Goal: Task Accomplishment & Management: Complete application form

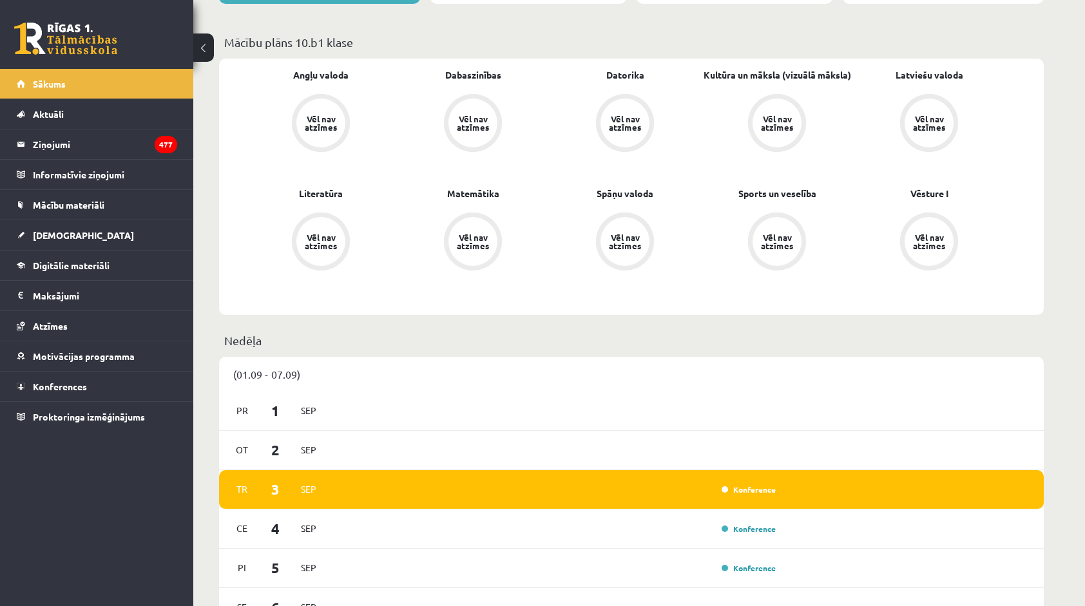
scroll to position [386, 0]
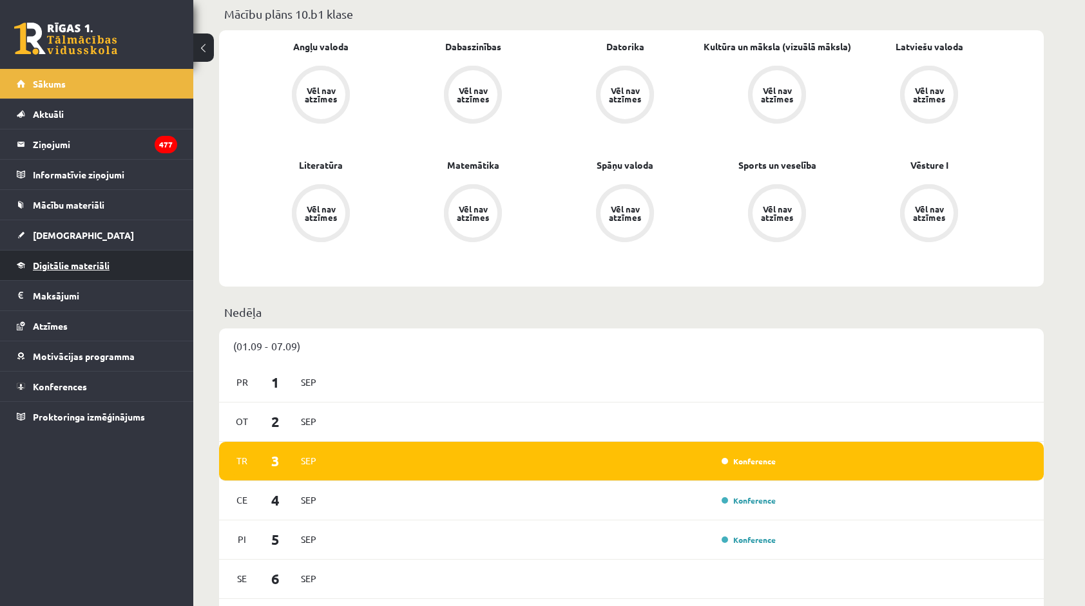
click at [115, 261] on link "Digitālie materiāli" at bounding box center [97, 266] width 160 height 30
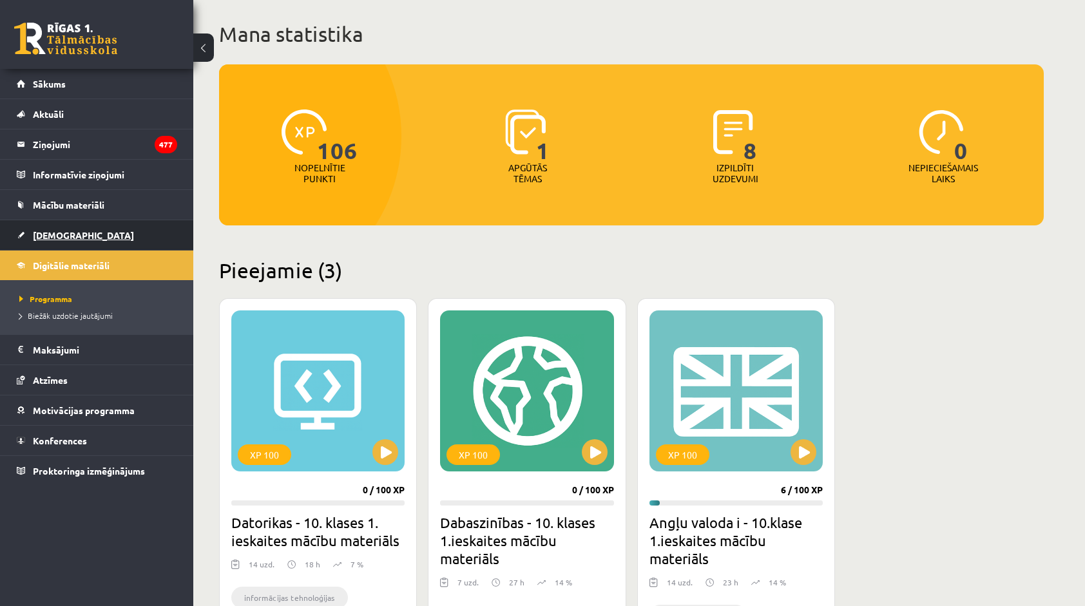
scroll to position [64, 0]
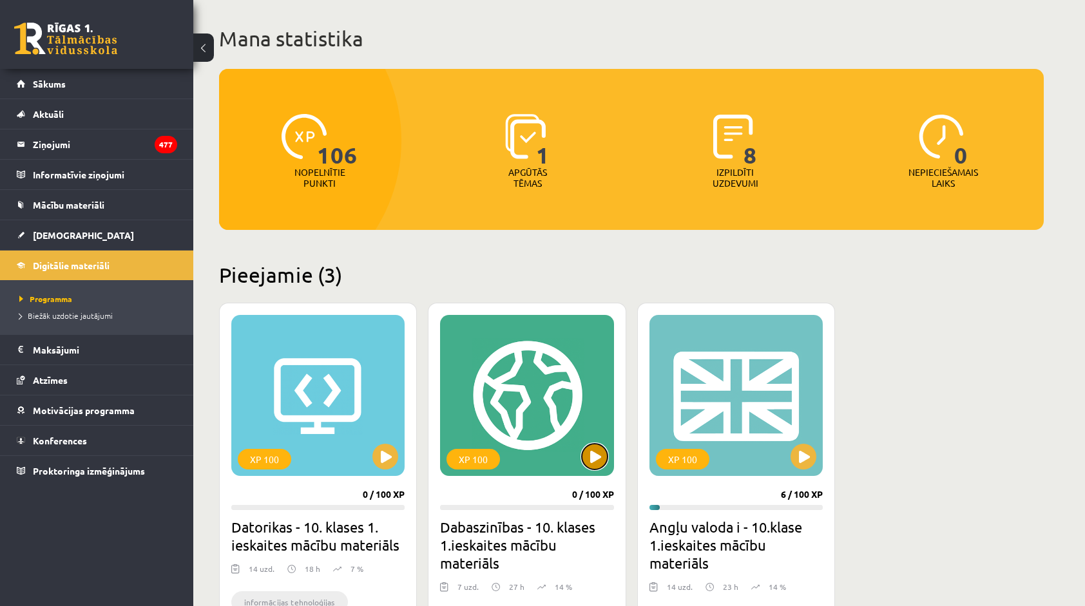
click at [589, 456] on button at bounding box center [595, 457] width 26 height 26
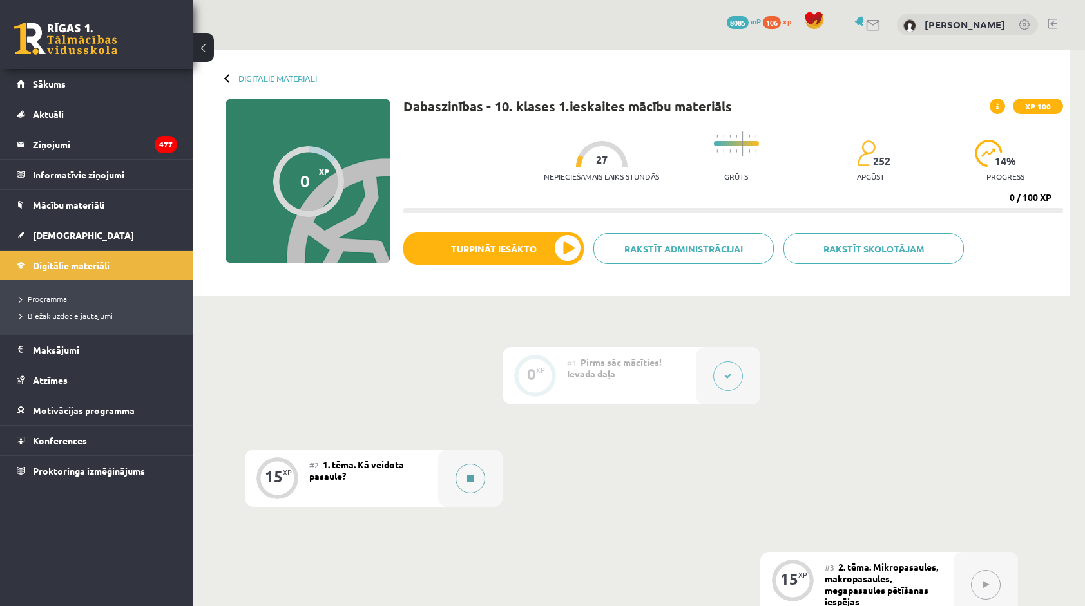
click at [474, 475] on button at bounding box center [470, 479] width 30 height 30
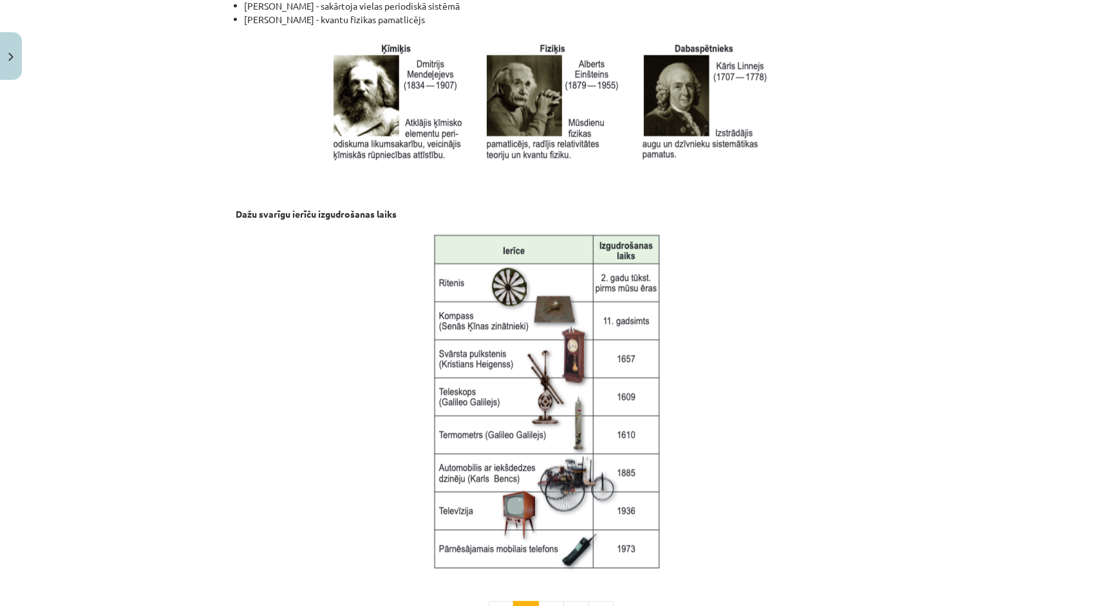
scroll to position [1534, 0]
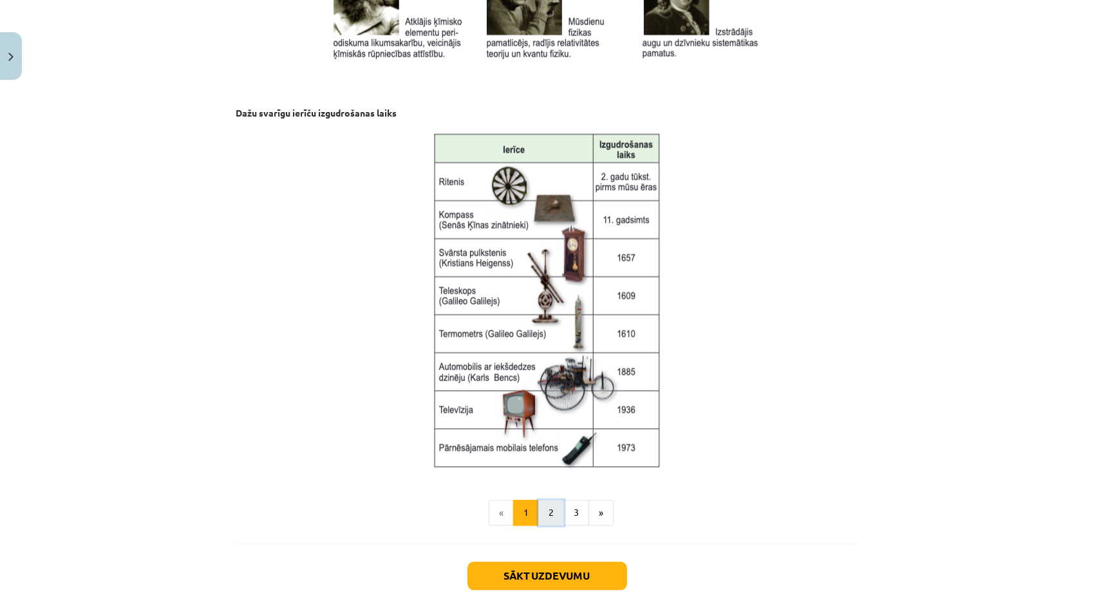
click at [544, 501] on button "2" at bounding box center [551, 513] width 26 height 26
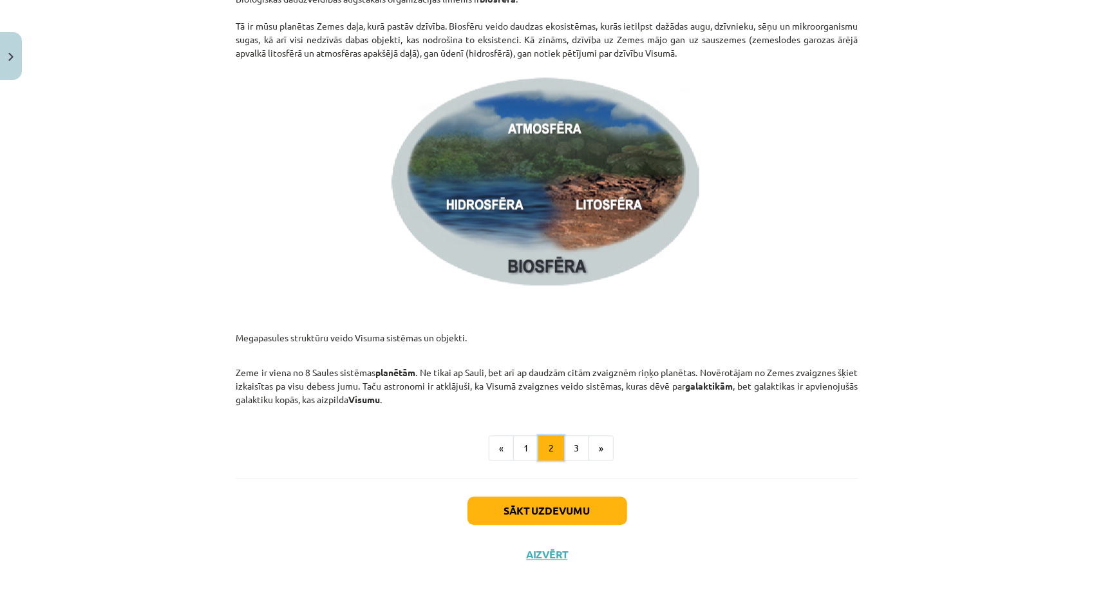
scroll to position [1819, 0]
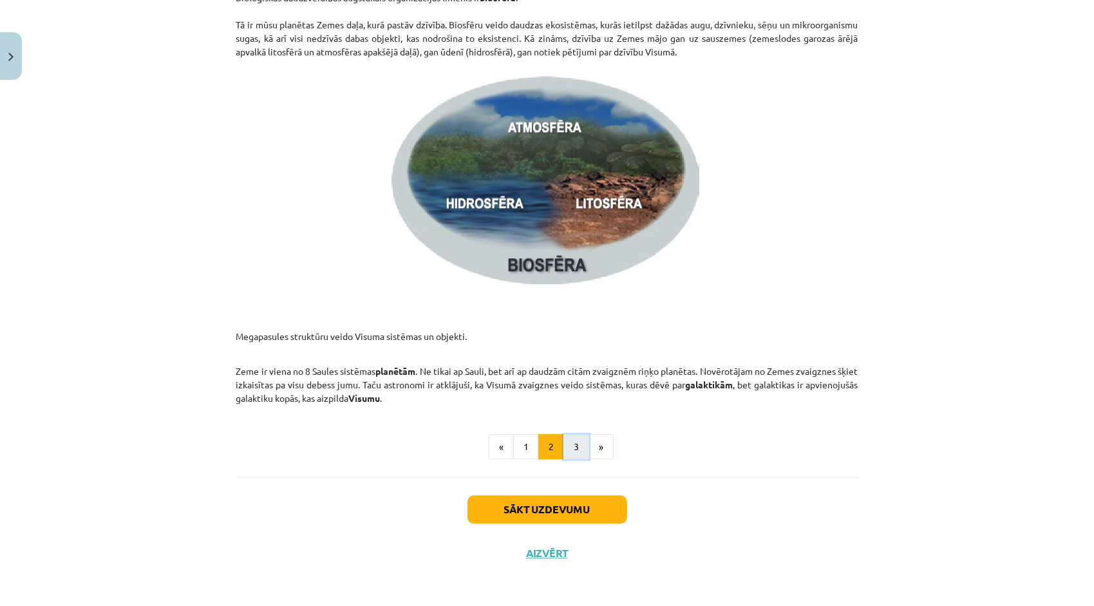
click at [572, 450] on button "3" at bounding box center [577, 447] width 26 height 26
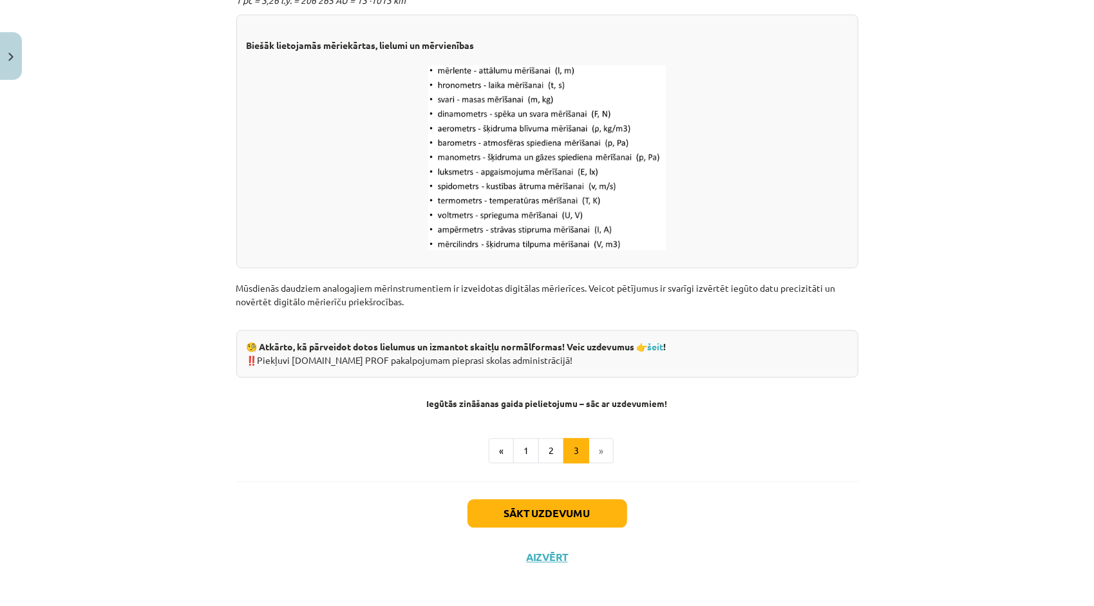
scroll to position [1562, 0]
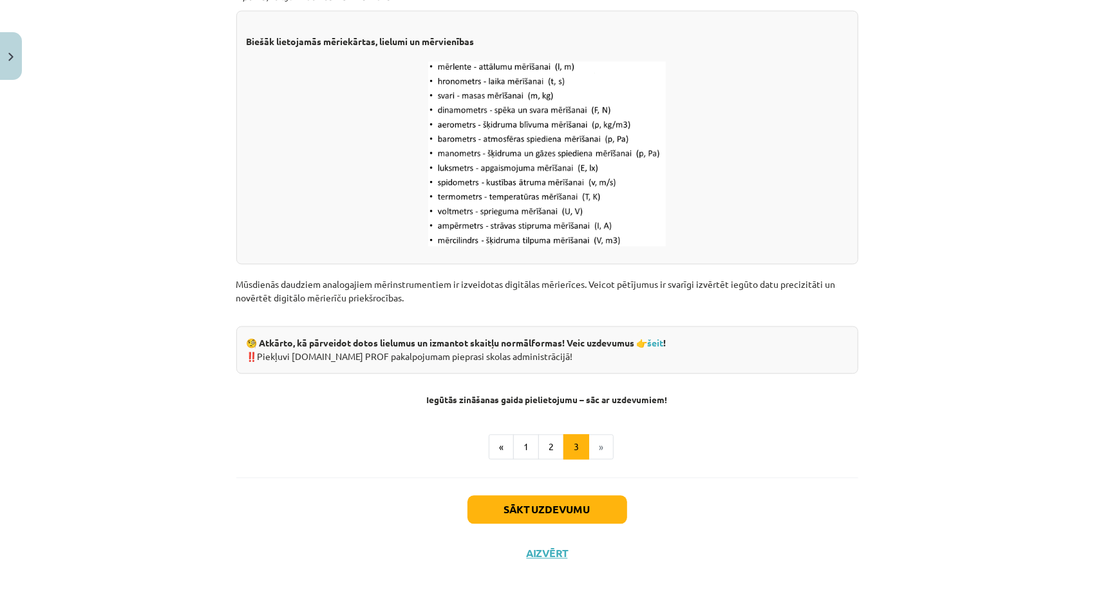
click at [595, 446] on li "»" at bounding box center [601, 448] width 24 height 26
click at [565, 512] on button "Sākt uzdevumu" at bounding box center [548, 510] width 160 height 28
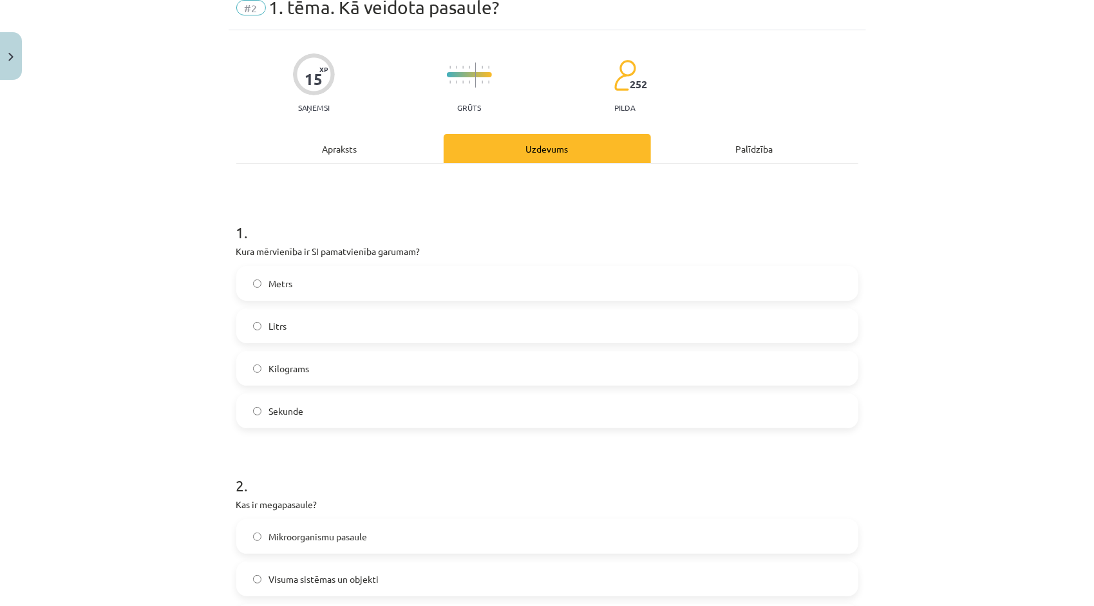
scroll to position [32, 0]
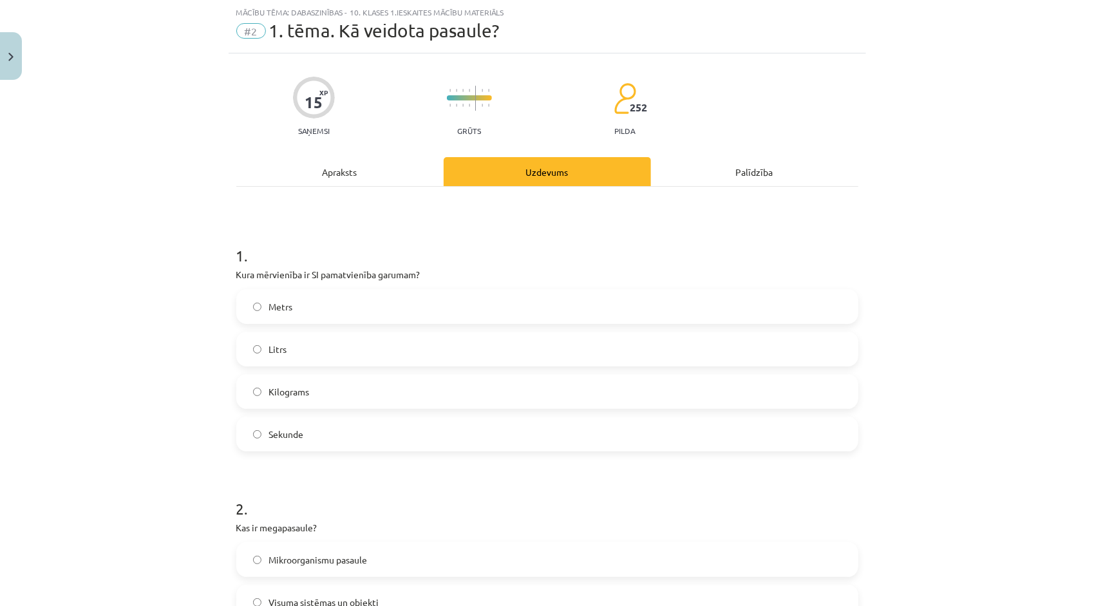
click at [304, 176] on div "Apraksts" at bounding box center [339, 171] width 207 height 29
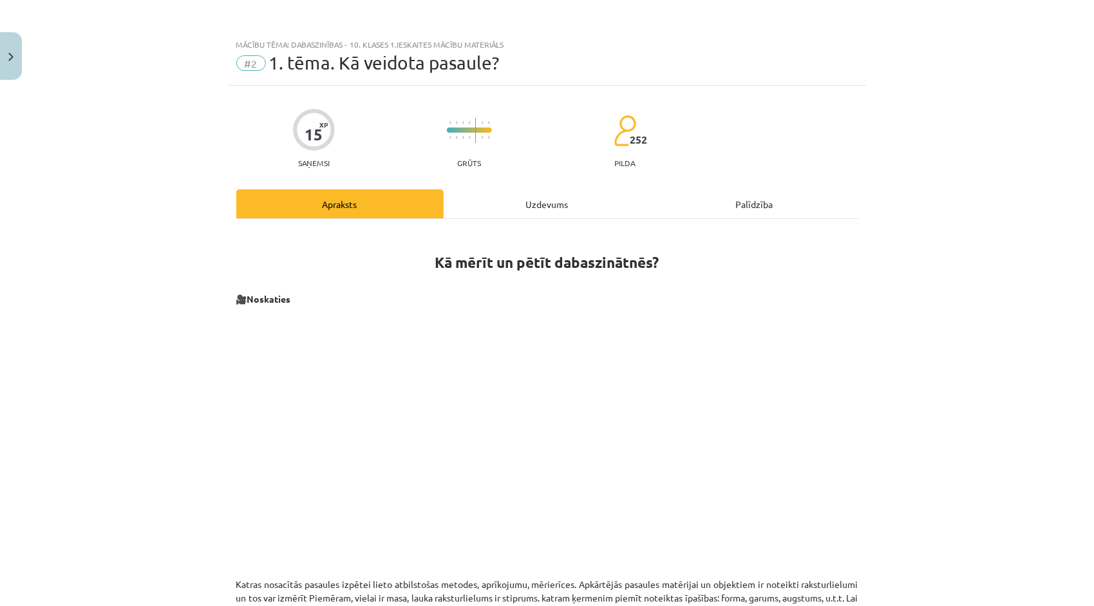
scroll to position [0, 0]
click at [538, 210] on div "Uzdevums" at bounding box center [547, 203] width 207 height 29
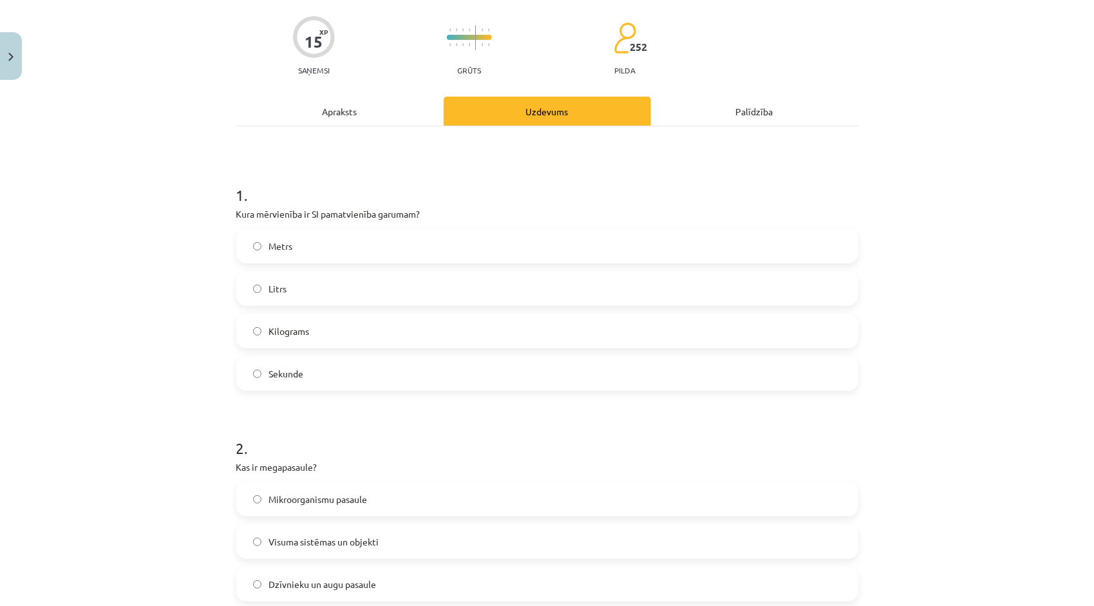
scroll to position [97, 0]
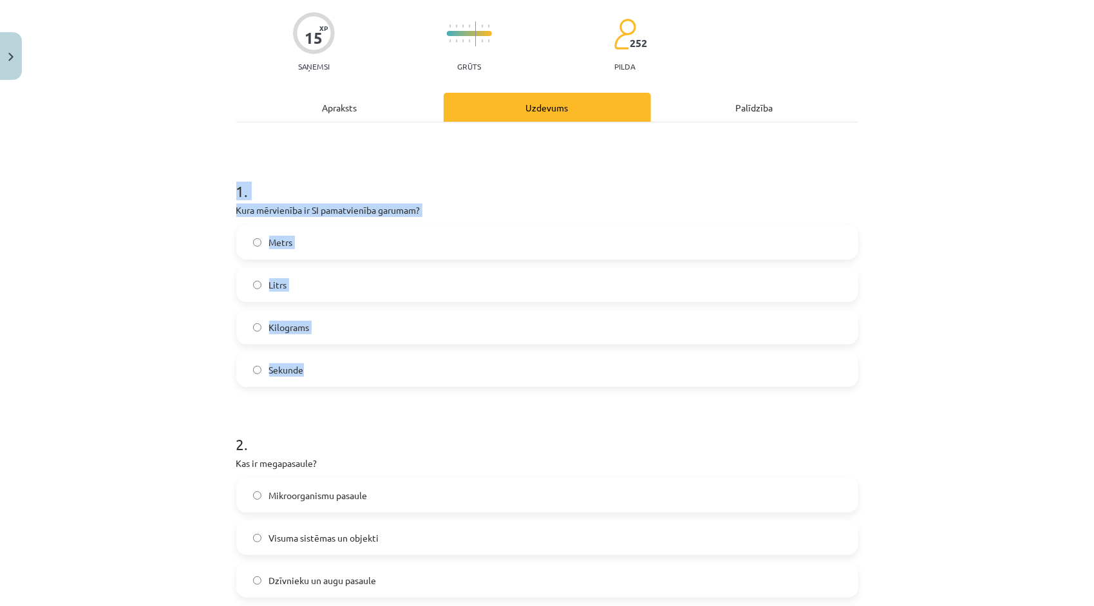
drag, startPoint x: 231, startPoint y: 189, endPoint x: 324, endPoint y: 372, distance: 205.4
click at [324, 372] on div "1 . Kura mērvienība ir SI pamatvienība garumam? Metrs Litrs Kilograms Sekunde" at bounding box center [547, 273] width 622 height 227
copy div "1 . Kura mērvienība ir SI pamatvienība garumam? Metrs Litrs Kilograms Sekunde"
click at [532, 196] on h1 "1 ." at bounding box center [547, 180] width 622 height 40
click at [472, 231] on label "Metrs" at bounding box center [548, 242] width 620 height 32
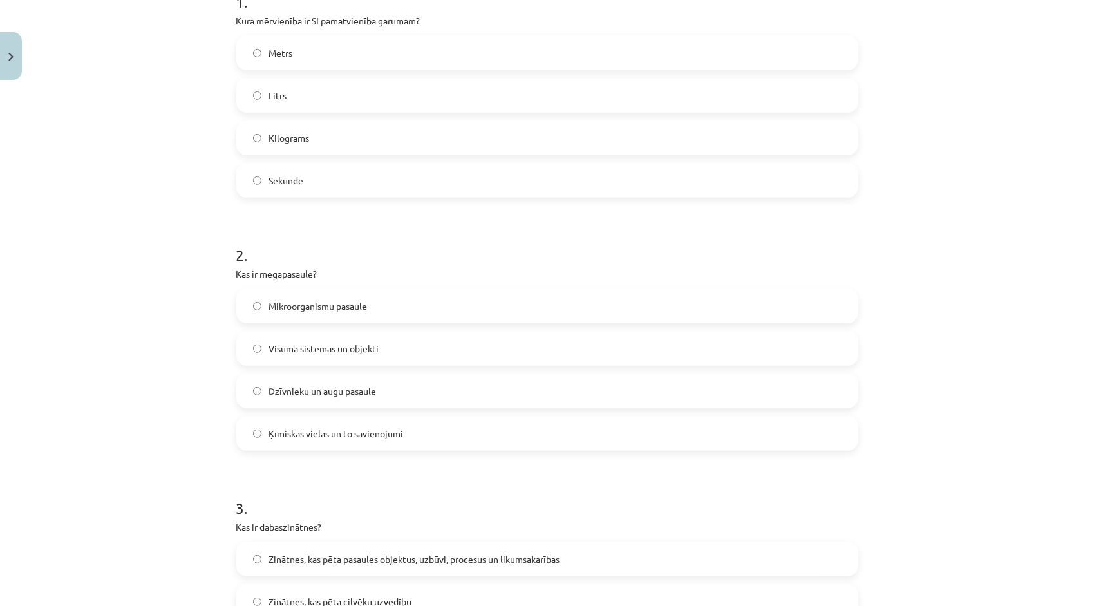
scroll to position [290, 0]
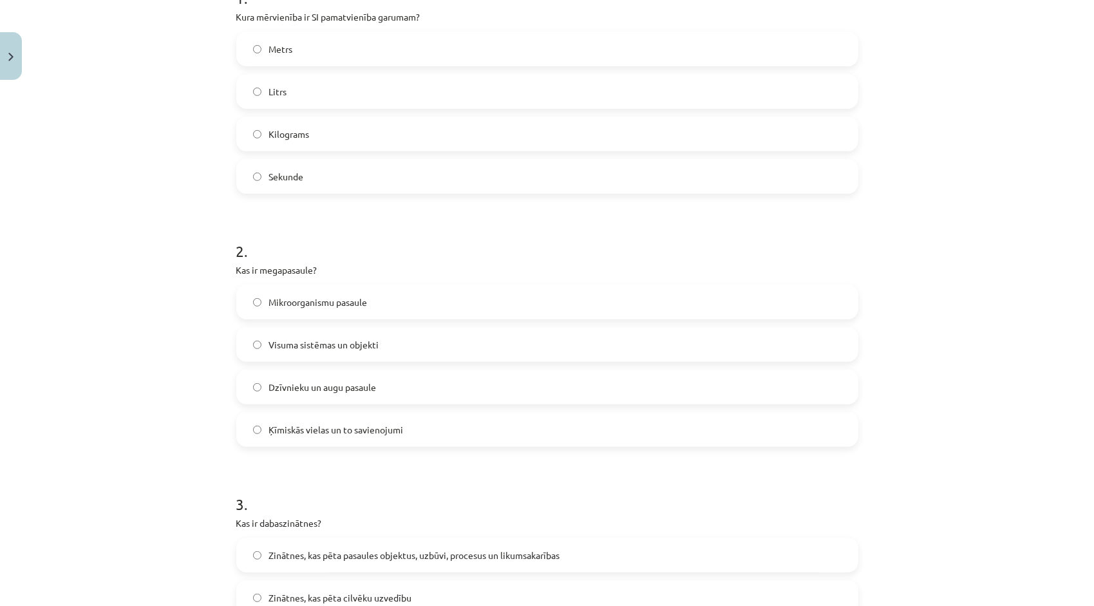
click at [417, 344] on label "Visuma sistēmas un objekti" at bounding box center [548, 344] width 620 height 32
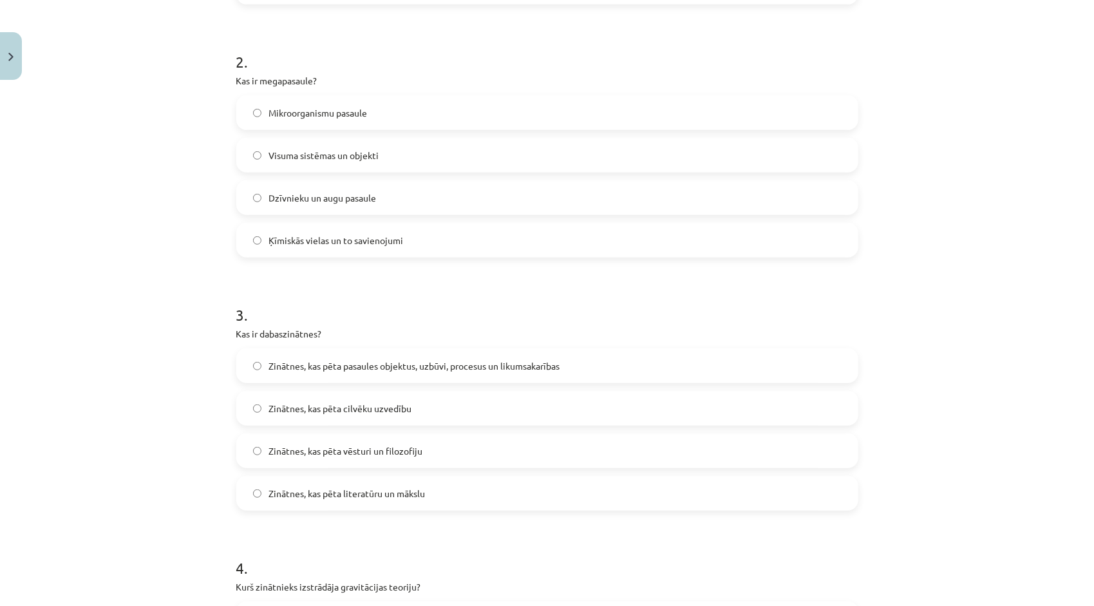
scroll to position [483, 0]
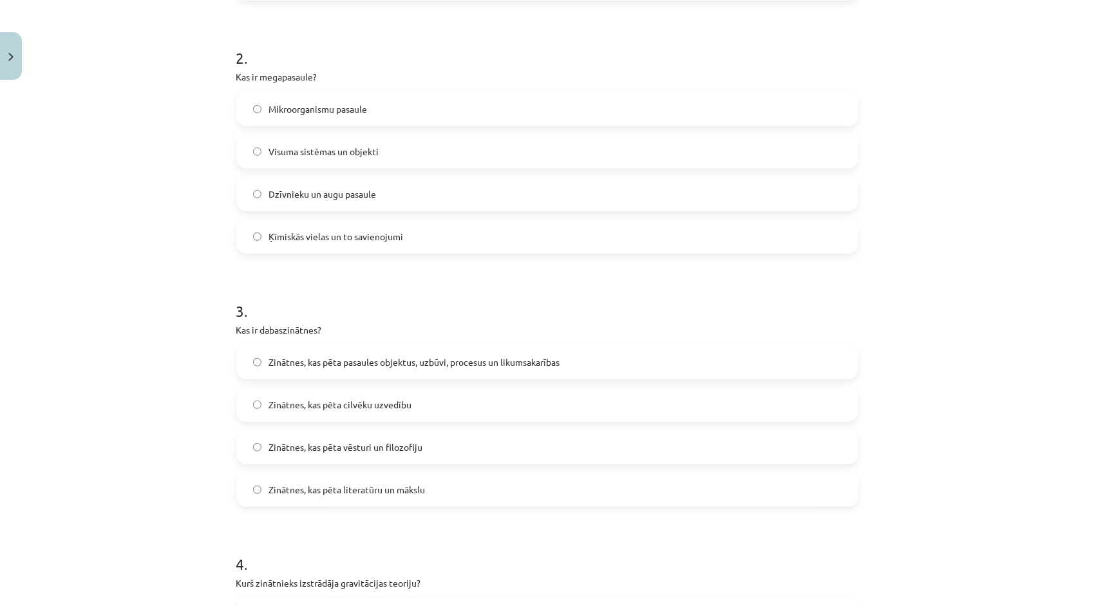
click at [403, 486] on span "Zinātnes, kas pēta literatūru un mākslu" at bounding box center [347, 490] width 157 height 14
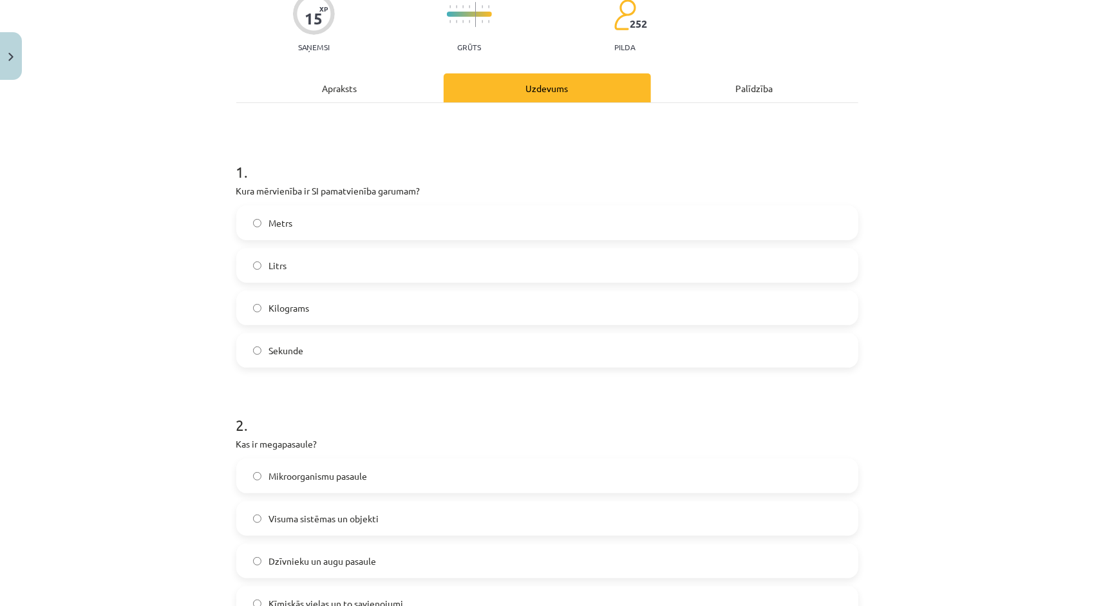
scroll to position [0, 0]
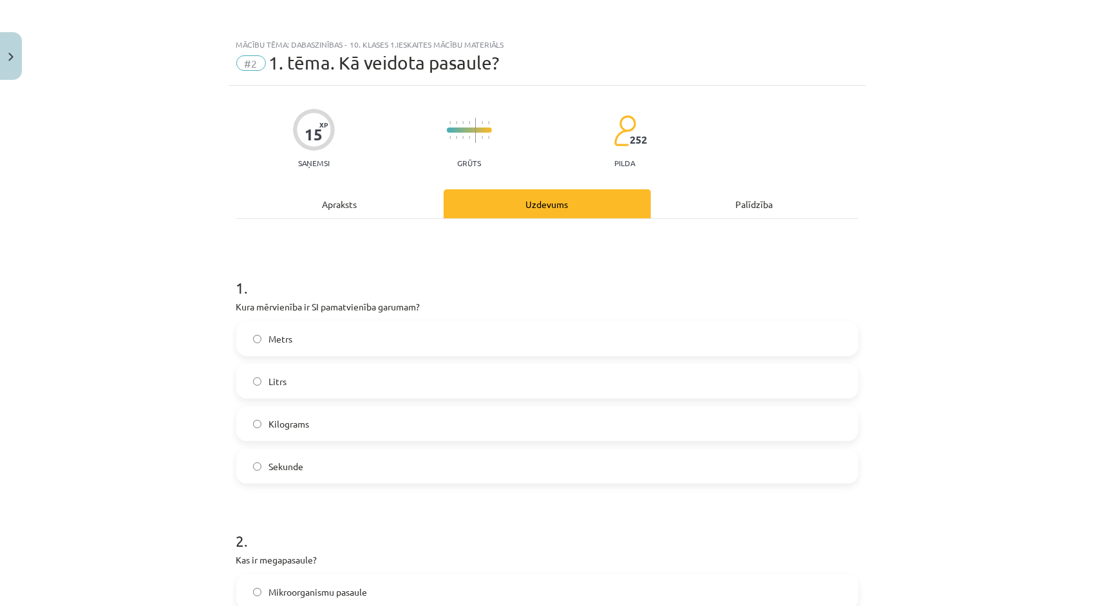
click at [354, 213] on div "Apraksts" at bounding box center [339, 203] width 207 height 29
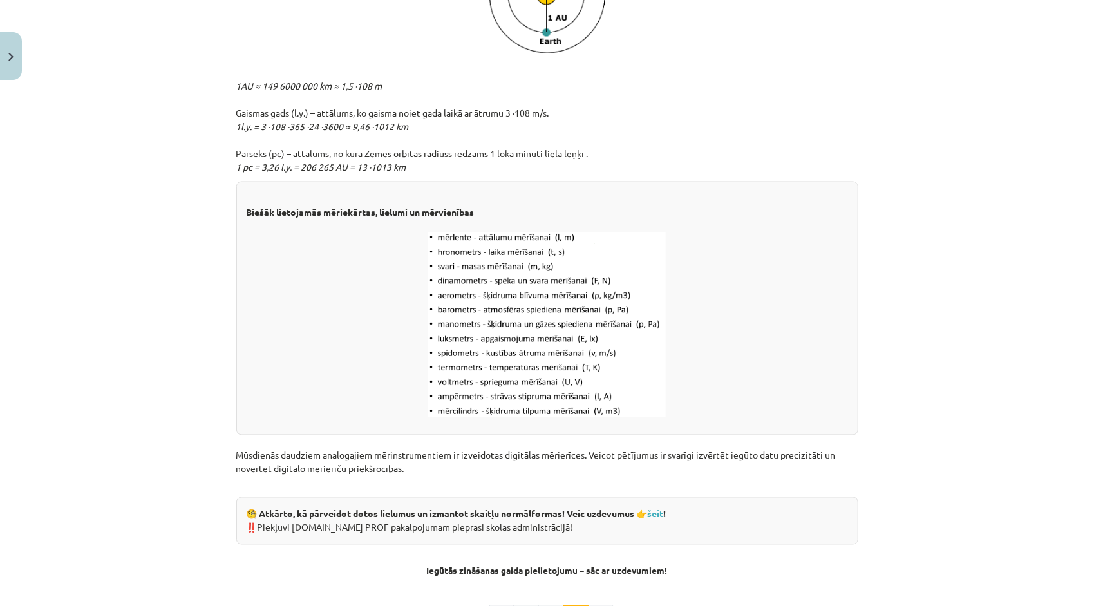
scroll to position [1562, 0]
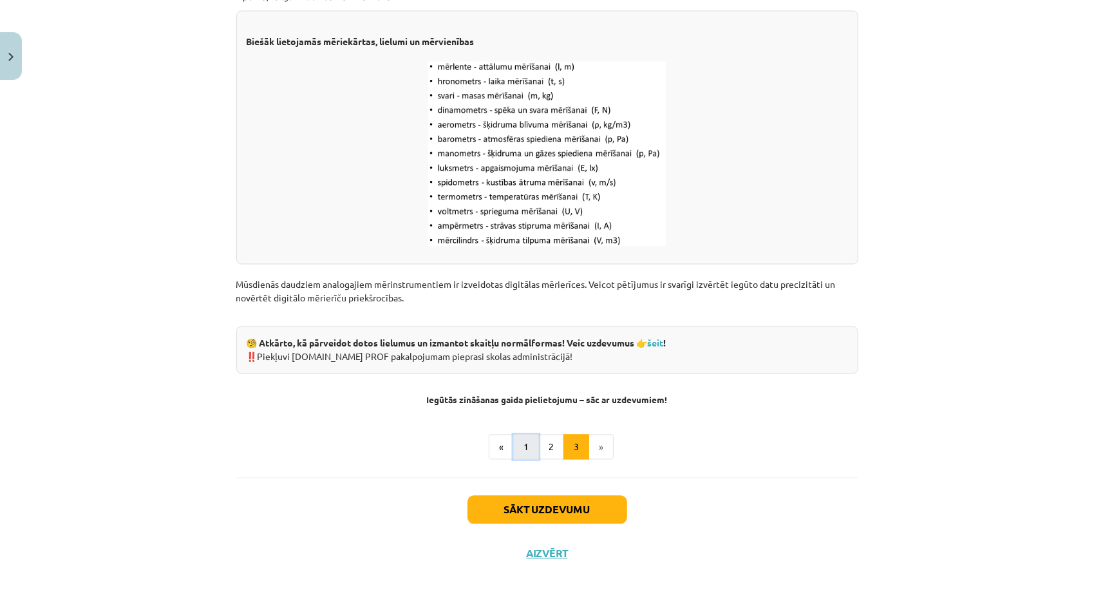
click at [513, 451] on button "1" at bounding box center [526, 448] width 26 height 26
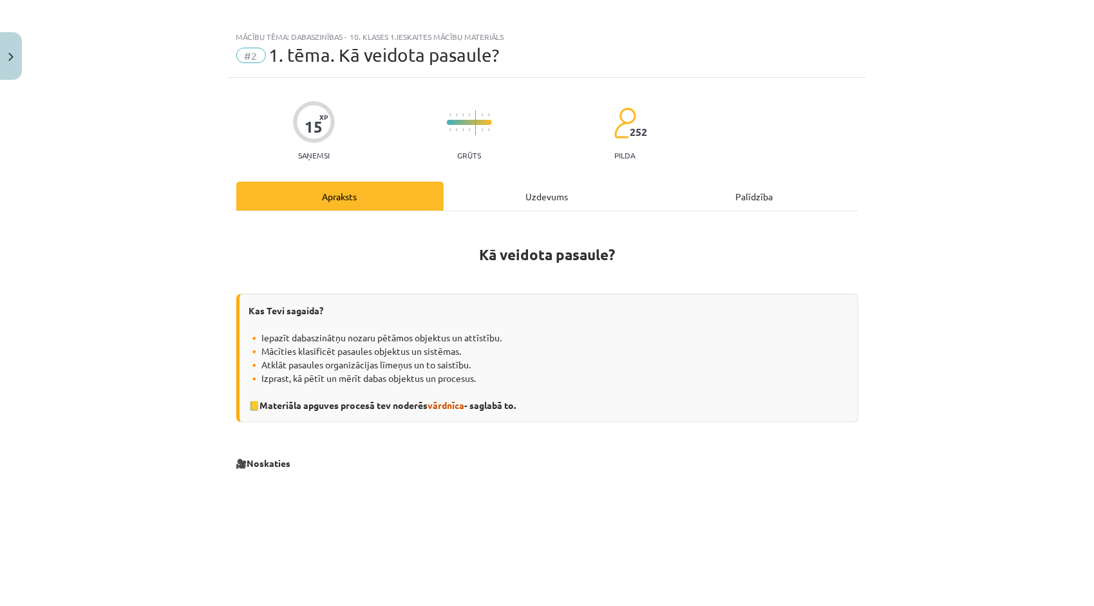
scroll to position [0, 0]
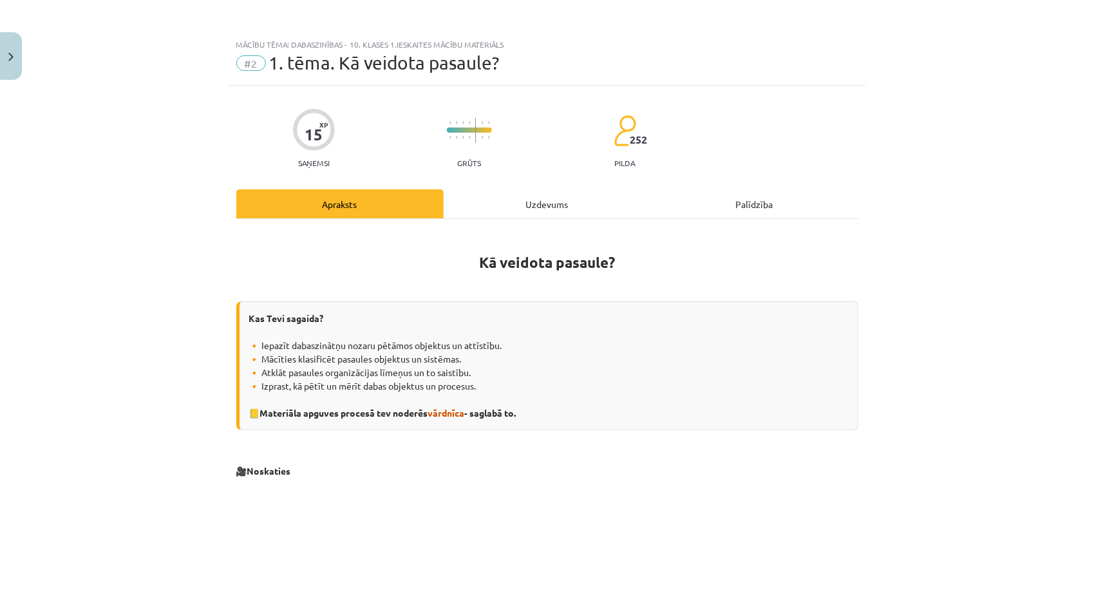
click at [549, 212] on div "Uzdevums" at bounding box center [547, 203] width 207 height 29
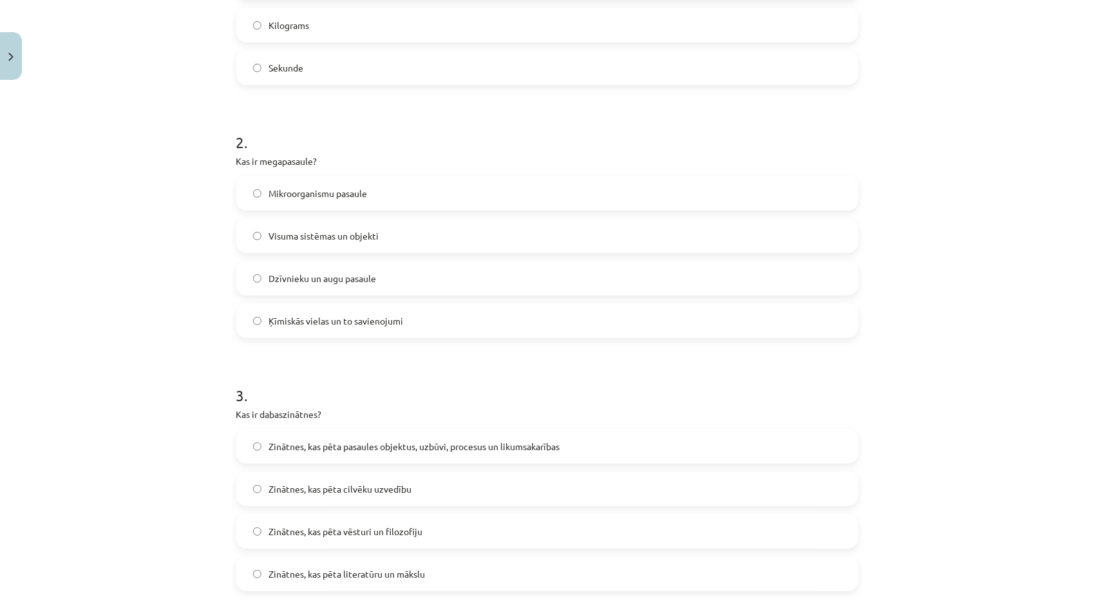
scroll to position [547, 0]
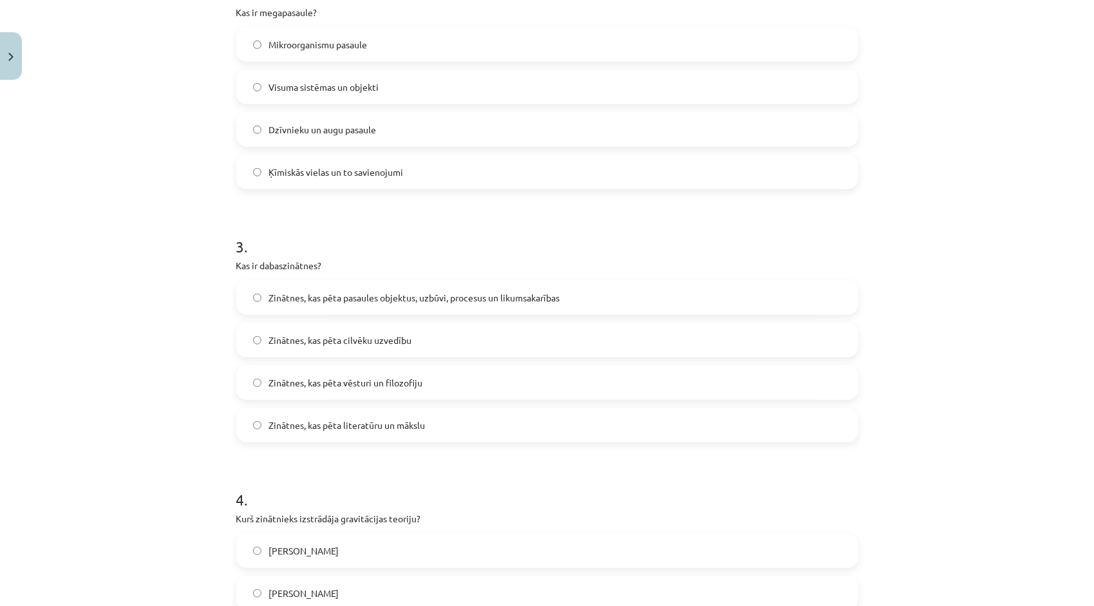
click at [508, 298] on span "Zinātnes, kas pēta pasaules objektus, uzbūvi, procesus un likumsakarības" at bounding box center [414, 298] width 291 height 14
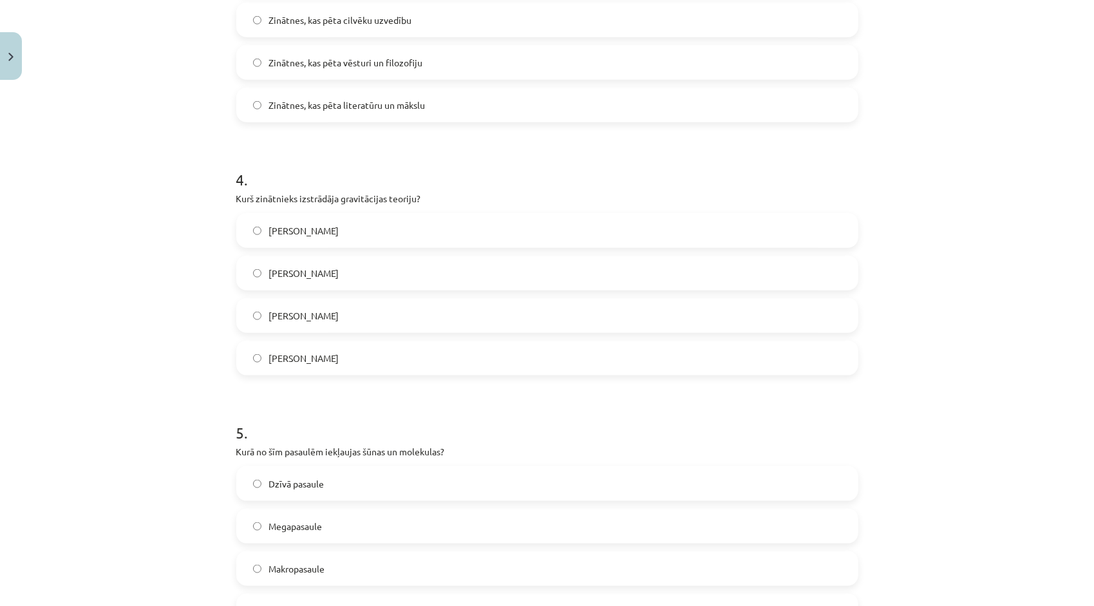
scroll to position [869, 0]
click at [376, 240] on label "Īzaks Ņūtons" at bounding box center [548, 229] width 620 height 32
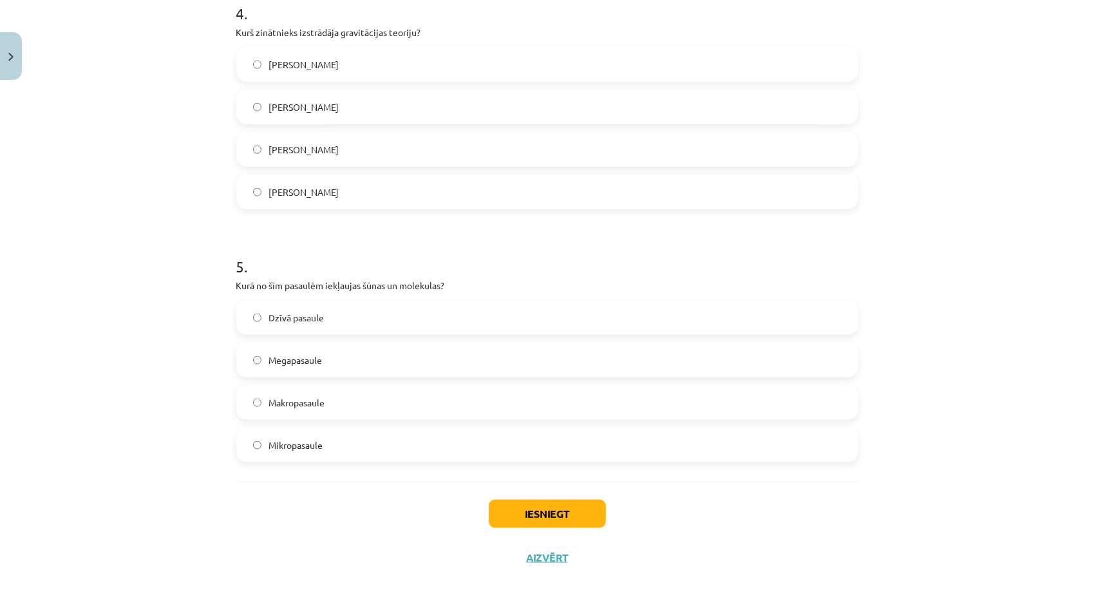
scroll to position [1038, 0]
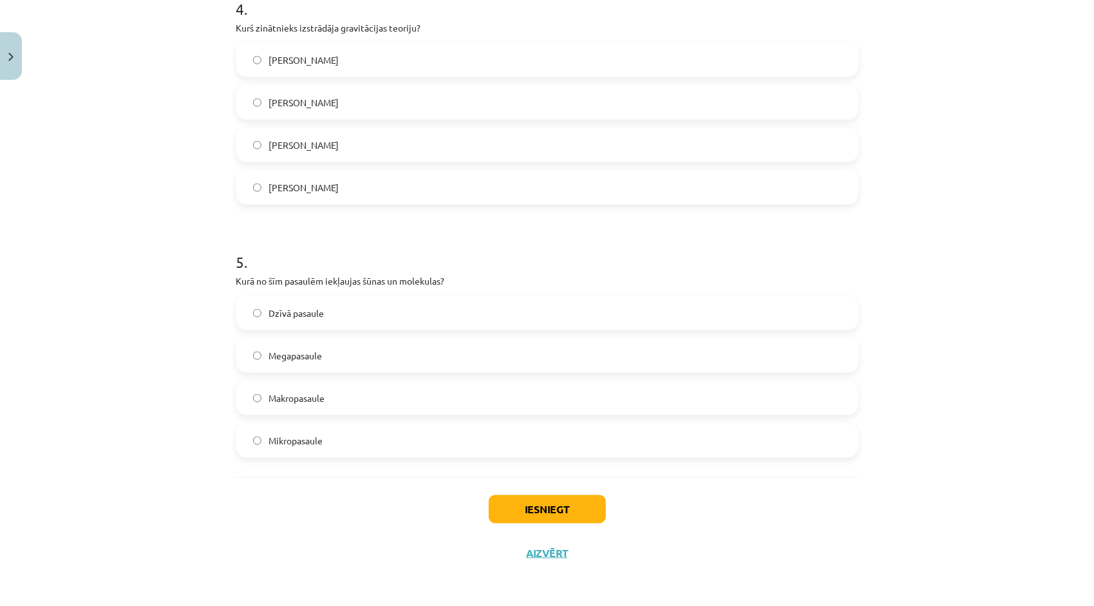
click at [349, 432] on label "Mikropasaule" at bounding box center [548, 440] width 620 height 32
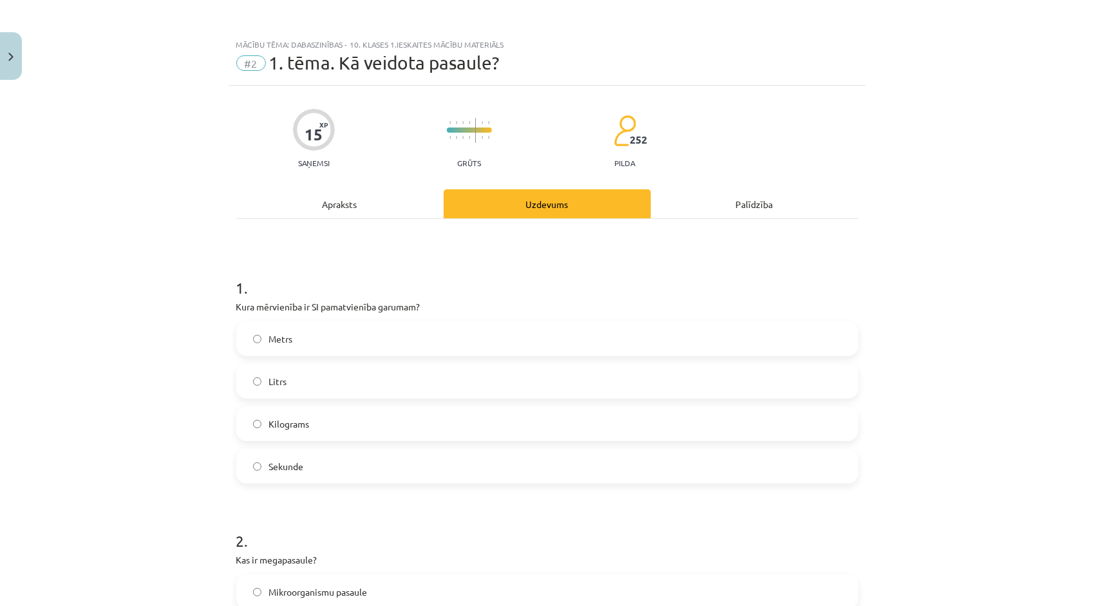
scroll to position [0, 0]
click at [336, 208] on div "Apraksts" at bounding box center [339, 203] width 207 height 29
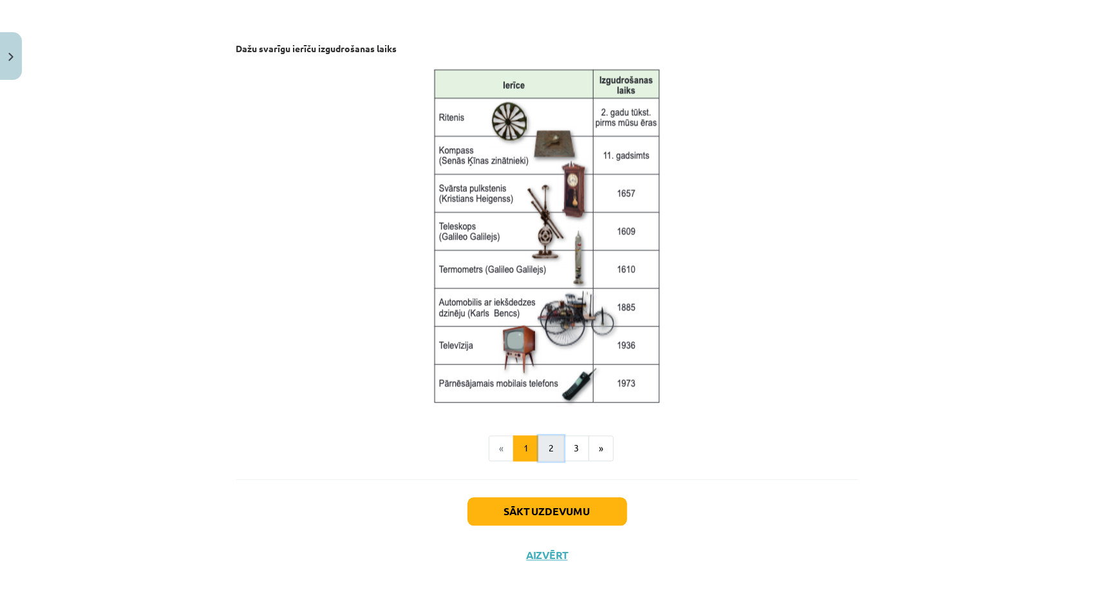
click at [545, 442] on button "2" at bounding box center [551, 449] width 26 height 26
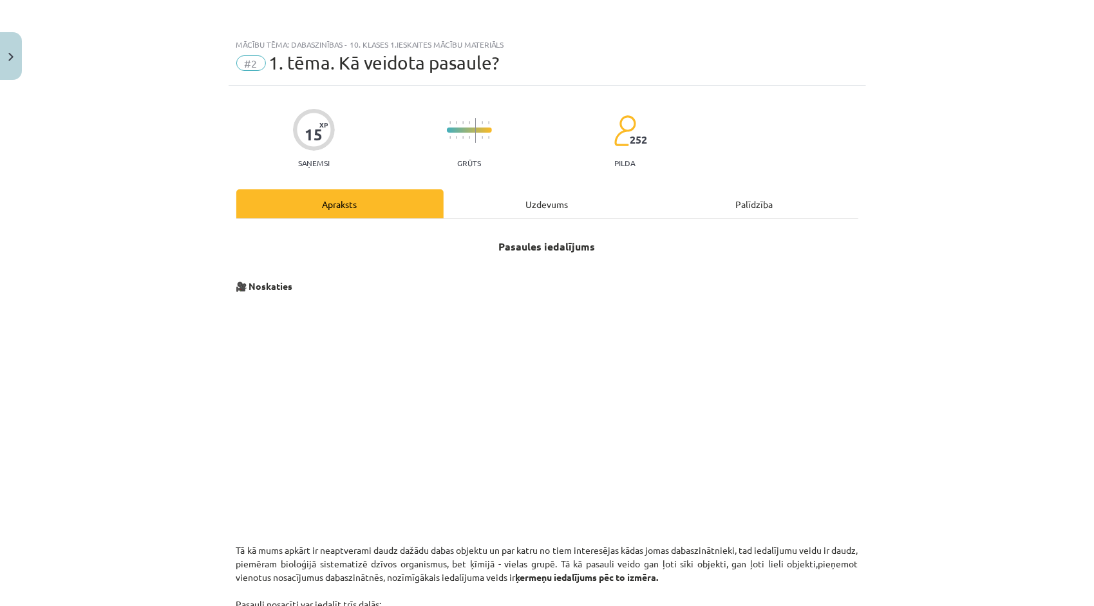
click at [549, 207] on div "Uzdevums" at bounding box center [547, 203] width 207 height 29
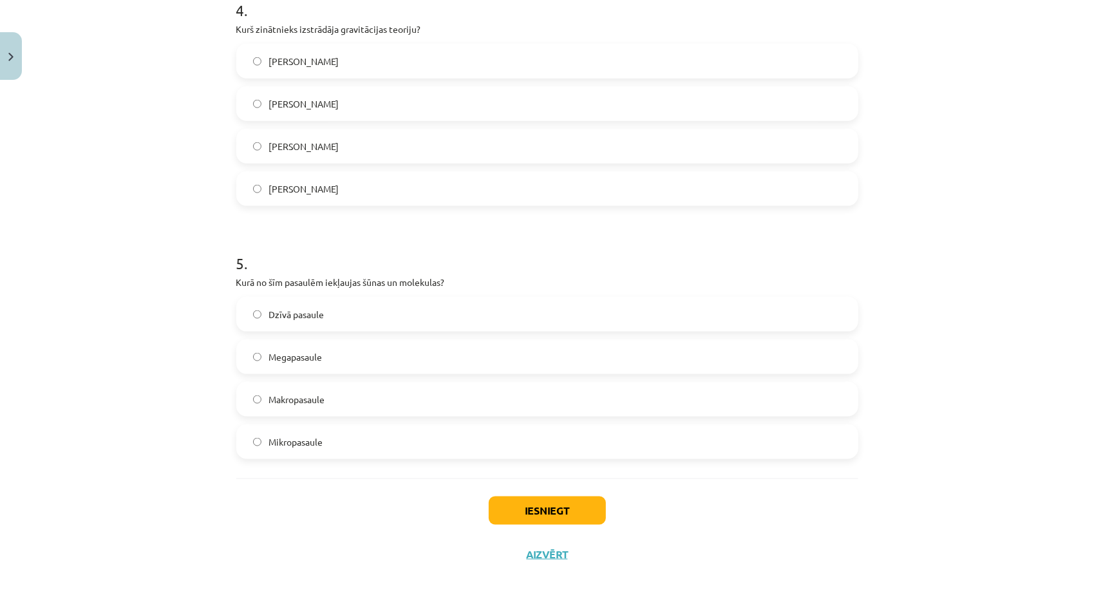
scroll to position [1038, 0]
click at [518, 506] on button "Iesniegt" at bounding box center [547, 509] width 117 height 28
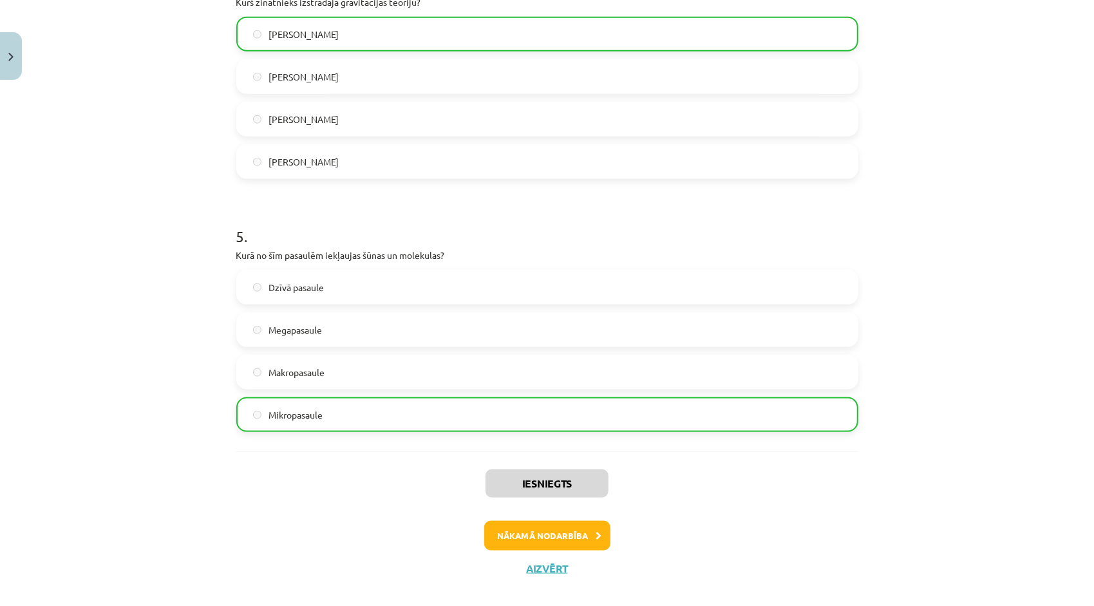
scroll to position [1079, 0]
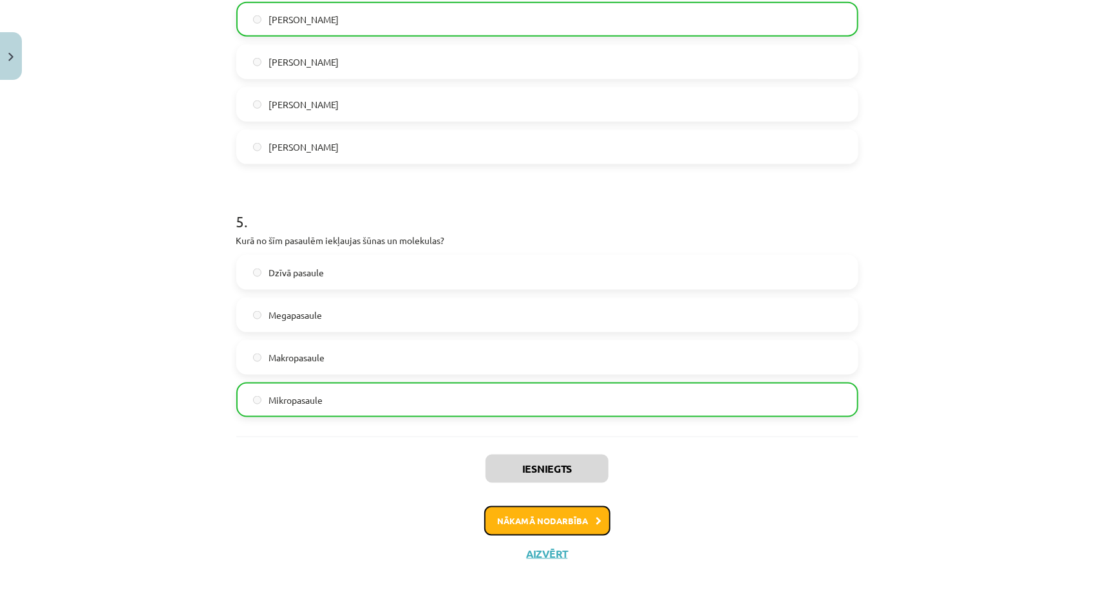
click at [509, 524] on button "Nākamā nodarbība" at bounding box center [547, 521] width 126 height 30
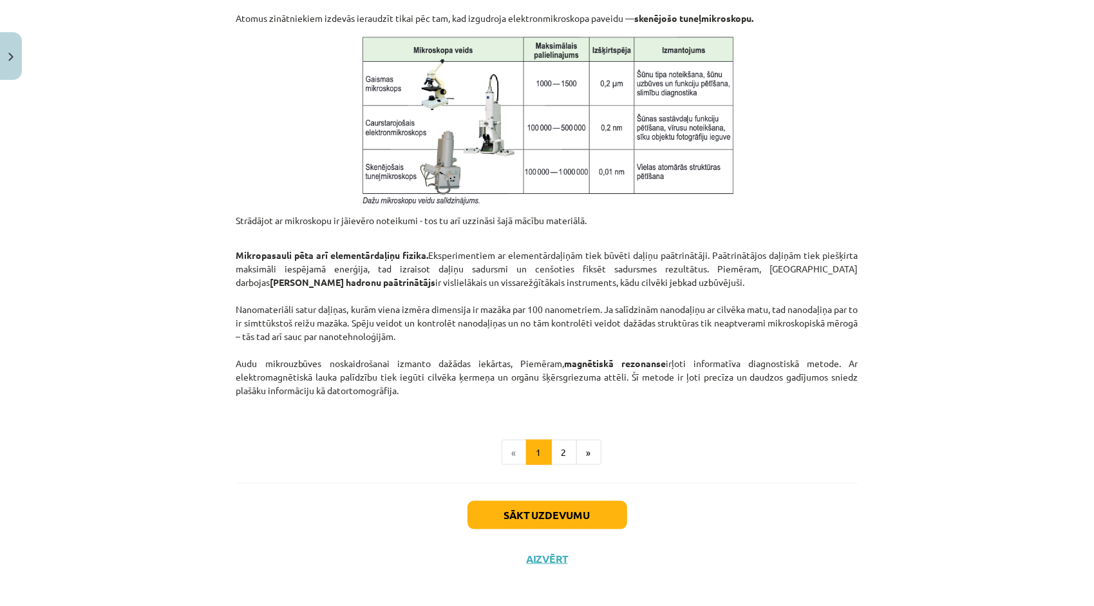
scroll to position [964, 0]
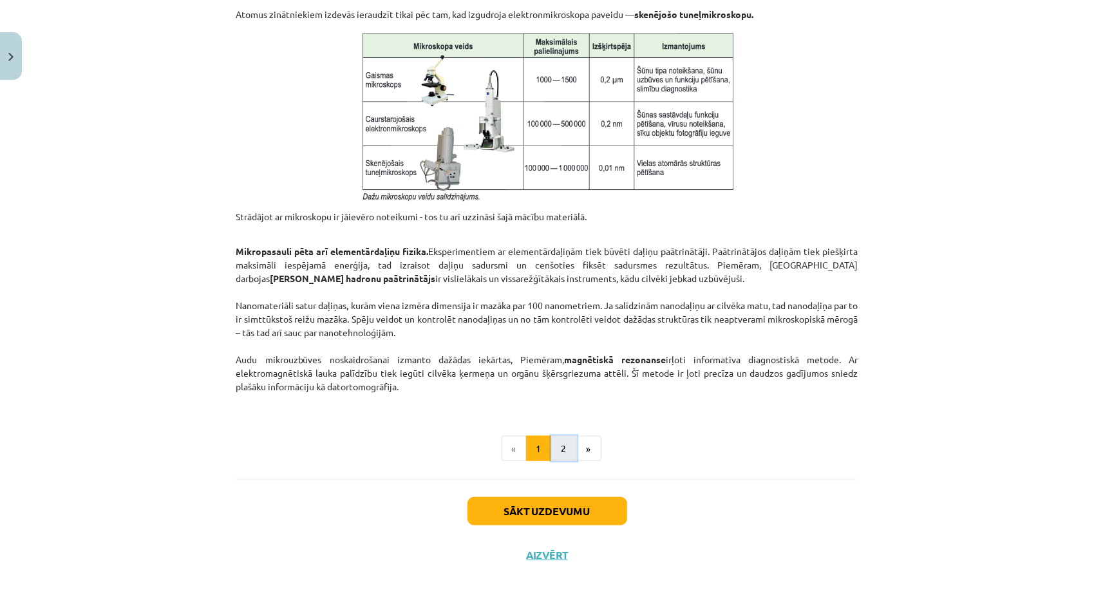
click at [562, 447] on button "2" at bounding box center [564, 449] width 26 height 26
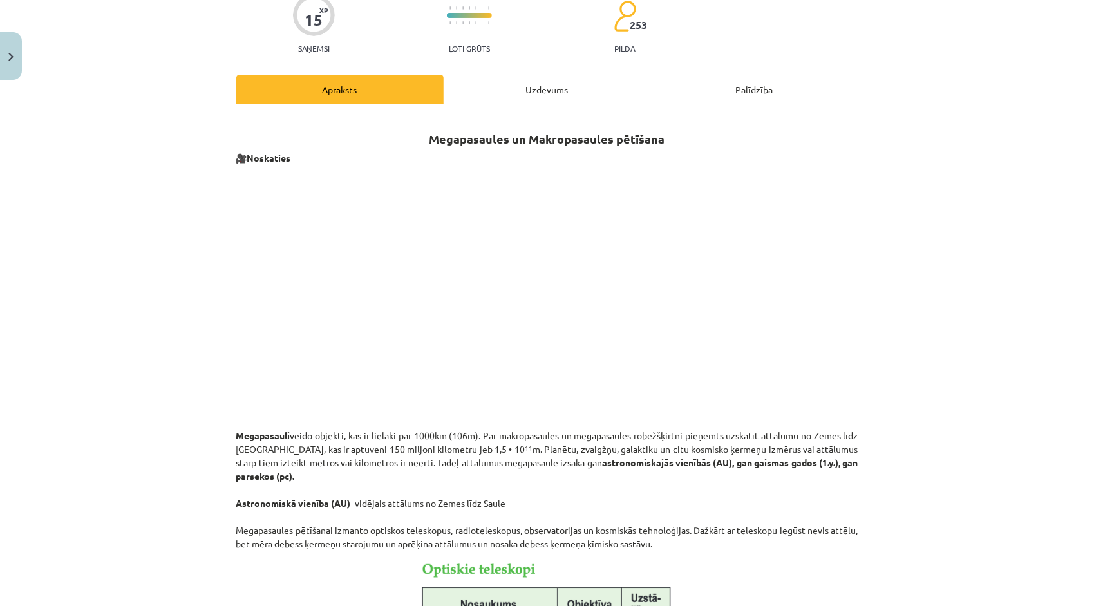
scroll to position [0, 0]
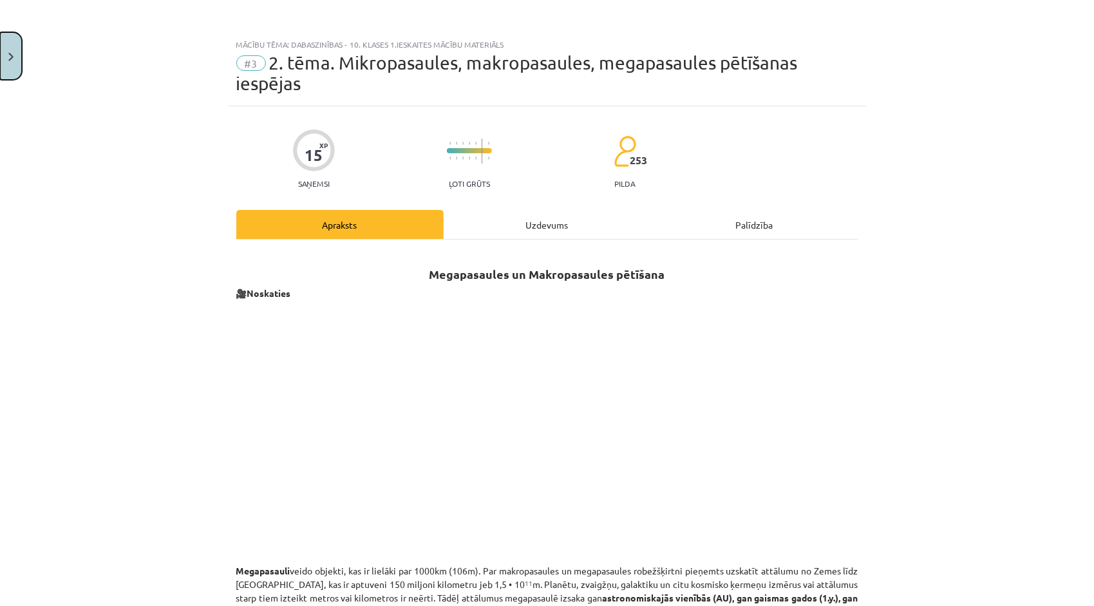
click at [5, 66] on button "Close" at bounding box center [11, 56] width 22 height 48
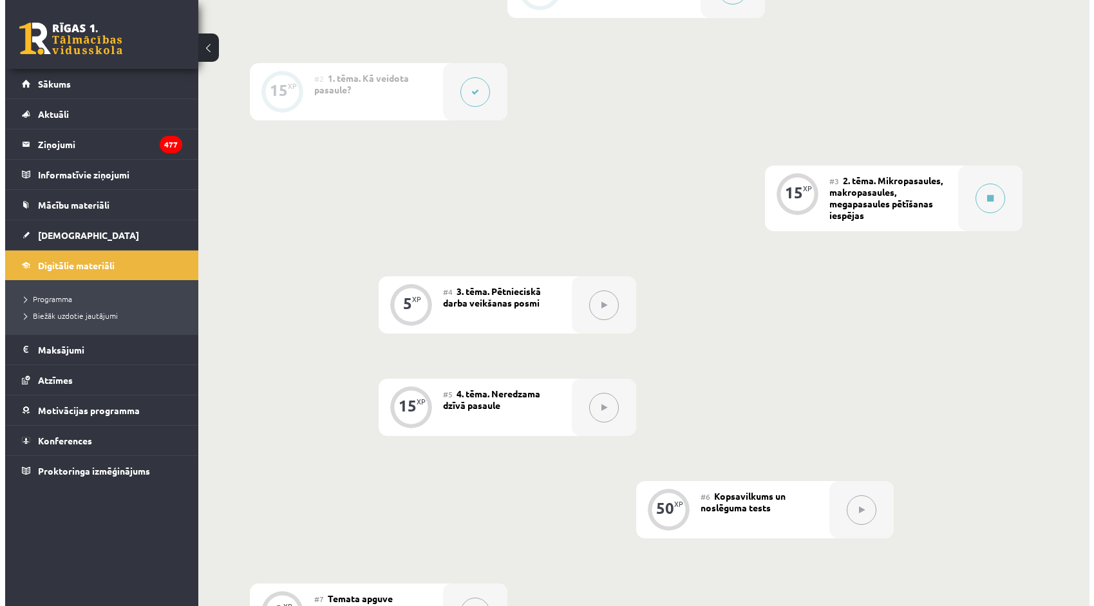
scroll to position [260, 0]
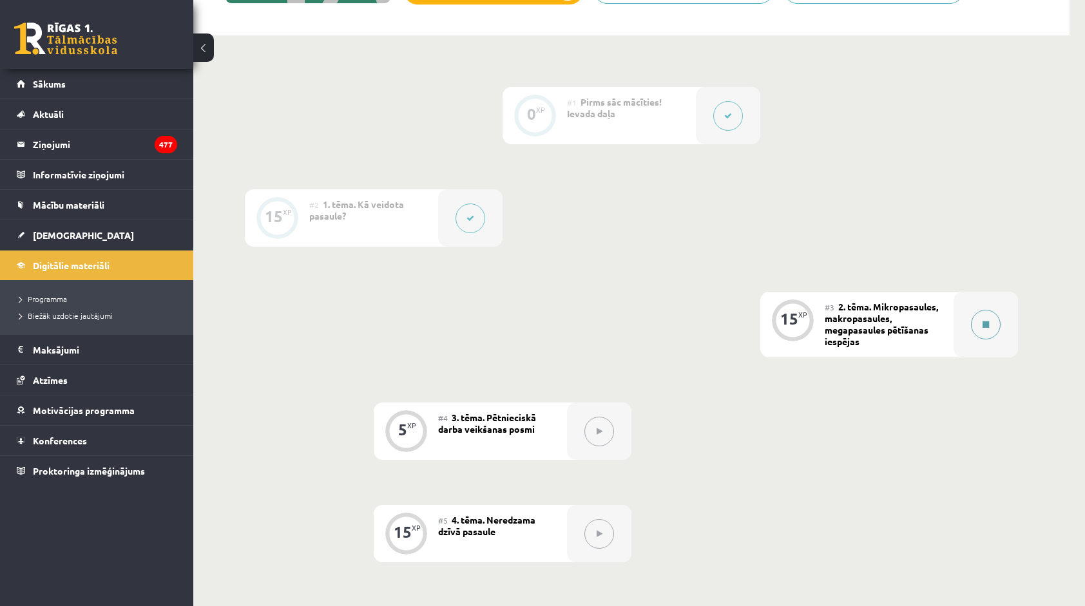
click at [971, 325] on button at bounding box center [986, 325] width 30 height 30
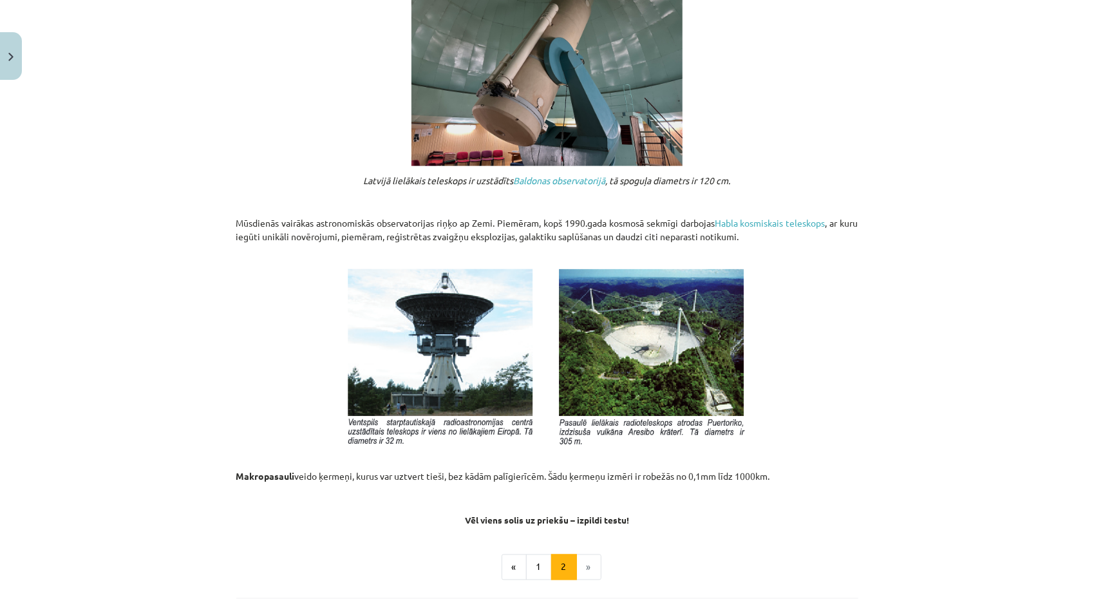
scroll to position [1287, 0]
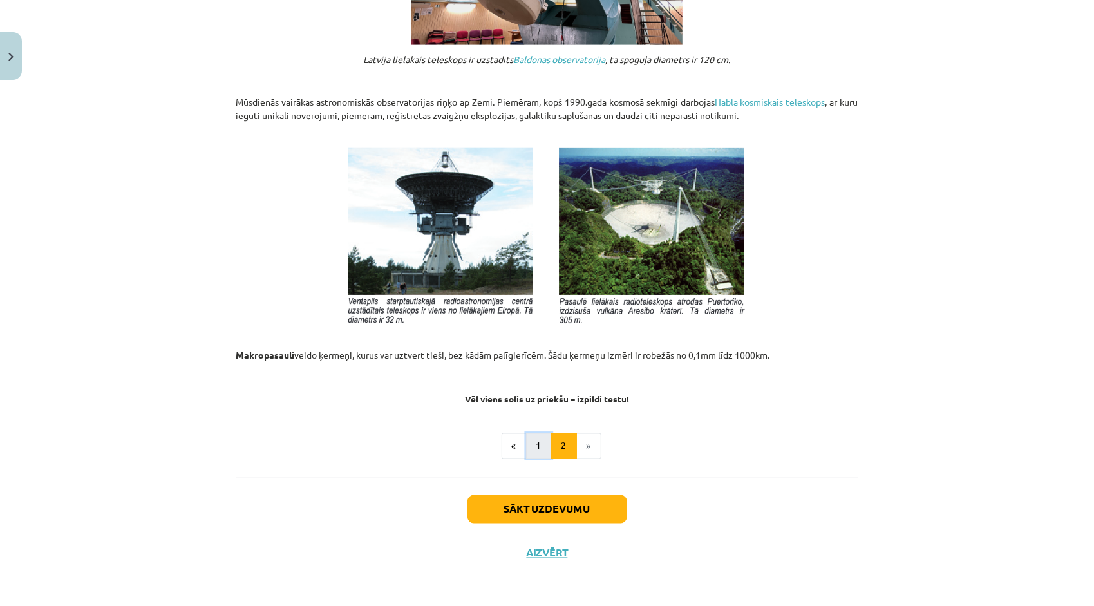
click at [538, 444] on button "1" at bounding box center [539, 446] width 26 height 26
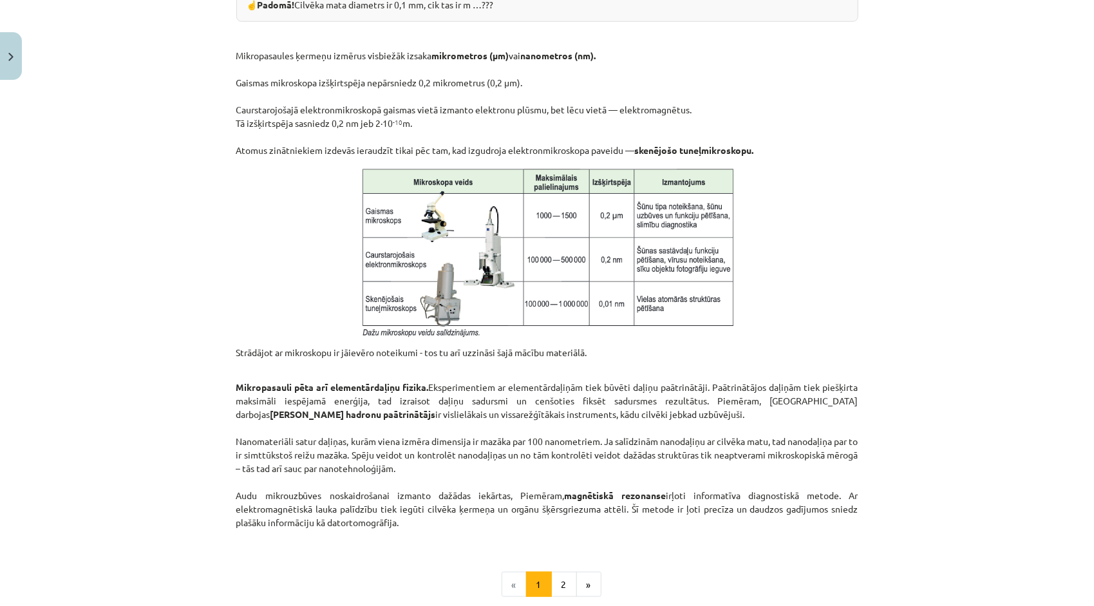
scroll to position [964, 0]
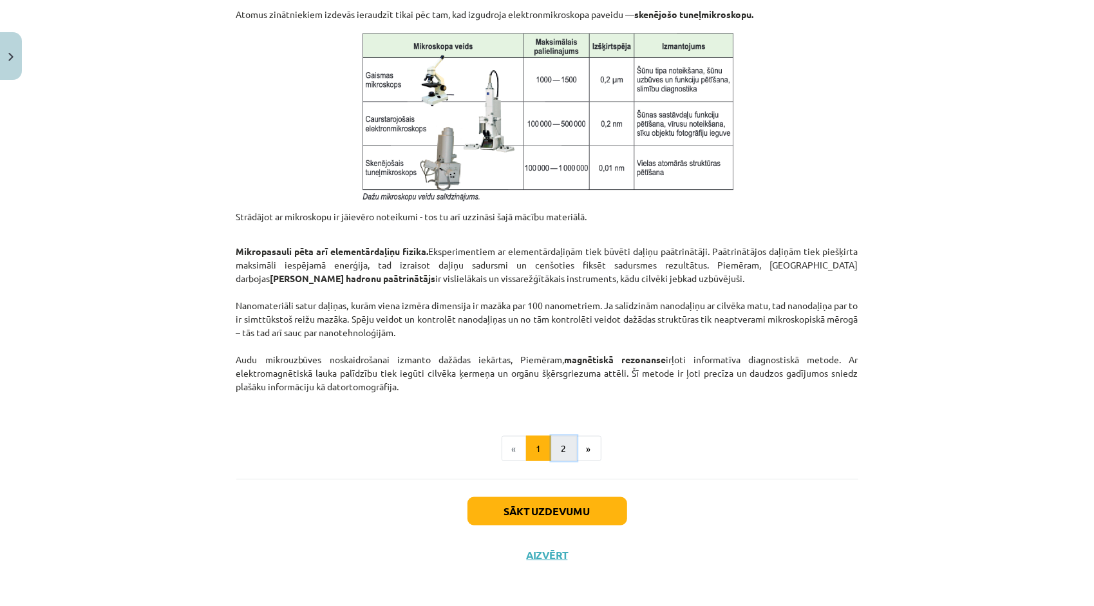
click at [560, 442] on button "2" at bounding box center [564, 449] width 26 height 26
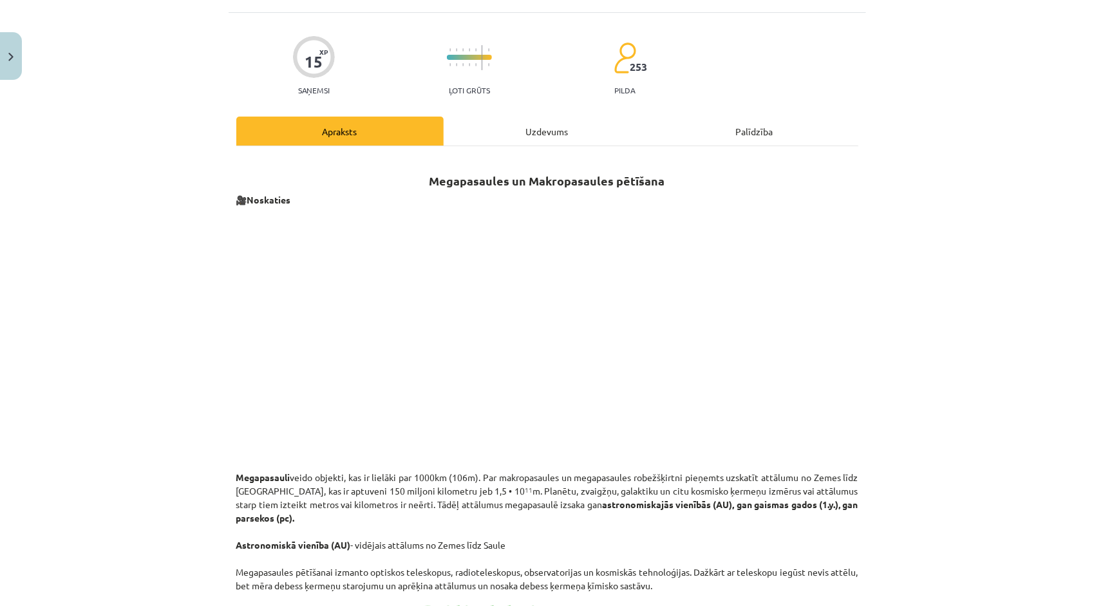
scroll to position [63, 0]
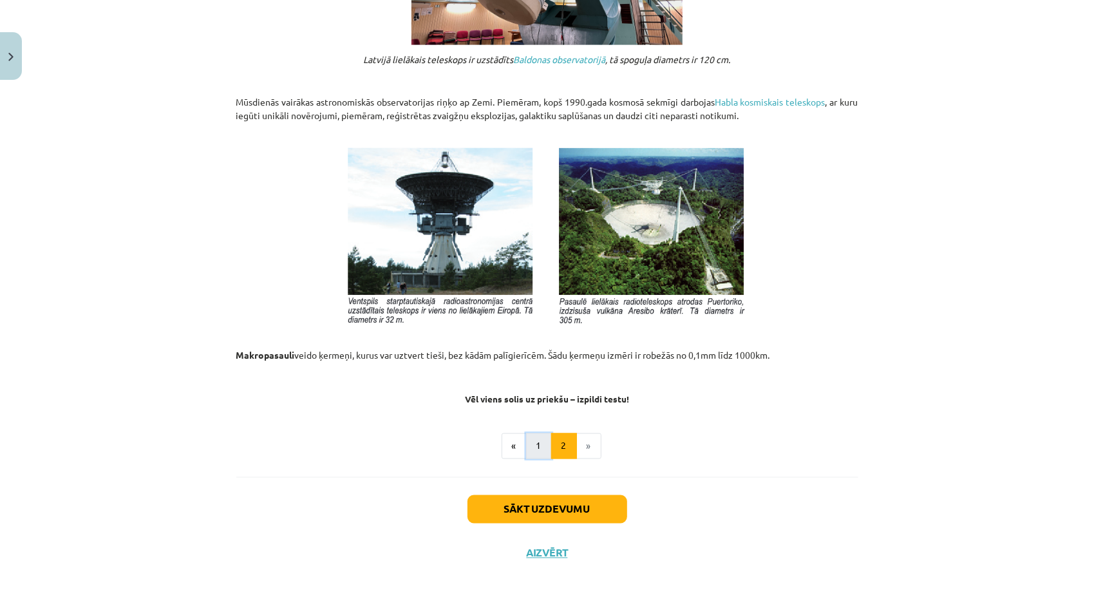
click at [535, 451] on button "1" at bounding box center [539, 446] width 26 height 26
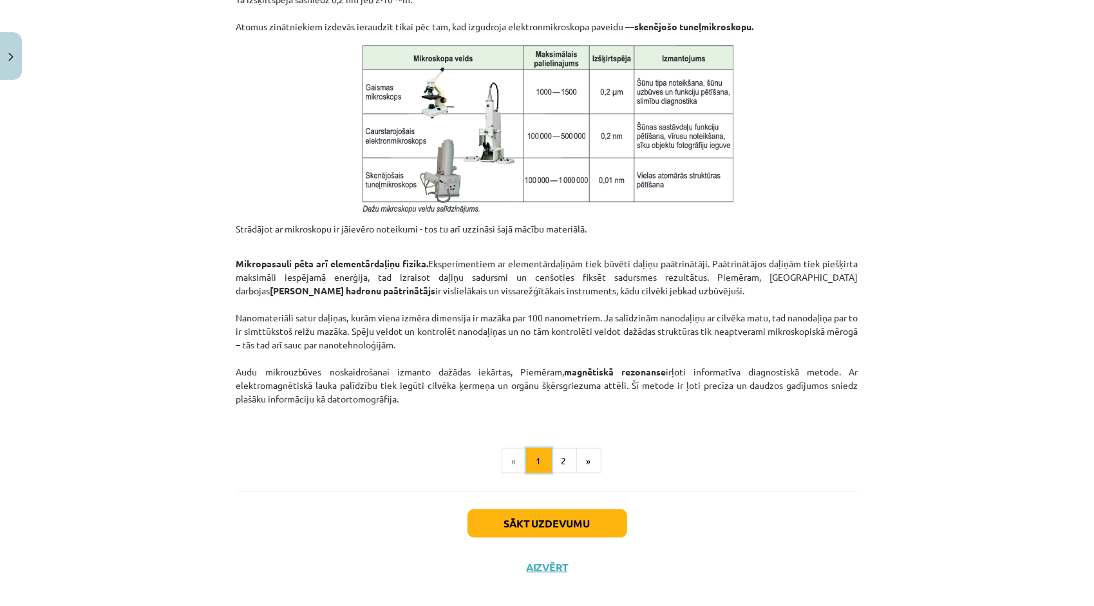
scroll to position [964, 0]
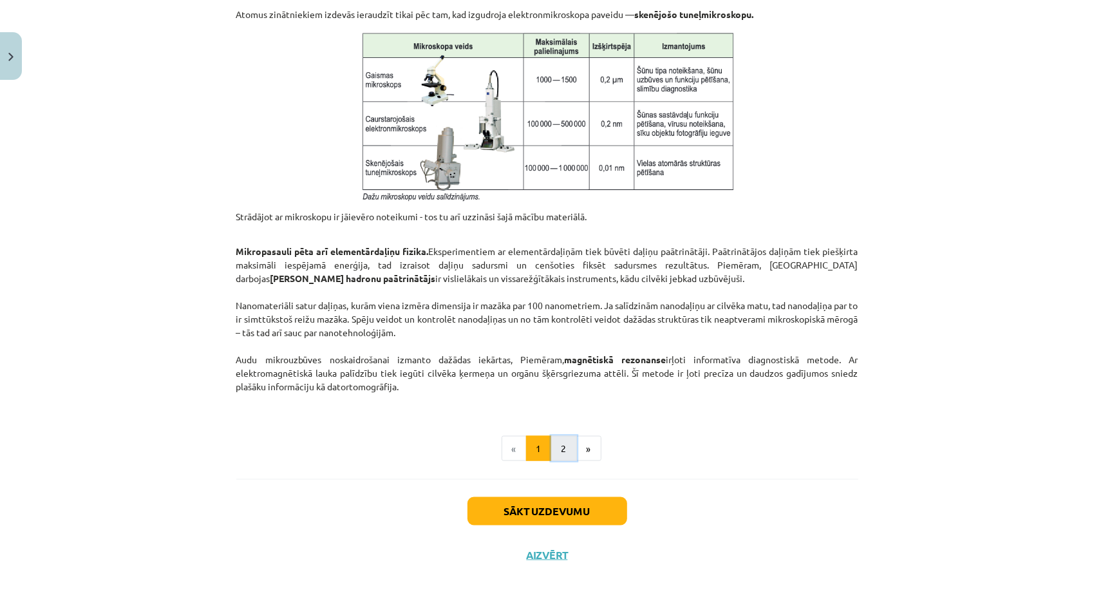
click at [551, 442] on button "2" at bounding box center [564, 449] width 26 height 26
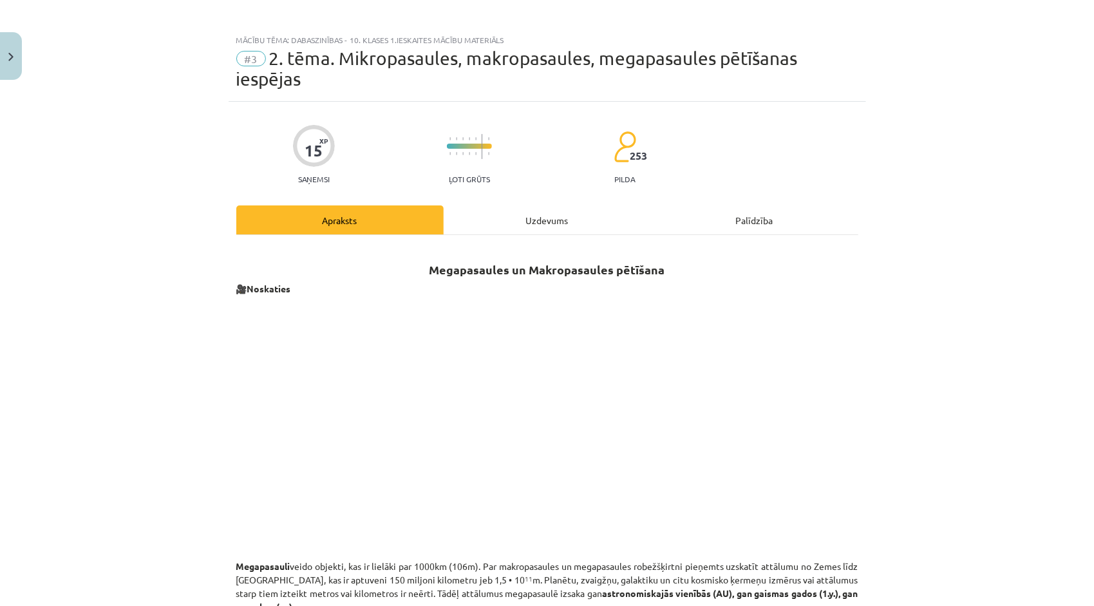
scroll to position [0, 0]
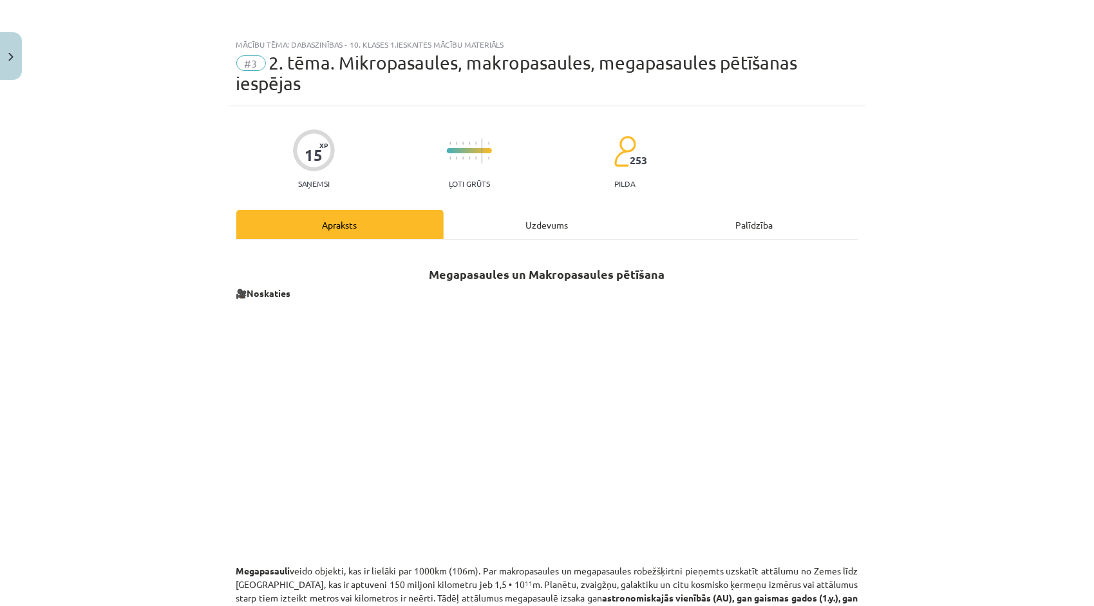
click at [541, 210] on div "Uzdevums" at bounding box center [547, 224] width 207 height 29
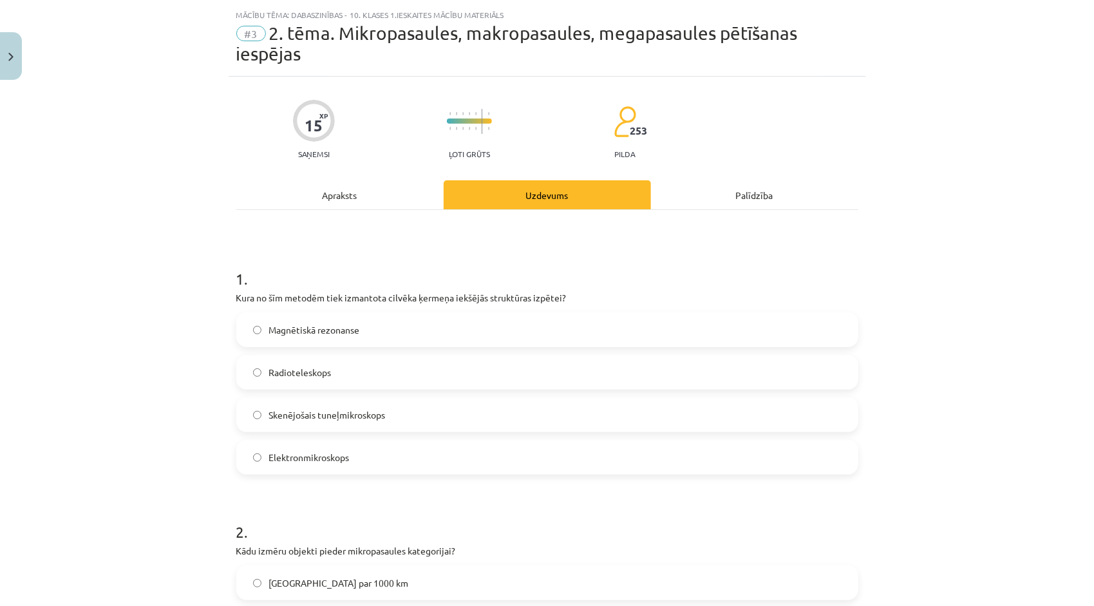
scroll to position [32, 0]
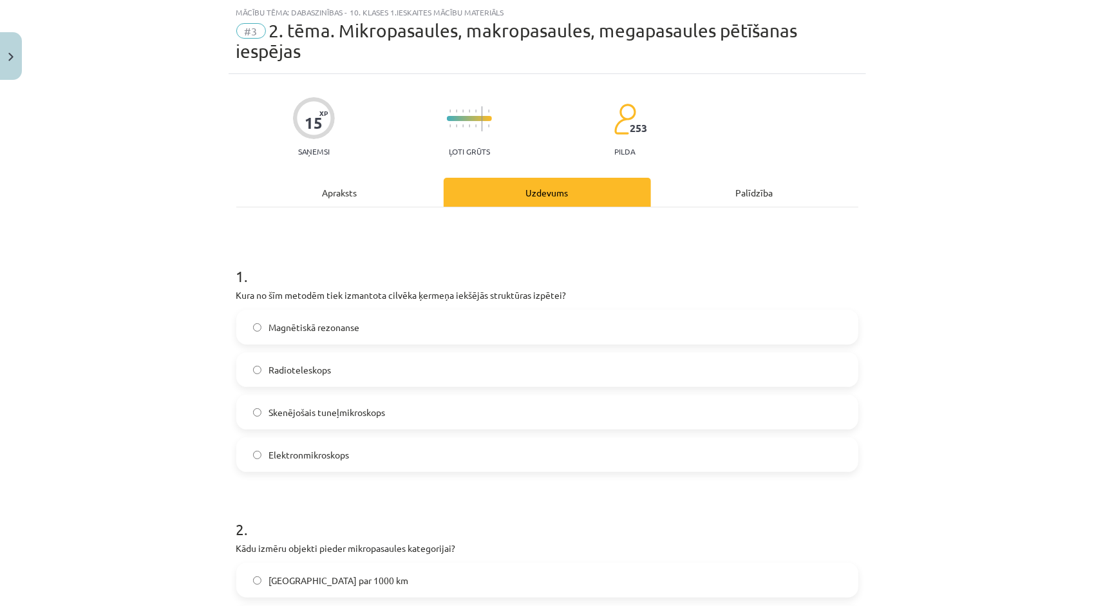
click at [287, 450] on span "Elektronmikroskops" at bounding box center [309, 455] width 81 height 14
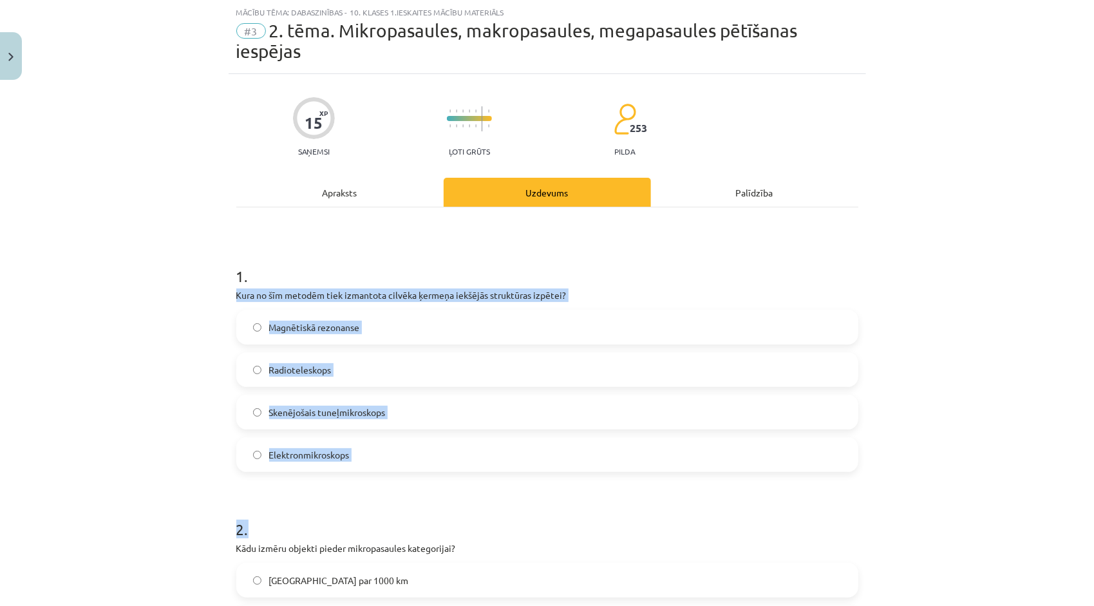
drag, startPoint x: 225, startPoint y: 296, endPoint x: 354, endPoint y: 473, distance: 219.1
copy form "Kura no šīm metodēm tiek izmantota cilvēka ķermeņa iekšējās struktūras izpētei?…"
click at [383, 327] on label "Magnētiskā rezonanse" at bounding box center [548, 327] width 620 height 32
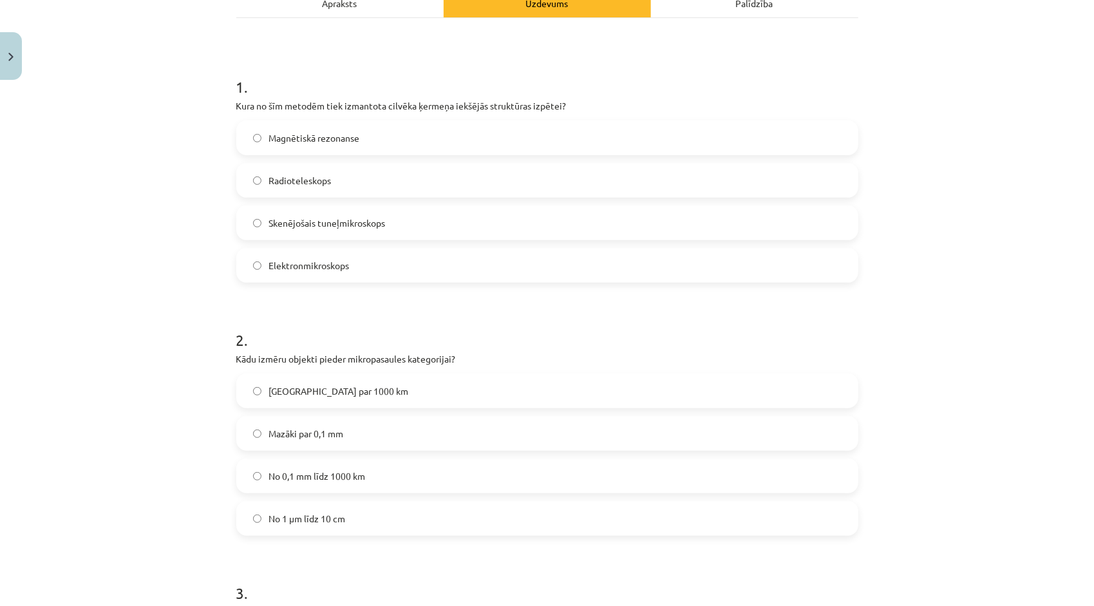
scroll to position [225, 0]
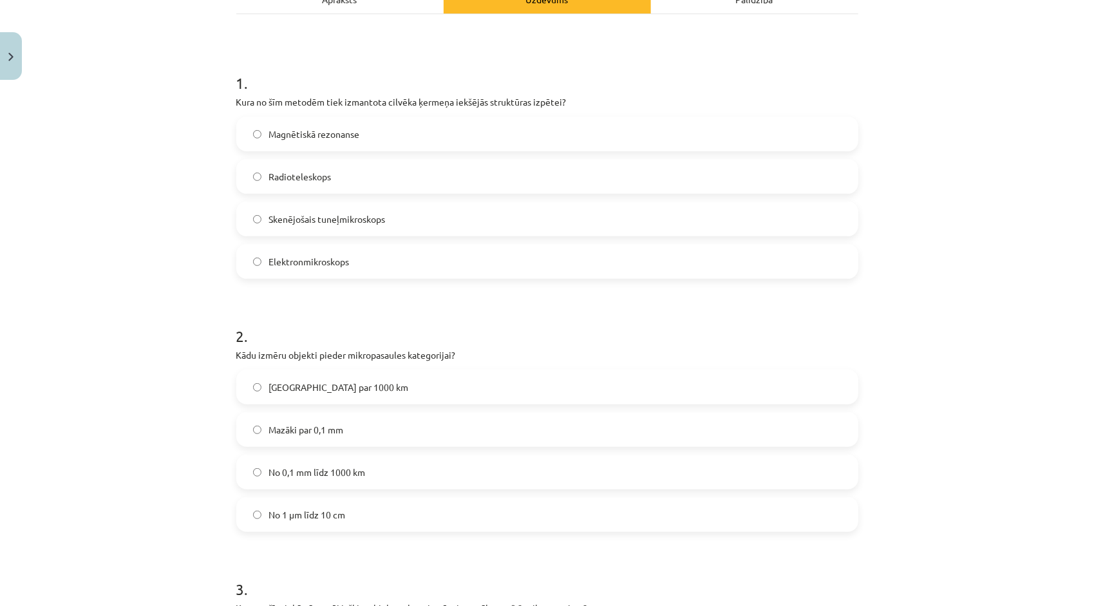
click at [306, 435] on span "Mazāki par 0,1 mm" at bounding box center [306, 430] width 75 height 14
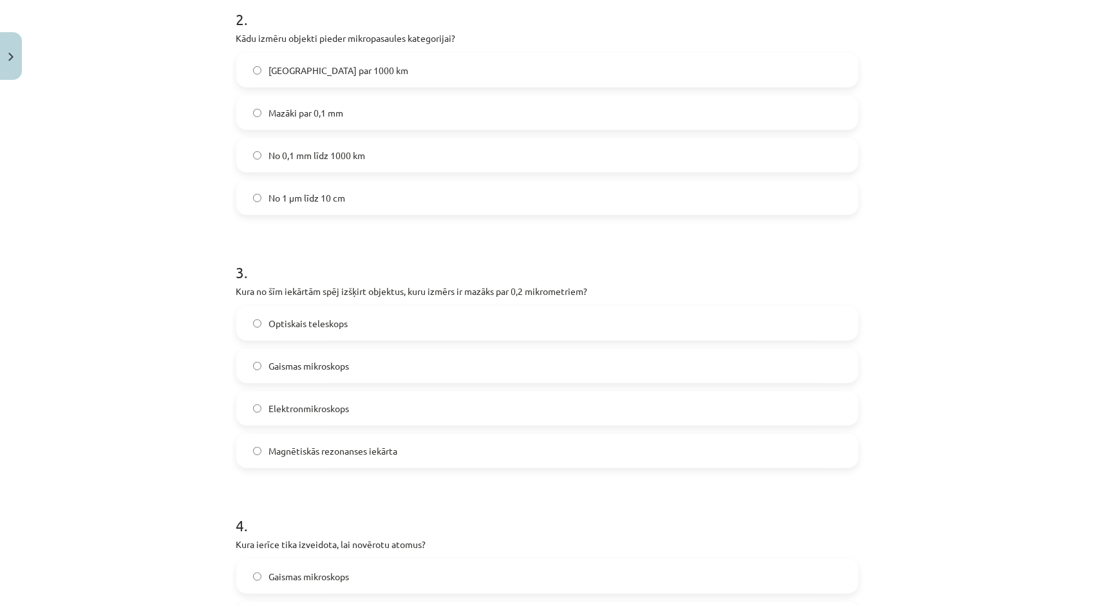
scroll to position [547, 0]
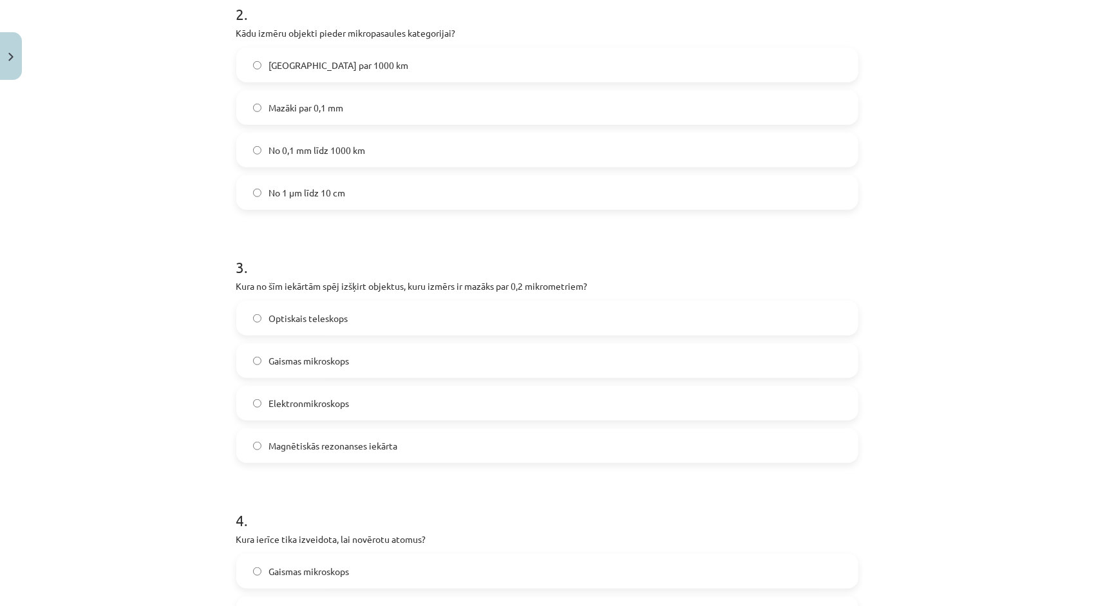
click at [274, 392] on label "Elektronmikroskops" at bounding box center [548, 403] width 620 height 32
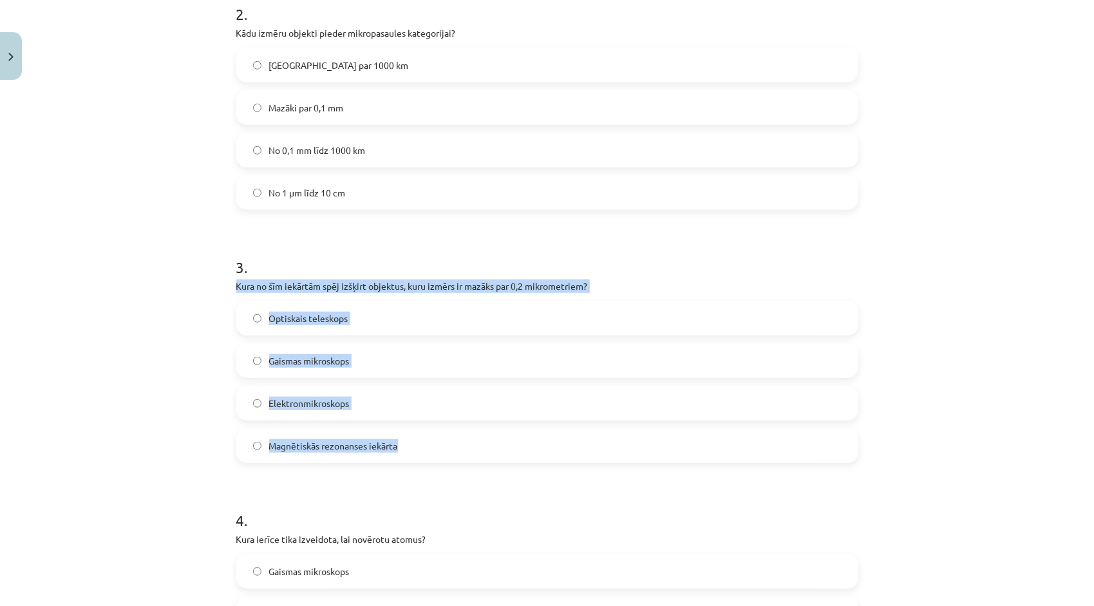
drag, startPoint x: 231, startPoint y: 280, endPoint x: 428, endPoint y: 451, distance: 261.1
click at [428, 451] on div "3 . Kura no šīm iekārtām spēj izšķirt objektus, kuru izmērs ir mazāks par 0,2 m…" at bounding box center [547, 349] width 622 height 227
copy div "Kura no šīm iekārtām spēj izšķirt objektus, kuru izmērs ir mazāks par 0,2 mikro…"
click at [149, 347] on div "Mācību tēma: Dabaszinības - 10. klases 1.ieskaites mācību materiāls #3 2. tēma.…" at bounding box center [547, 303] width 1094 height 606
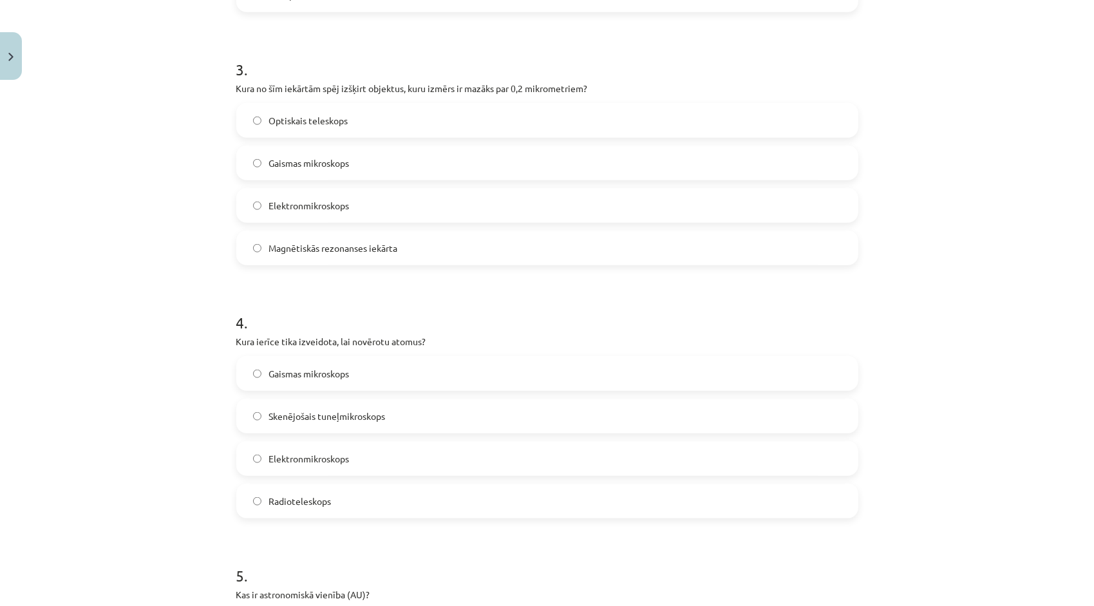
scroll to position [805, 0]
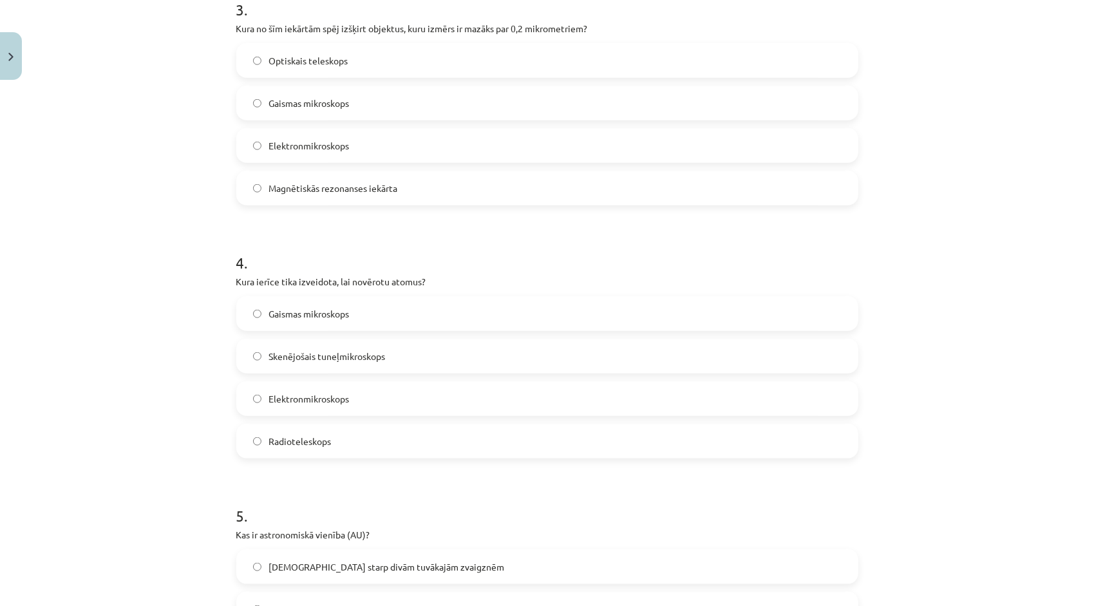
click at [268, 448] on label "Radioteleskops" at bounding box center [548, 441] width 620 height 32
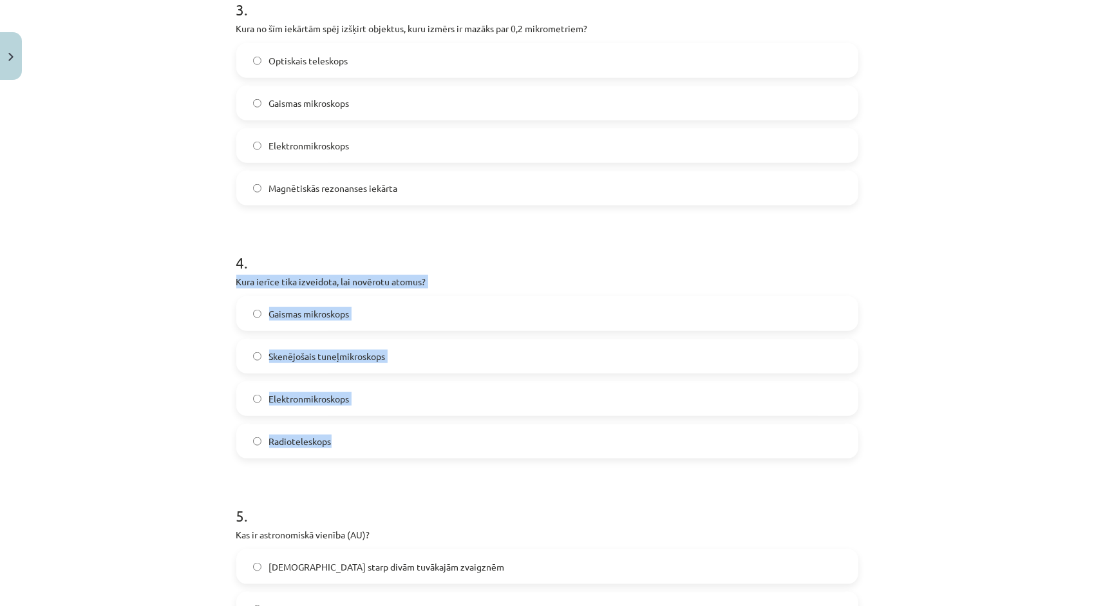
drag, startPoint x: 231, startPoint y: 280, endPoint x: 343, endPoint y: 446, distance: 199.9
click at [343, 446] on div "4 . Kura ierīce tika izveidota, lai novērotu atomus? Gaismas mikroskops Skenējo…" at bounding box center [547, 344] width 622 height 227
copy div "Kura ierīce tika izveidota, lai novērotu atomus? Gaismas mikroskops Skenējošais…"
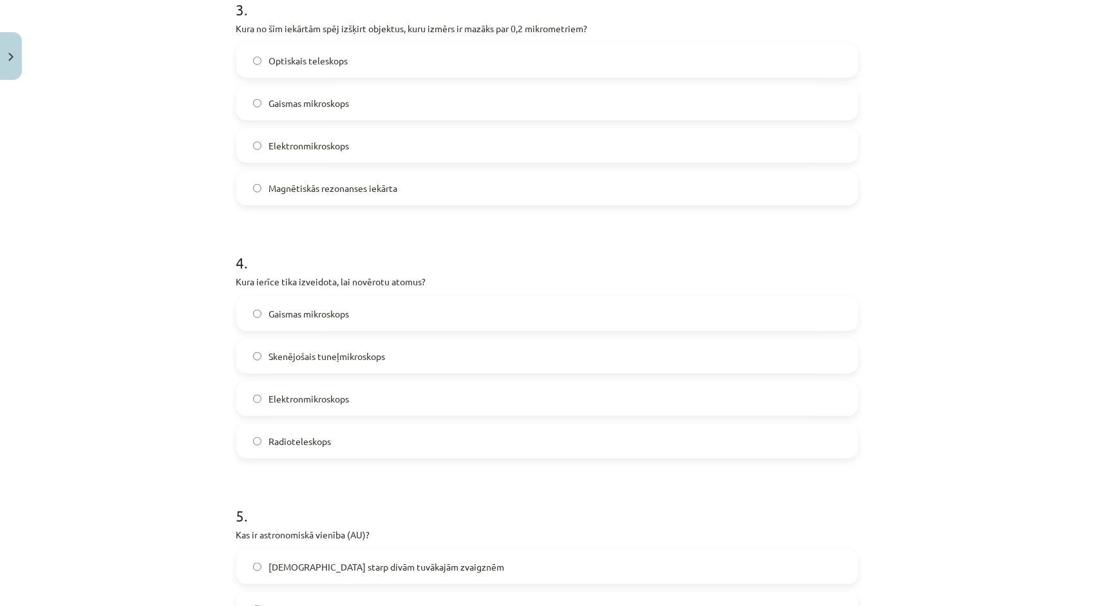
click at [531, 496] on h1 "5 ." at bounding box center [547, 504] width 622 height 40
click at [400, 348] on label "Skenējošais tuneļmikroskops" at bounding box center [548, 356] width 620 height 32
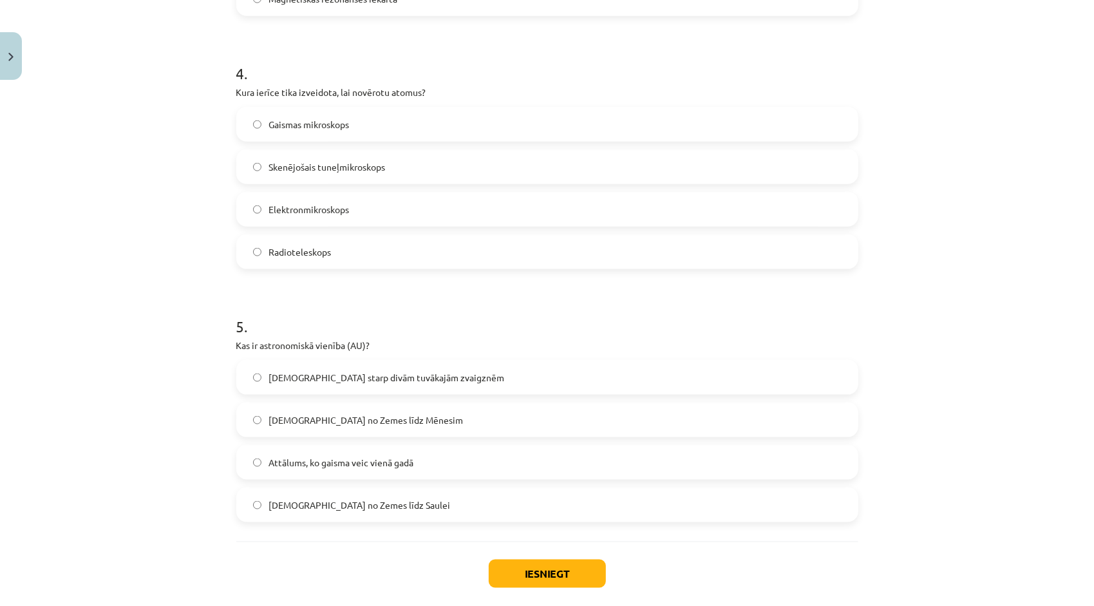
scroll to position [930, 0]
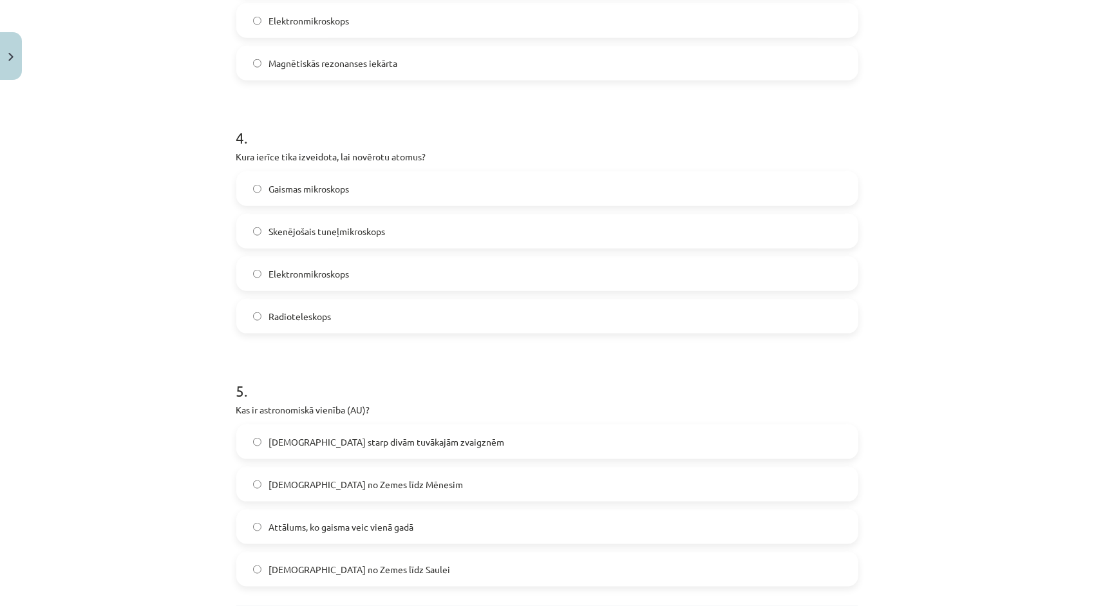
click at [264, 575] on label "Attālums no Zemes līdz Saulei" at bounding box center [548, 569] width 620 height 32
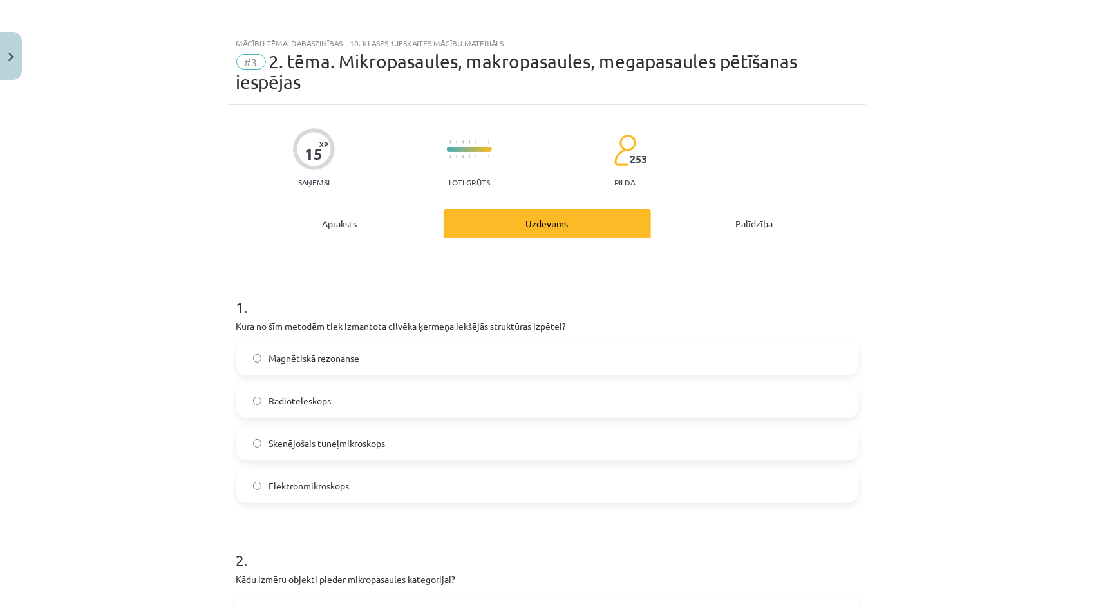
scroll to position [0, 0]
click at [323, 229] on div "Apraksts" at bounding box center [339, 224] width 207 height 29
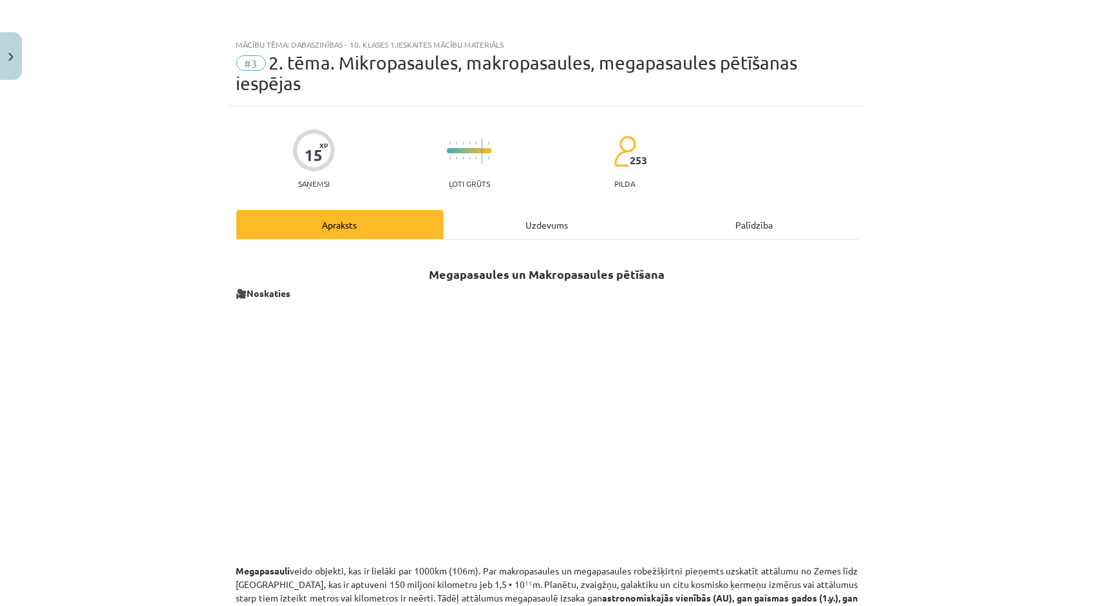
click at [518, 225] on div "Uzdevums" at bounding box center [547, 224] width 207 height 29
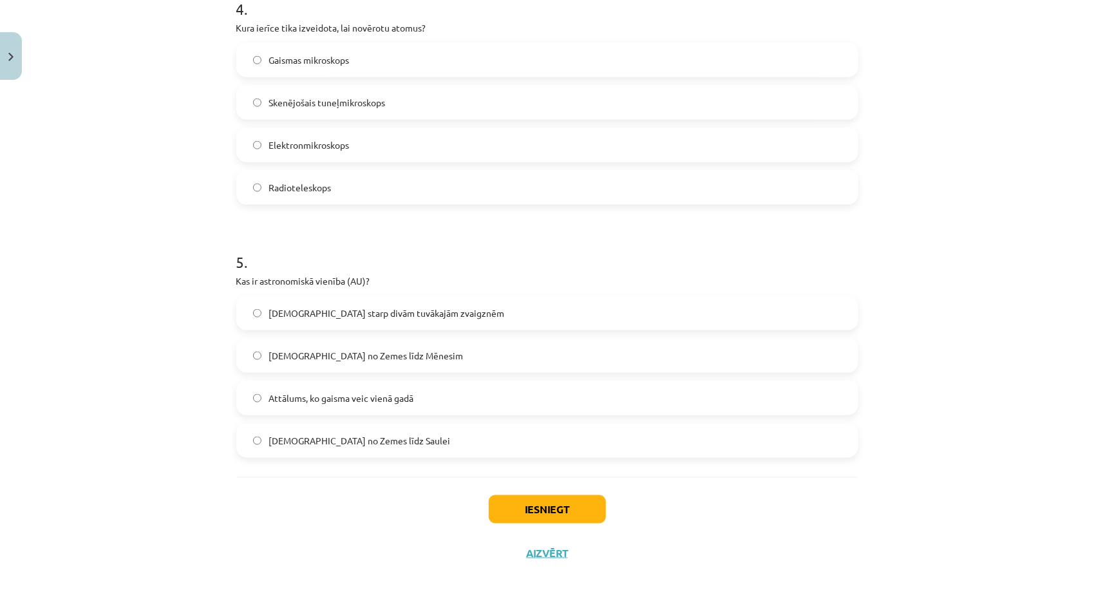
scroll to position [1059, 0]
click at [518, 509] on button "Iesniegt" at bounding box center [547, 509] width 117 height 28
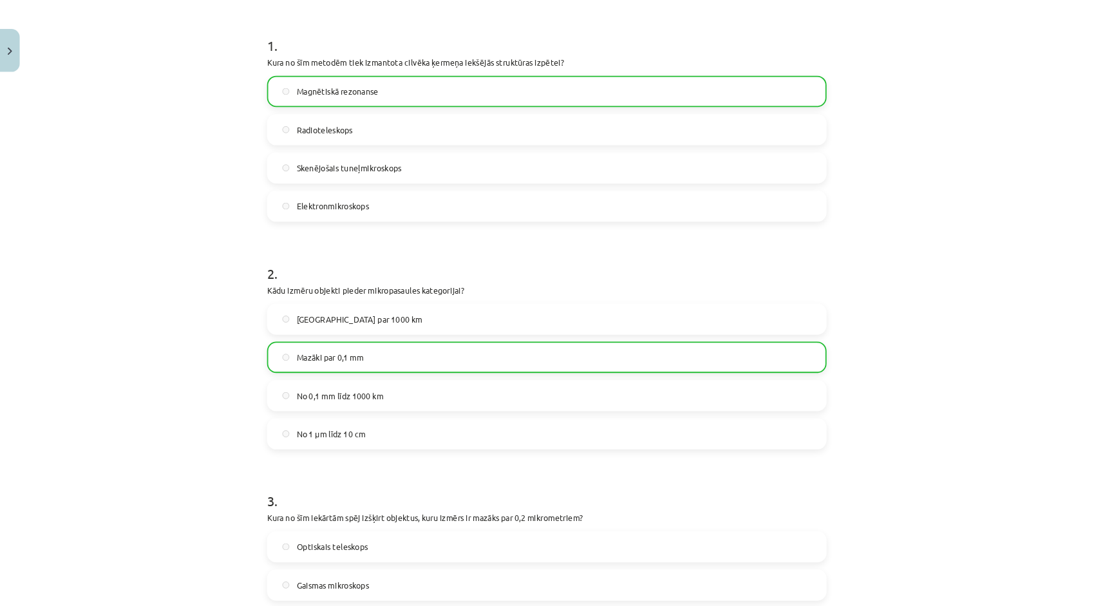
scroll to position [258, 0]
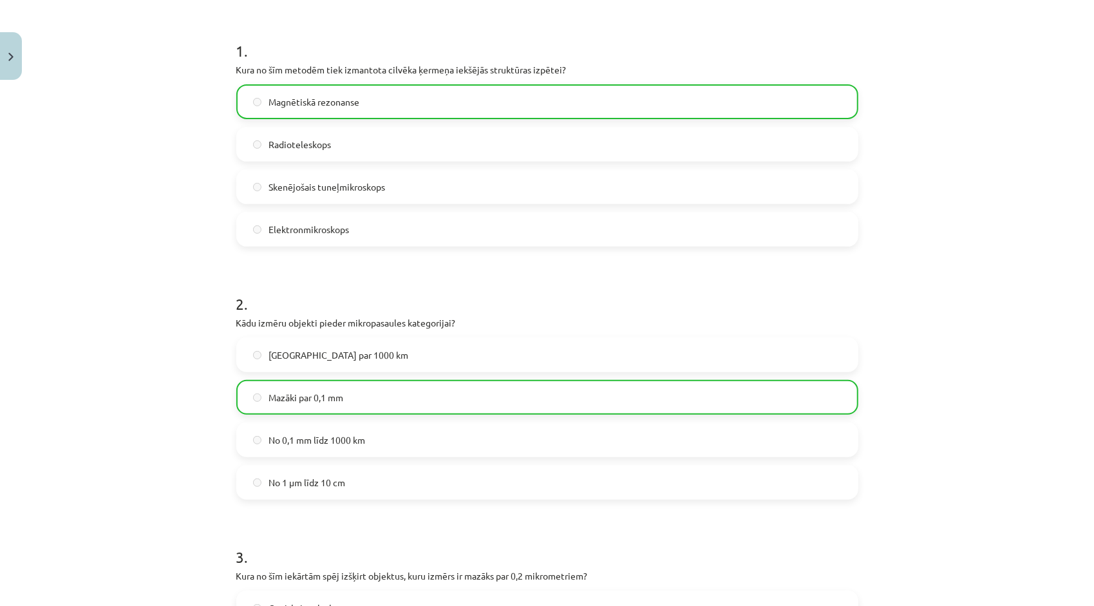
drag, startPoint x: 1056, startPoint y: 0, endPoint x: 149, endPoint y: 240, distance: 937.9
click at [149, 240] on div "Mācību tēma: Dabaszinības - 10. klases 1.ieskaites mācību materiāls #3 2. tēma.…" at bounding box center [547, 303] width 1094 height 606
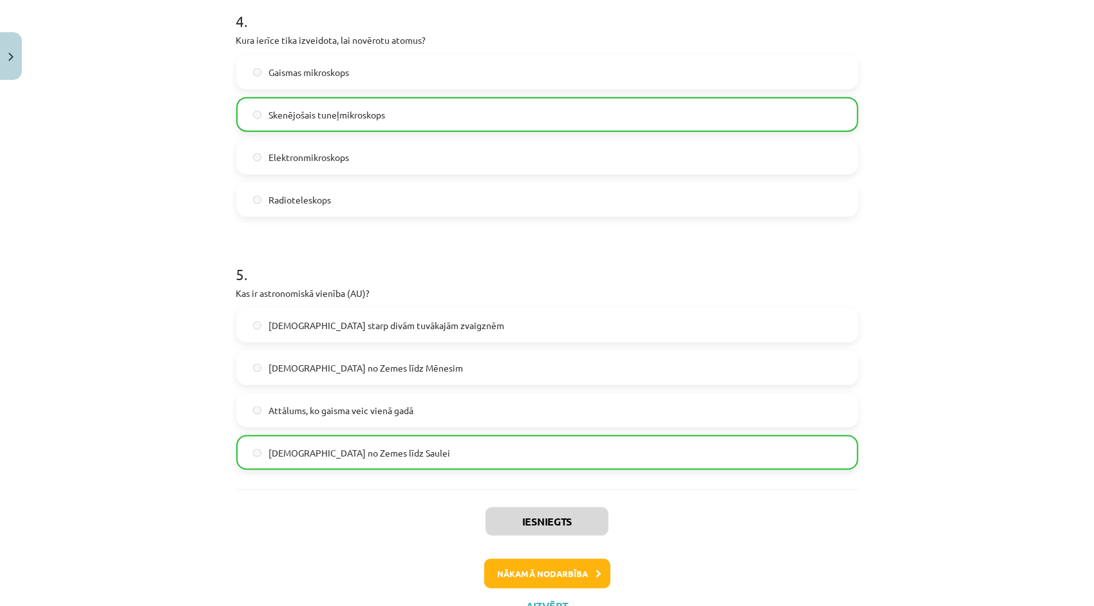
scroll to position [1054, 0]
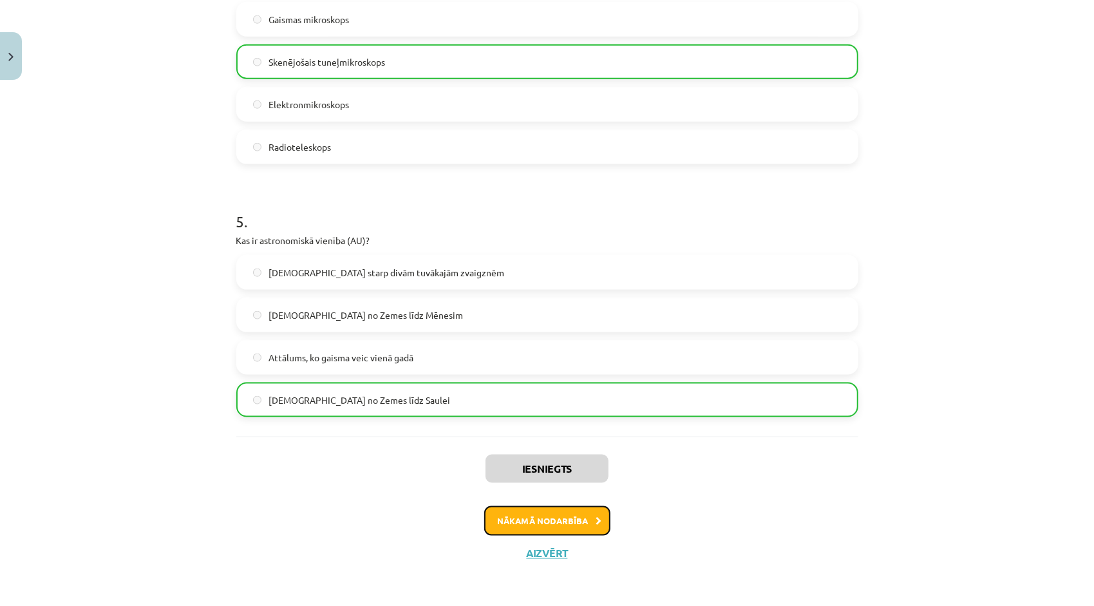
click at [577, 522] on button "Nākamā nodarbība" at bounding box center [547, 521] width 126 height 30
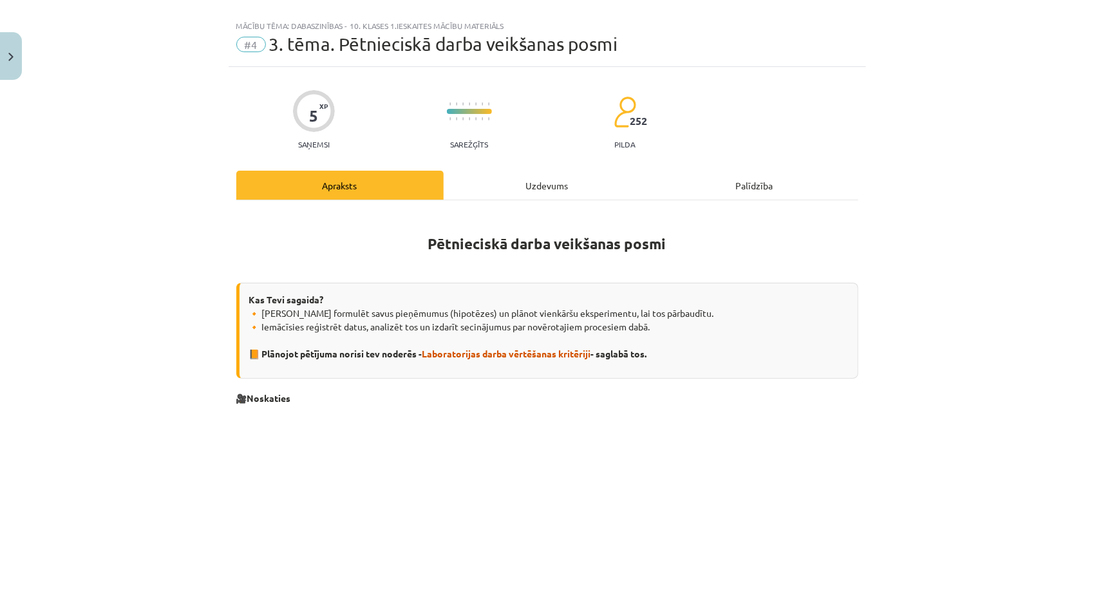
scroll to position [18, 0]
click at [569, 180] on div "Uzdevums" at bounding box center [547, 185] width 207 height 29
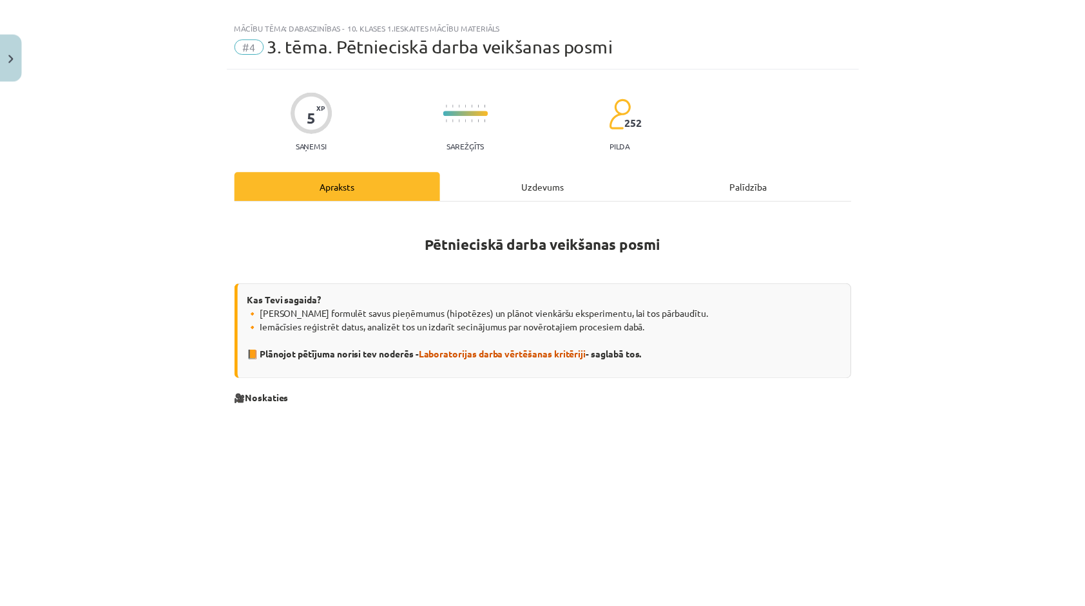
scroll to position [32, 0]
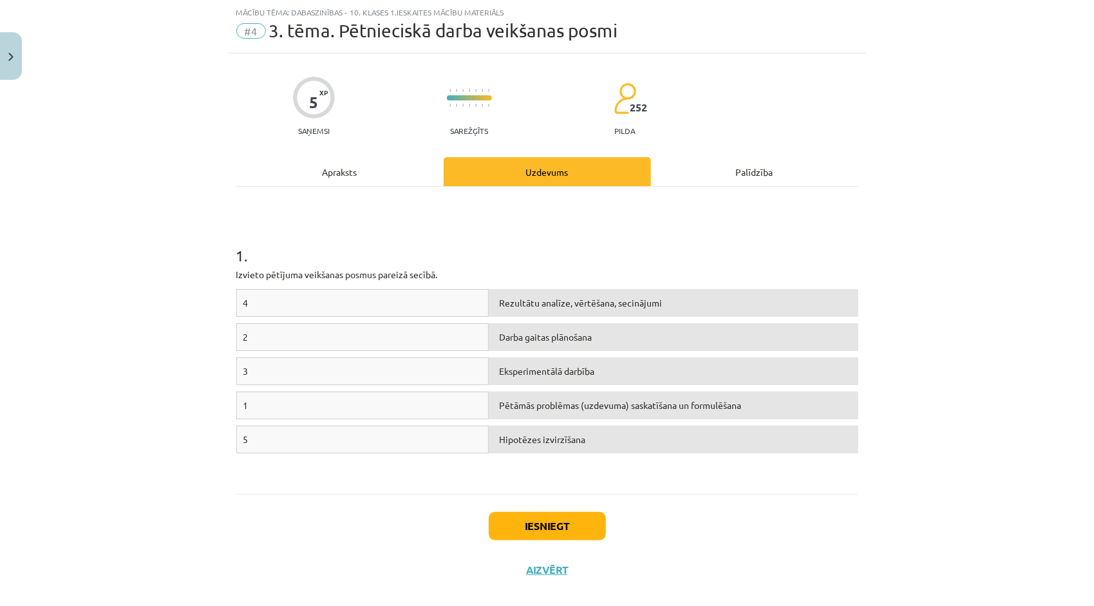
click at [338, 173] on div "Apraksts" at bounding box center [339, 171] width 207 height 29
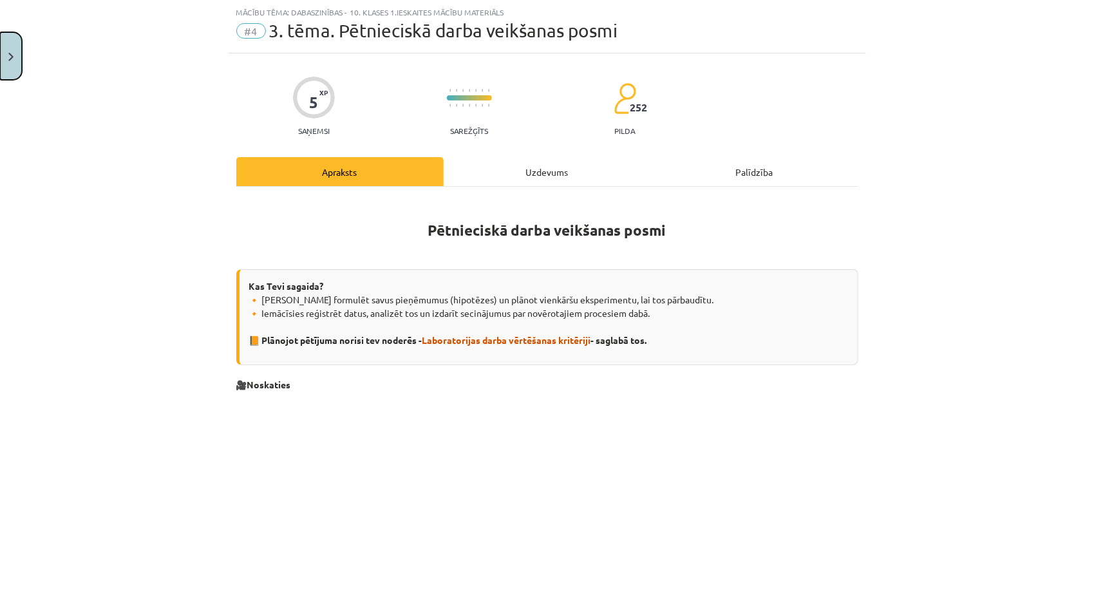
click at [8, 57] on img "Close" at bounding box center [10, 57] width 5 height 8
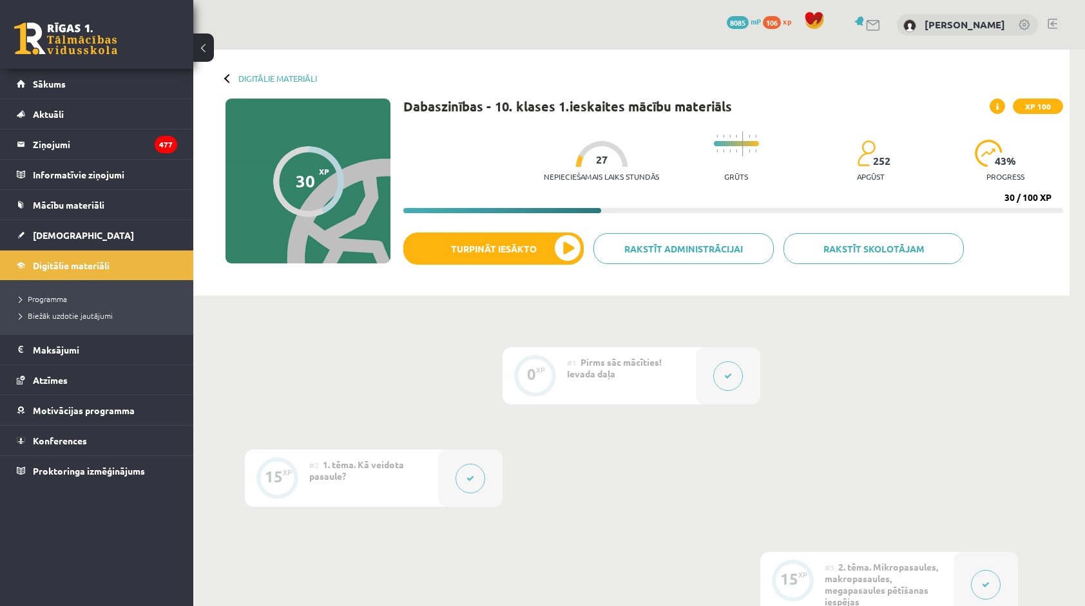
scroll to position [0, 0]
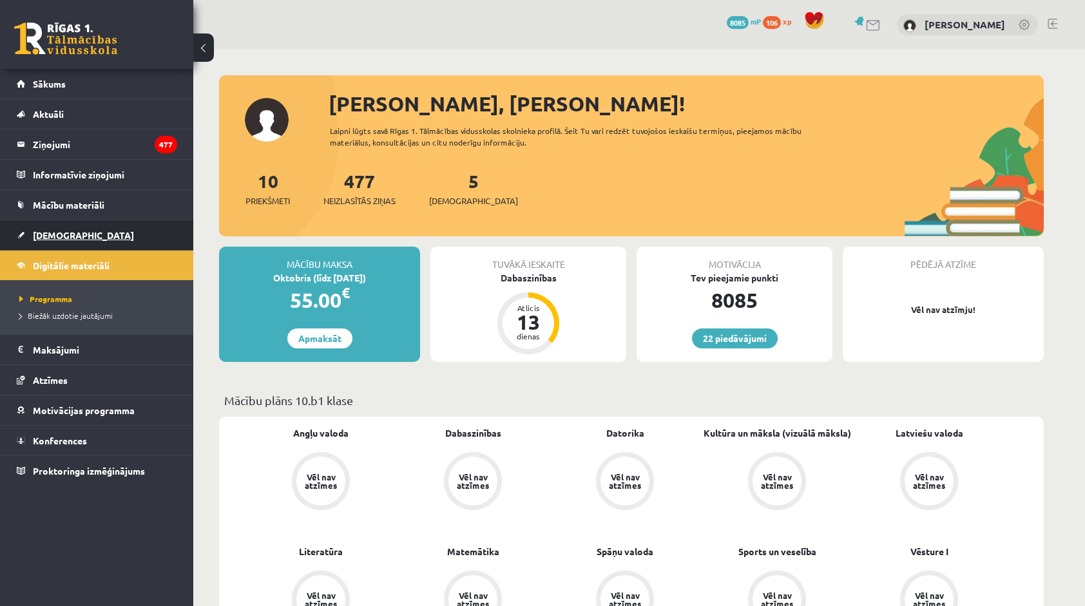
click at [109, 245] on link "[DEMOGRAPHIC_DATA]" at bounding box center [97, 235] width 160 height 30
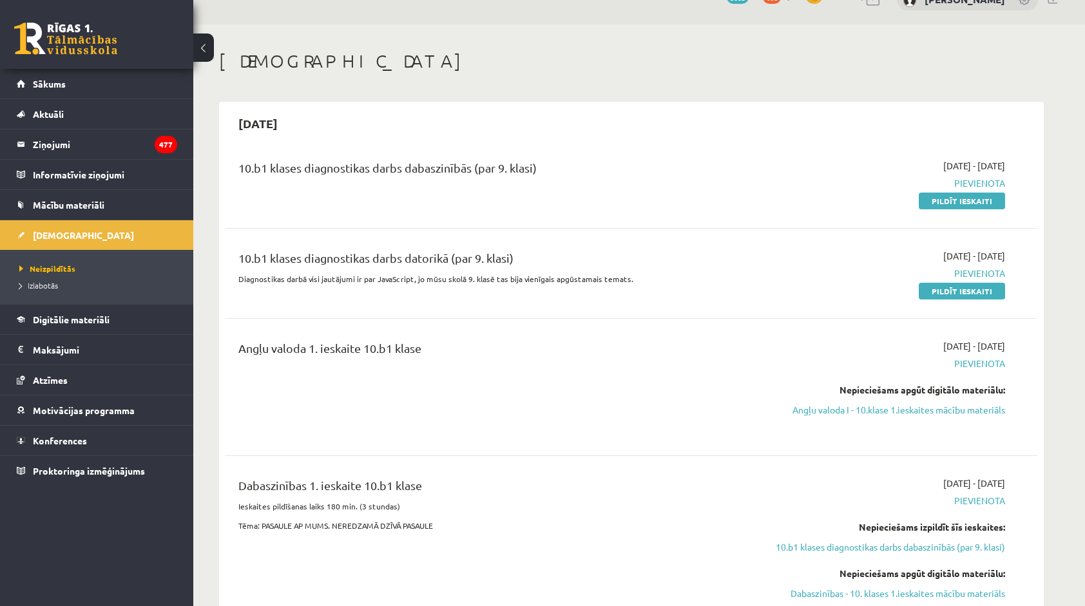
scroll to position [64, 0]
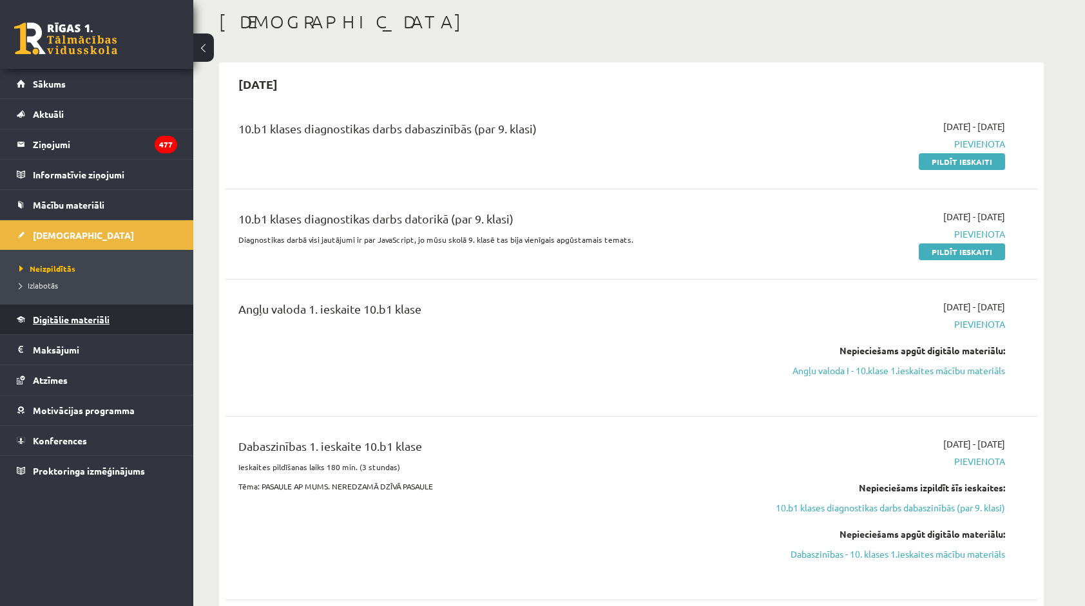
click at [130, 317] on link "Digitālie materiāli" at bounding box center [97, 320] width 160 height 30
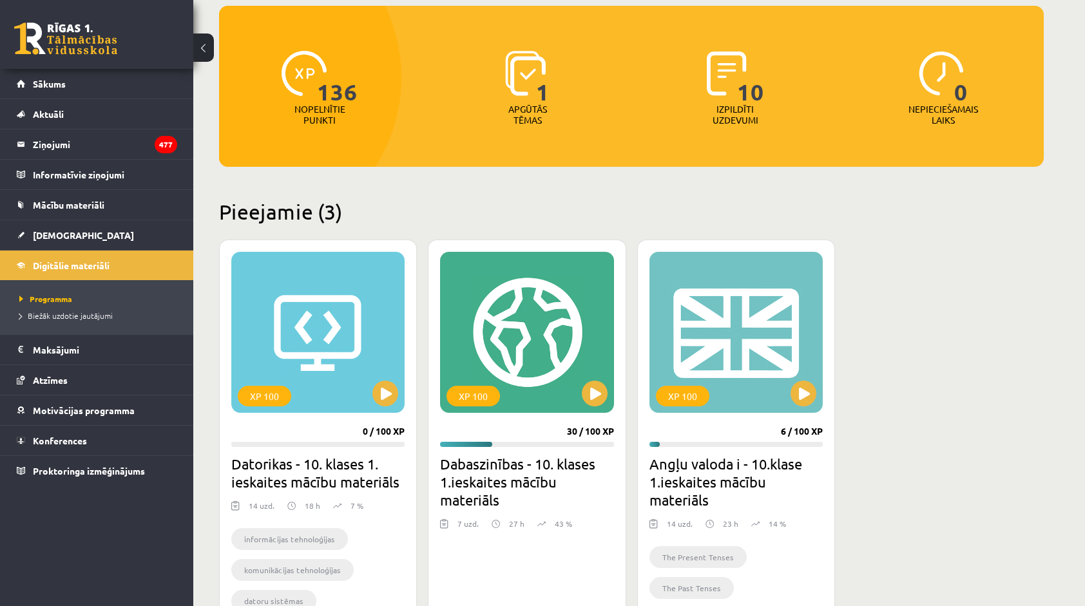
scroll to position [129, 0]
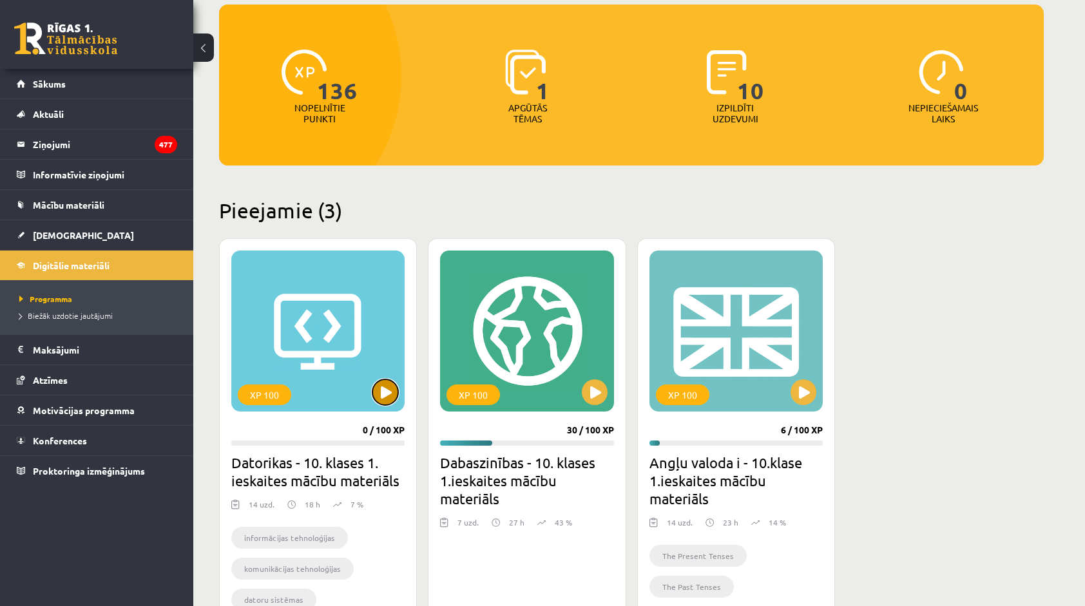
click at [392, 393] on button at bounding box center [385, 392] width 26 height 26
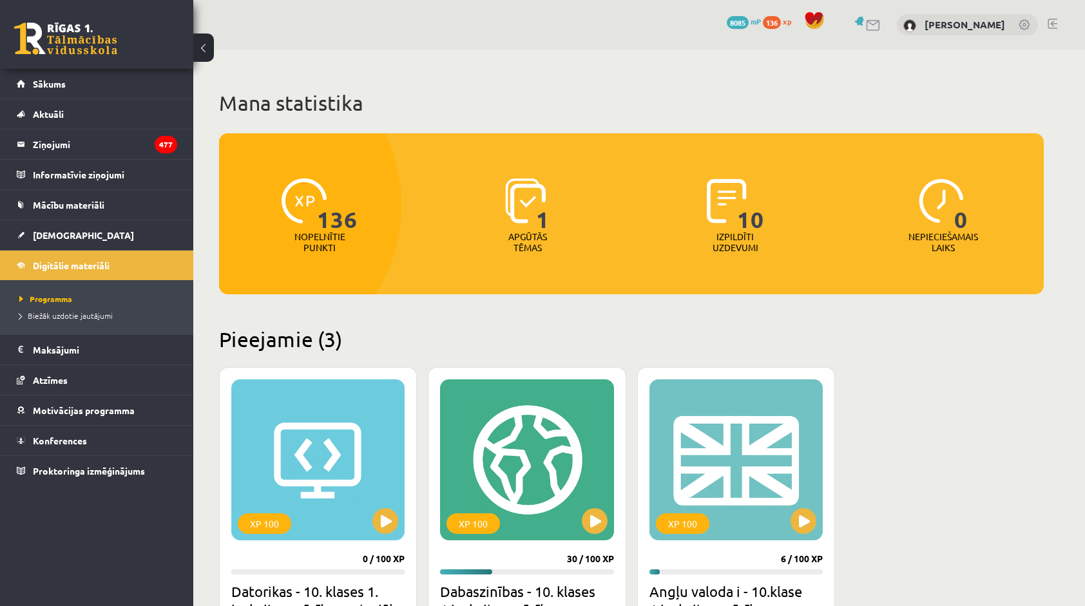
scroll to position [129, 0]
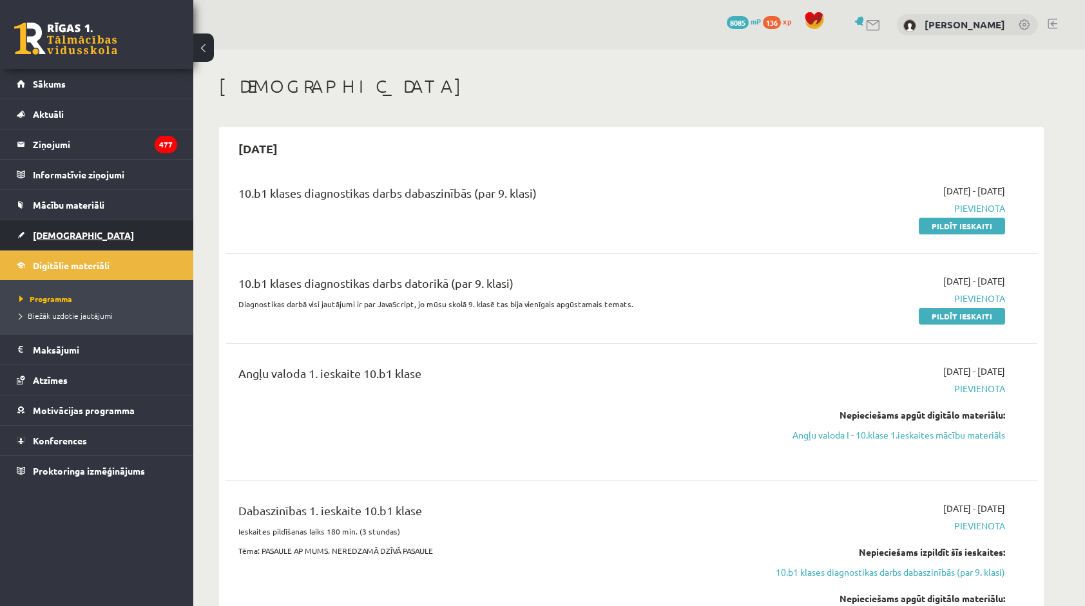
click at [59, 234] on span "[DEMOGRAPHIC_DATA]" at bounding box center [83, 235] width 101 height 12
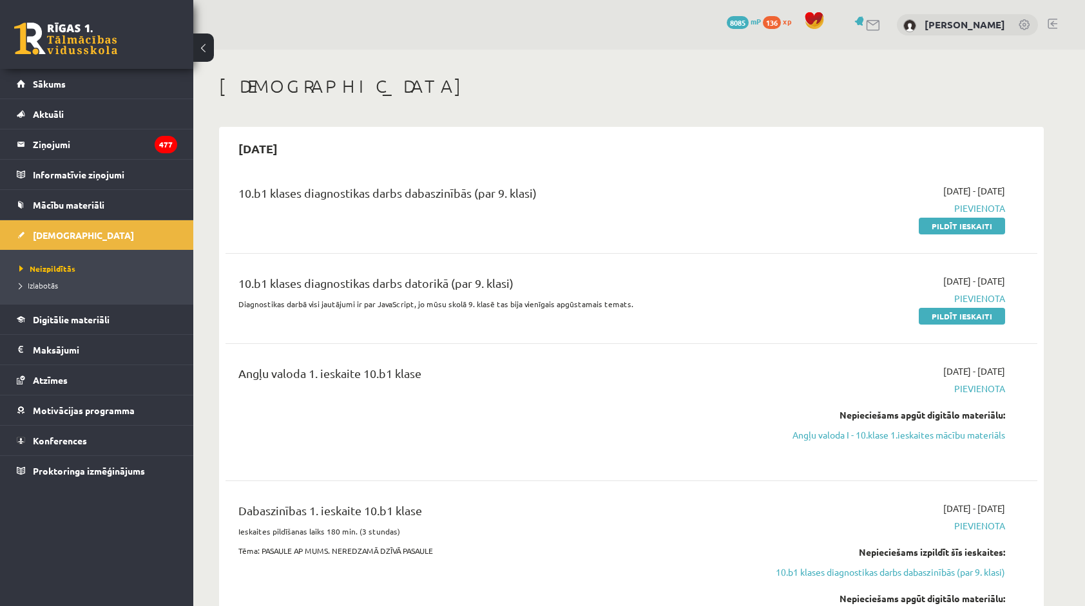
drag, startPoint x: 938, startPoint y: 223, endPoint x: 596, endPoint y: 57, distance: 379.6
click at [938, 223] on link "Pildīt ieskaiti" at bounding box center [961, 226] width 86 height 17
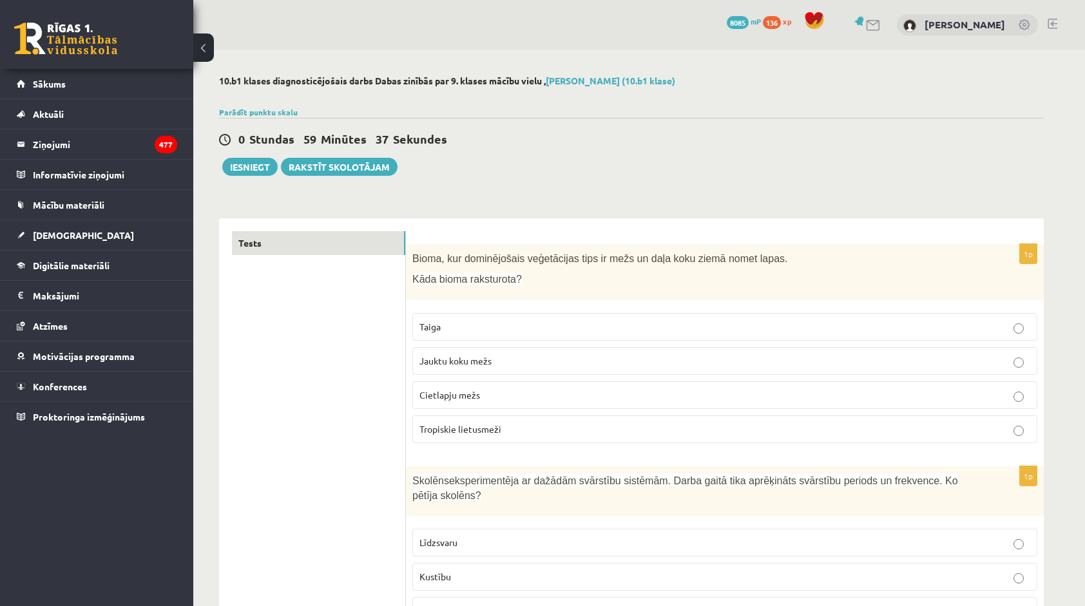
click at [500, 363] on p "Jauktu koku mežs" at bounding box center [724, 361] width 611 height 14
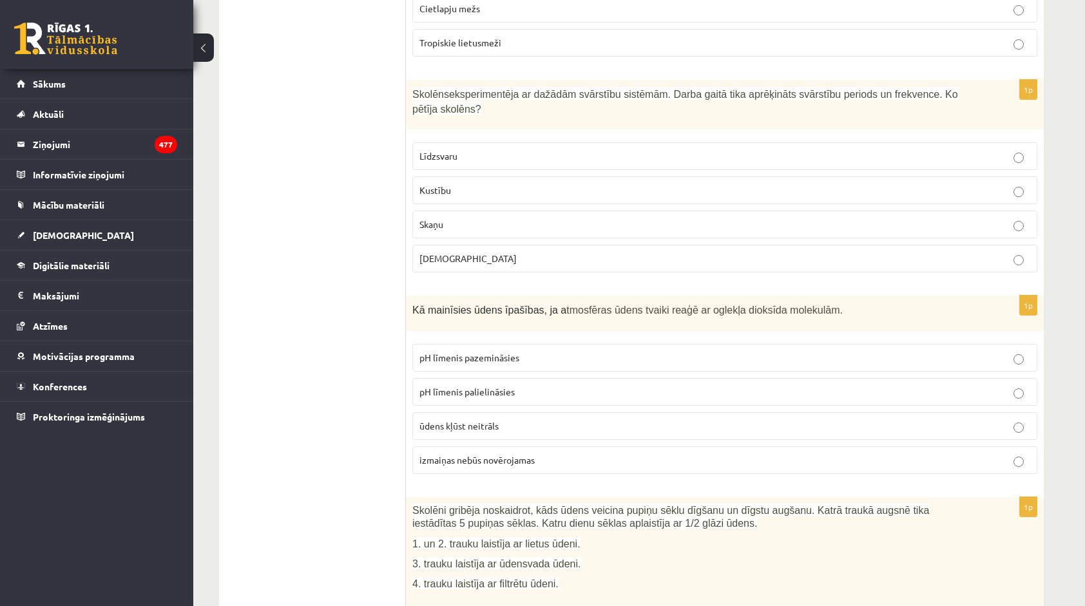
scroll to position [193, 0]
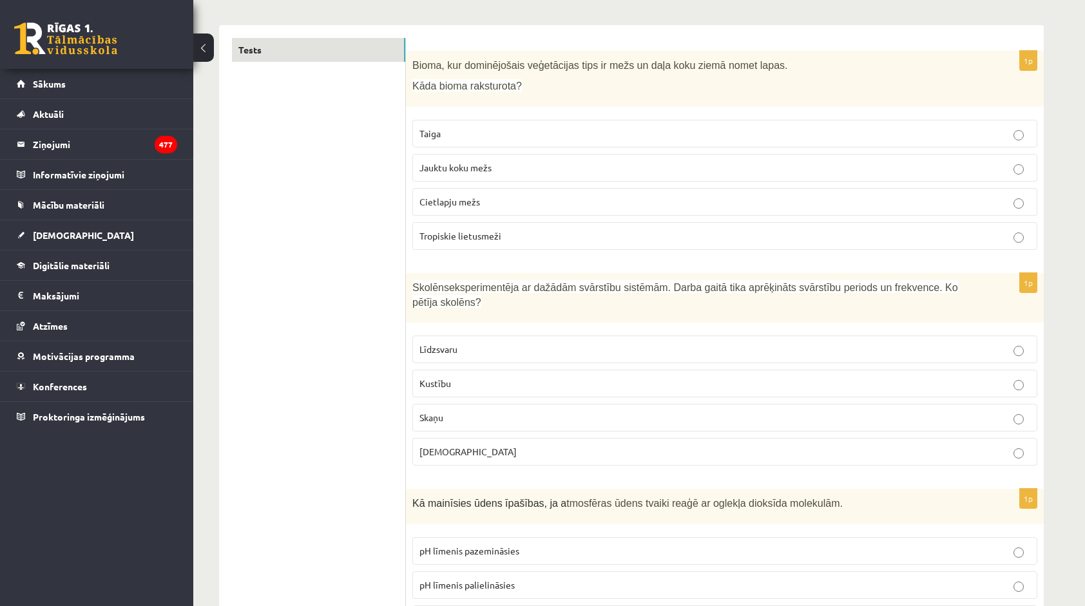
click at [448, 411] on p "Skaņu" at bounding box center [724, 418] width 611 height 14
click at [446, 375] on label "Kustību" at bounding box center [724, 384] width 625 height 28
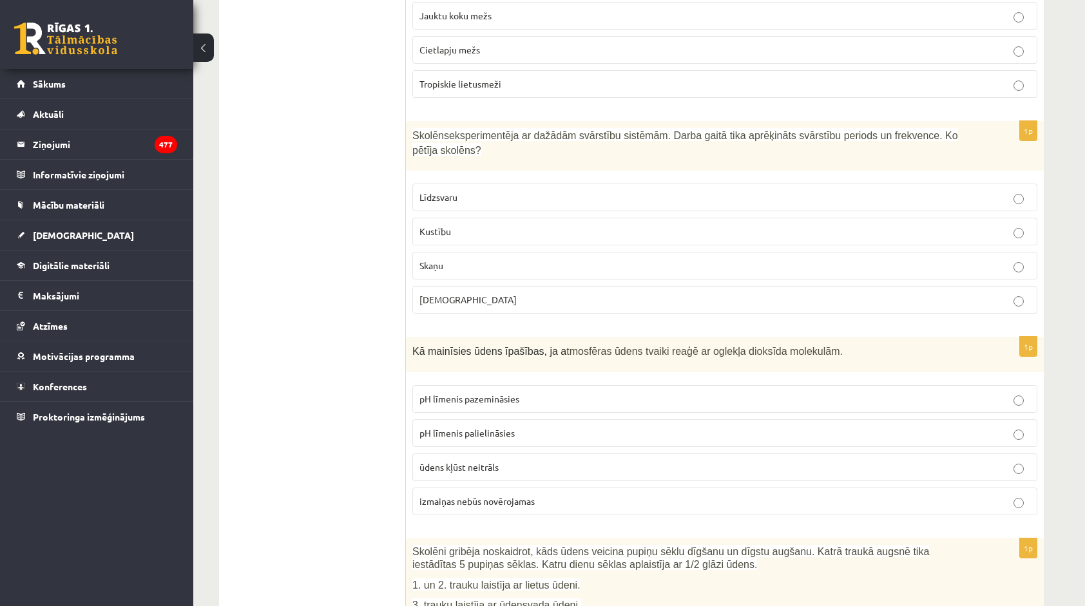
scroll to position [451, 0]
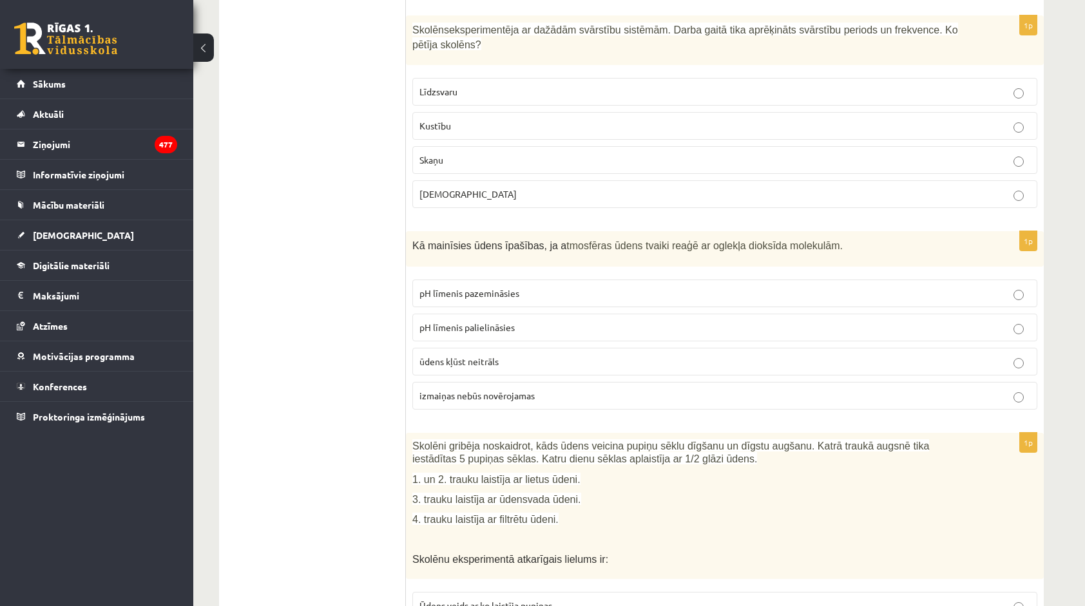
click at [482, 315] on label "pH līmenis palielināsies" at bounding box center [724, 328] width 625 height 28
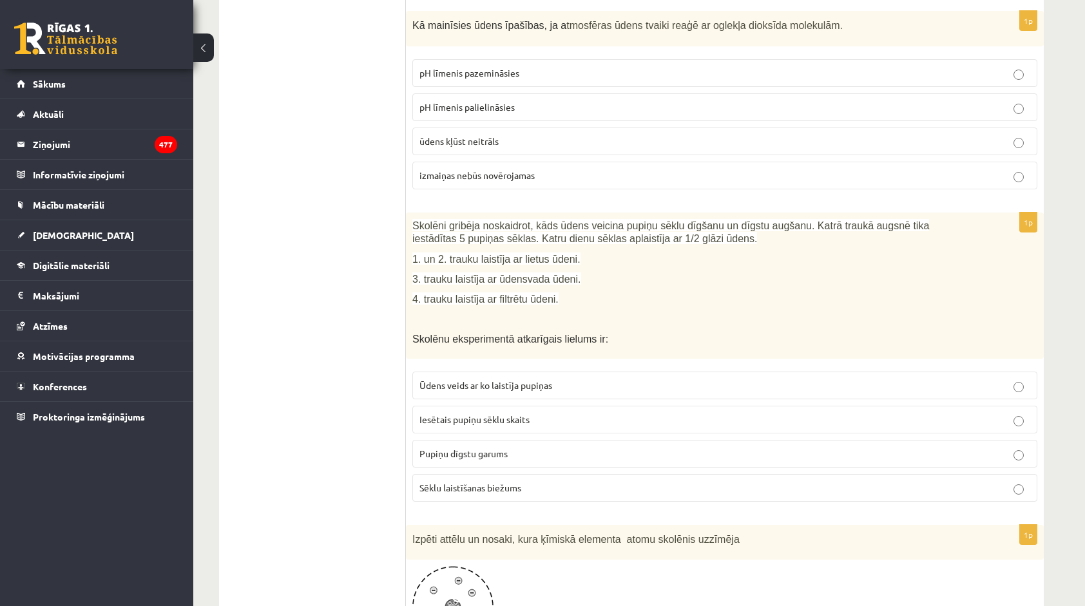
scroll to position [708, 0]
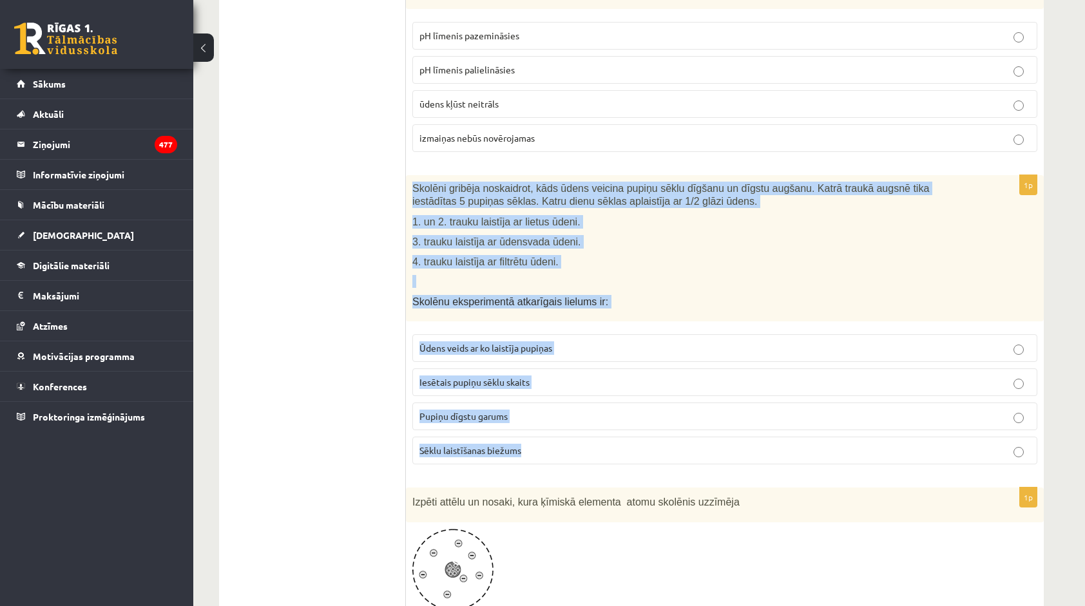
drag, startPoint x: 406, startPoint y: 166, endPoint x: 526, endPoint y: 426, distance: 286.8
click at [526, 426] on div "1p Skolēni gribēja noskaidrot, kāds ūdens veicina pupiņu sēklu dīgšanu un dīgst…" at bounding box center [725, 324] width 638 height 299
copy div "Skolēni gribēja noskaidrot, kāds ūdens veicina pupiņu sēklu dīgšanu un dīgstu a…"
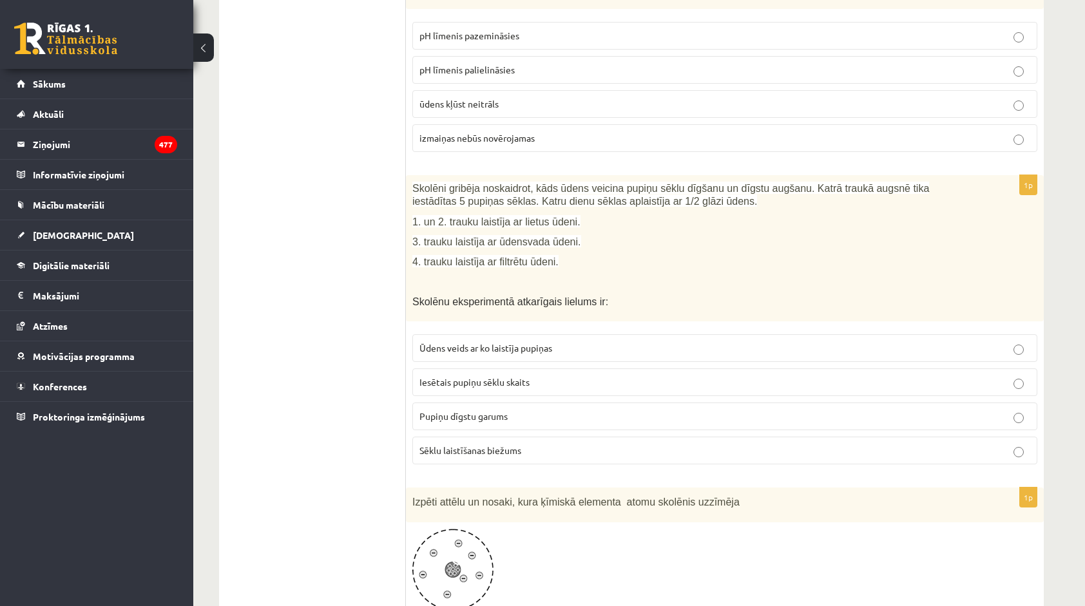
click at [515, 334] on label "Ūdens veids ar ko laistīja pupiņas" at bounding box center [724, 348] width 625 height 28
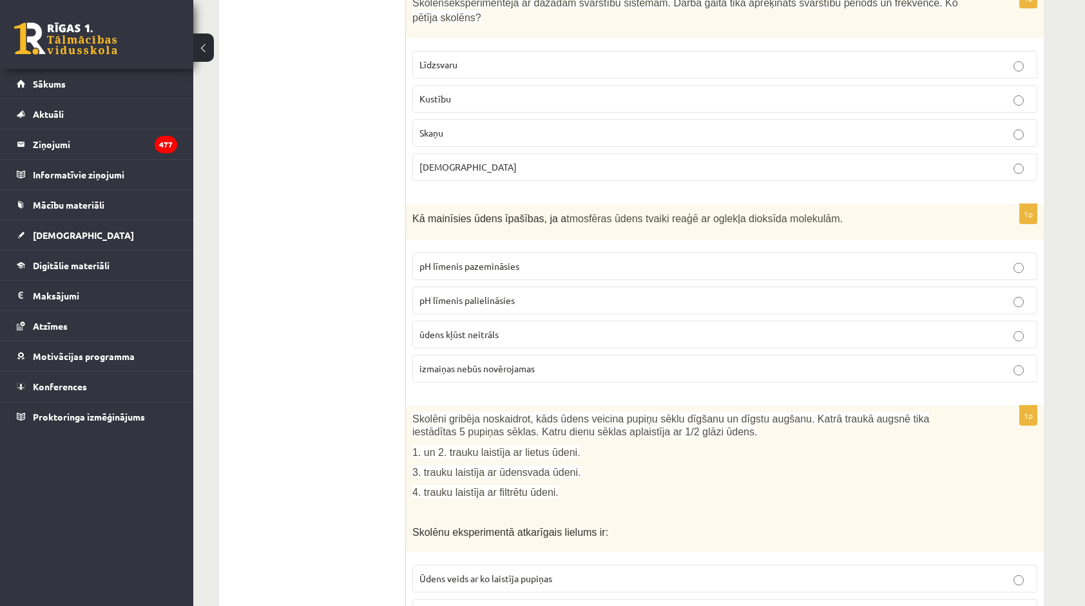
scroll to position [322, 0]
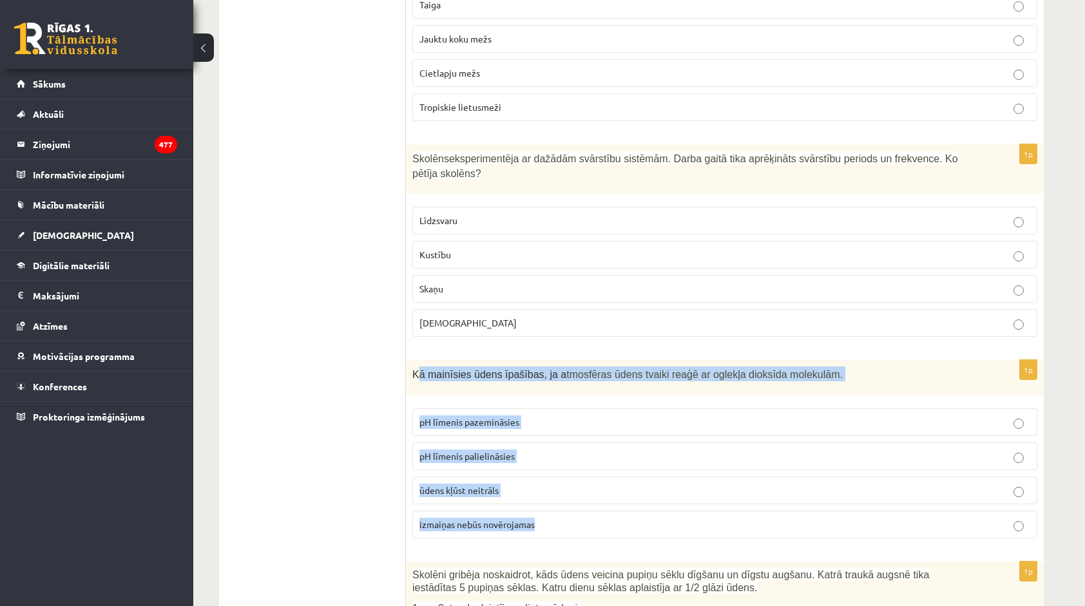
drag, startPoint x: 415, startPoint y: 350, endPoint x: 550, endPoint y: 508, distance: 207.8
click at [550, 508] on div "1p Kā mainīsies ūdens īpašības, ja a tmosfēras ūdens tvaiki reaģē ar oglekļa di…" at bounding box center [725, 454] width 638 height 189
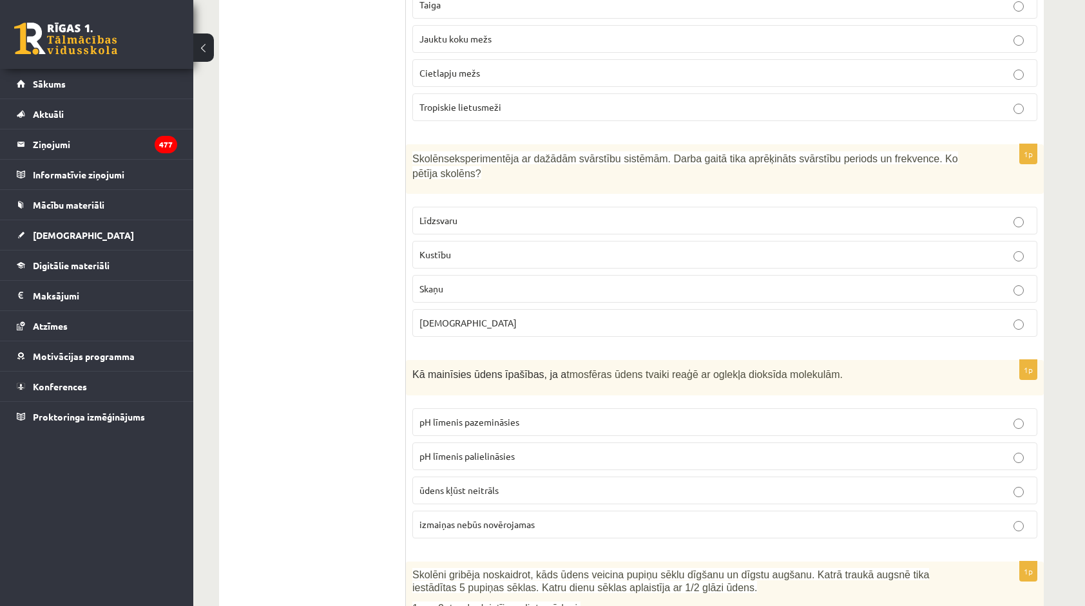
drag, startPoint x: 410, startPoint y: 365, endPoint x: 482, endPoint y: 432, distance: 98.0
drag, startPoint x: 482, startPoint y: 432, endPoint x: 299, endPoint y: 394, distance: 186.2
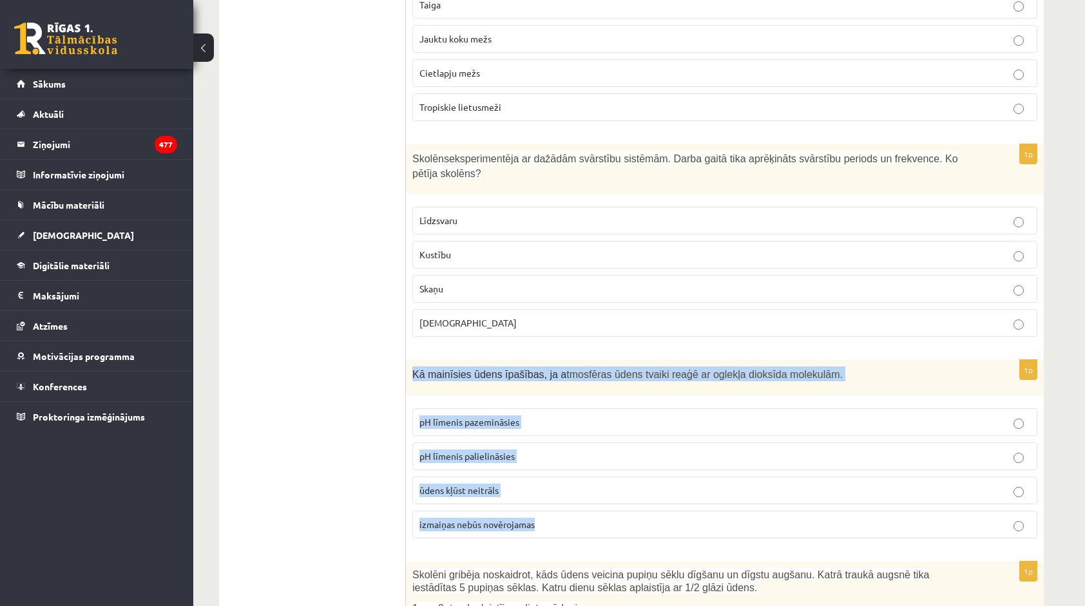
drag, startPoint x: 412, startPoint y: 350, endPoint x: 554, endPoint y: 505, distance: 210.1
click at [554, 505] on div "1p Kā mainīsies ūdens īpašības, ja a tmosfēras ūdens tvaiki reaģē ar oglekļa di…" at bounding box center [725, 454] width 638 height 189
copy div "Kā mainīsies ūdens īpašības, ja a tmosfēras ūdens tvaiki reaģē ar oglekļa dioks…"
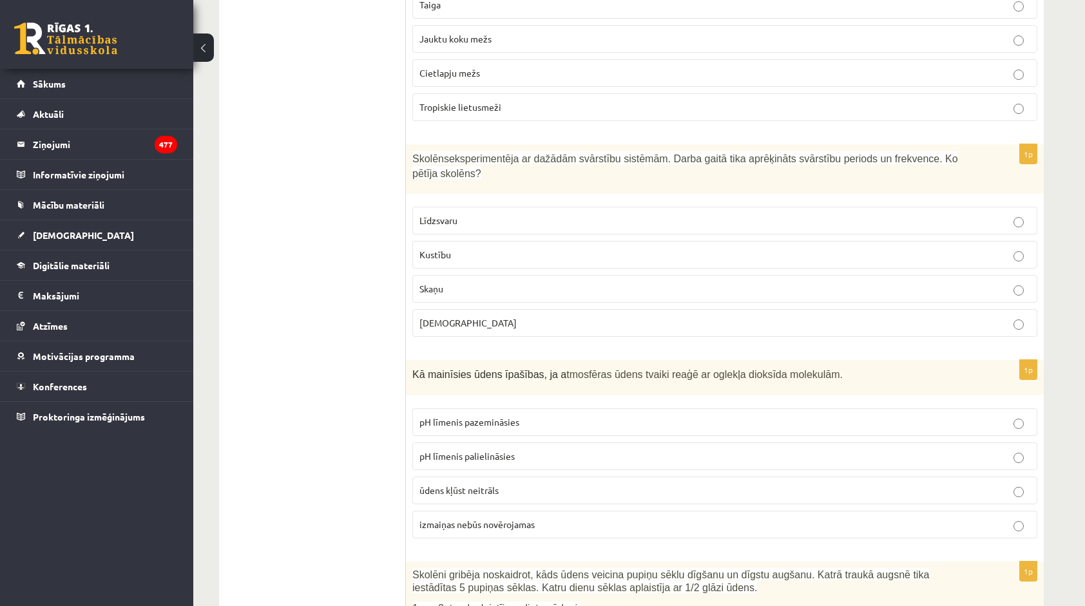
click at [447, 415] on p "pH līmenis pazemināsies" at bounding box center [724, 422] width 611 height 14
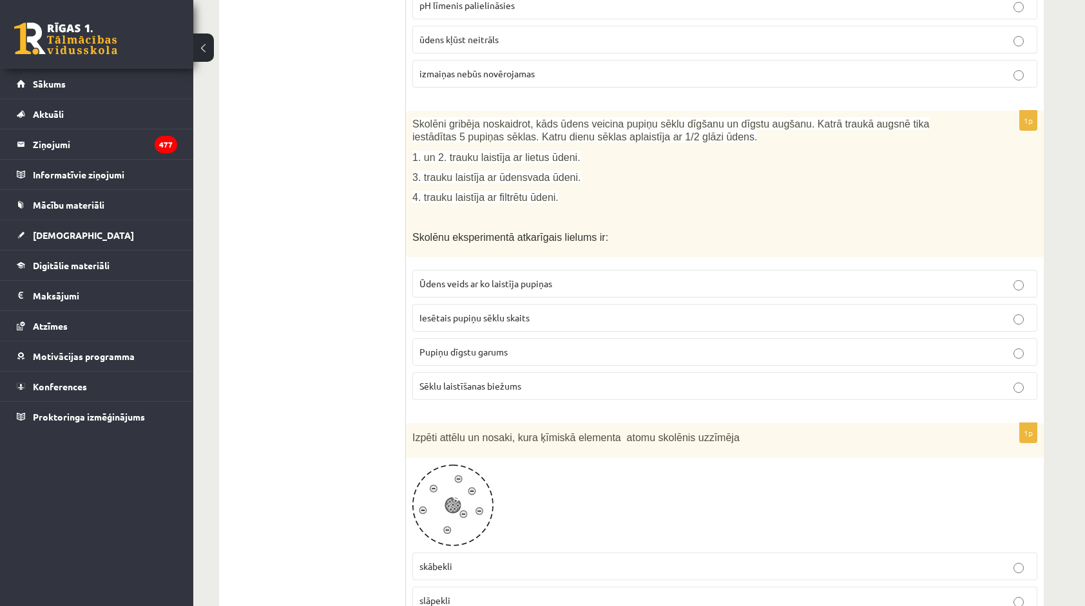
scroll to position [902, 0]
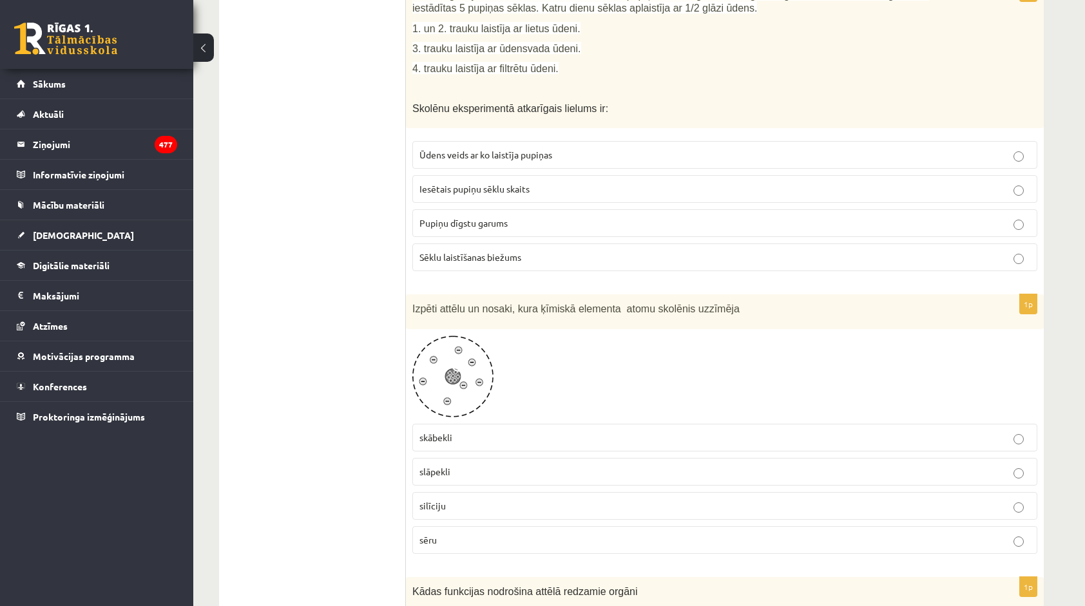
click at [453, 380] on img at bounding box center [452, 377] width 81 height 82
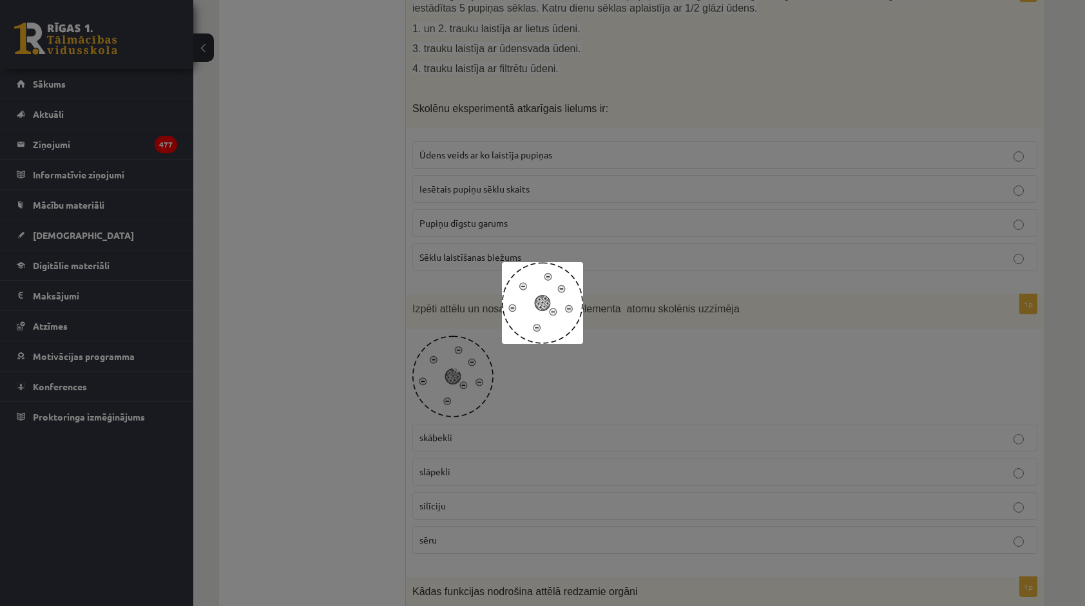
click at [617, 322] on div at bounding box center [542, 303] width 1085 height 606
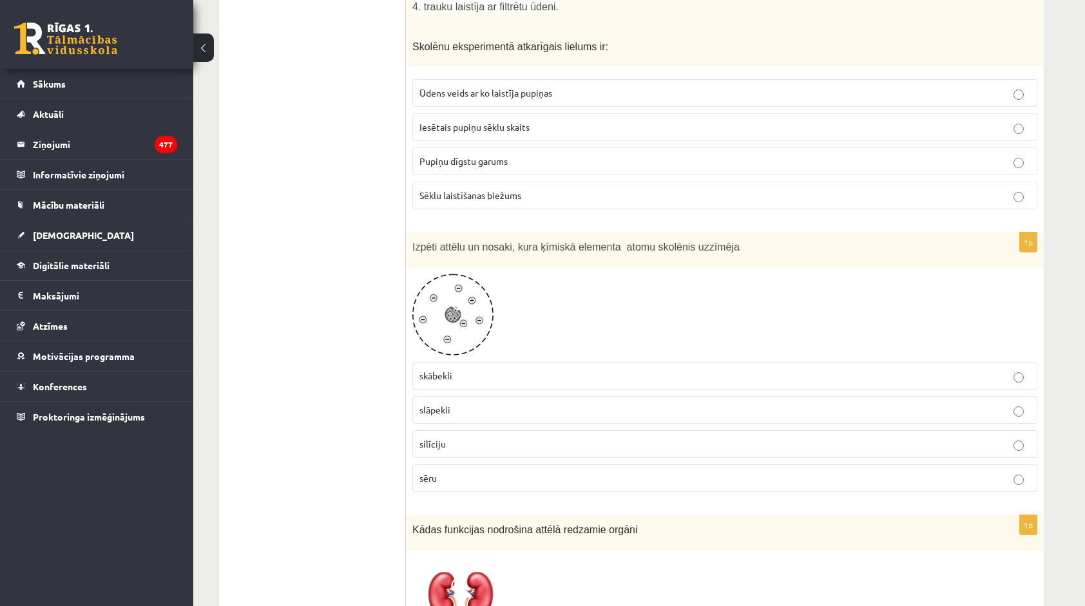
scroll to position [966, 0]
click at [465, 366] on p "skābekli" at bounding box center [724, 373] width 611 height 14
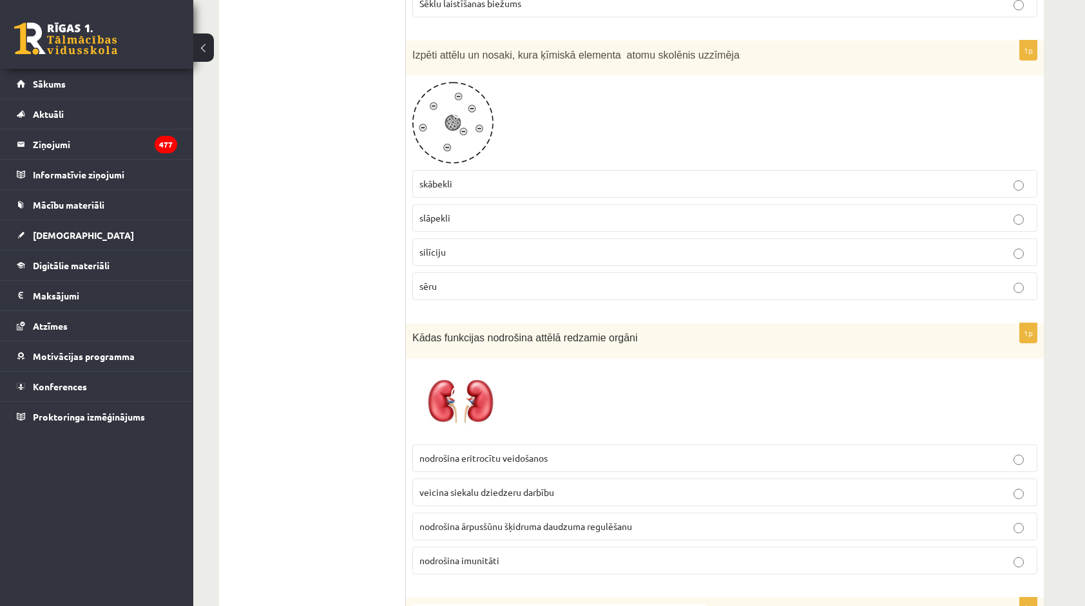
scroll to position [1159, 0]
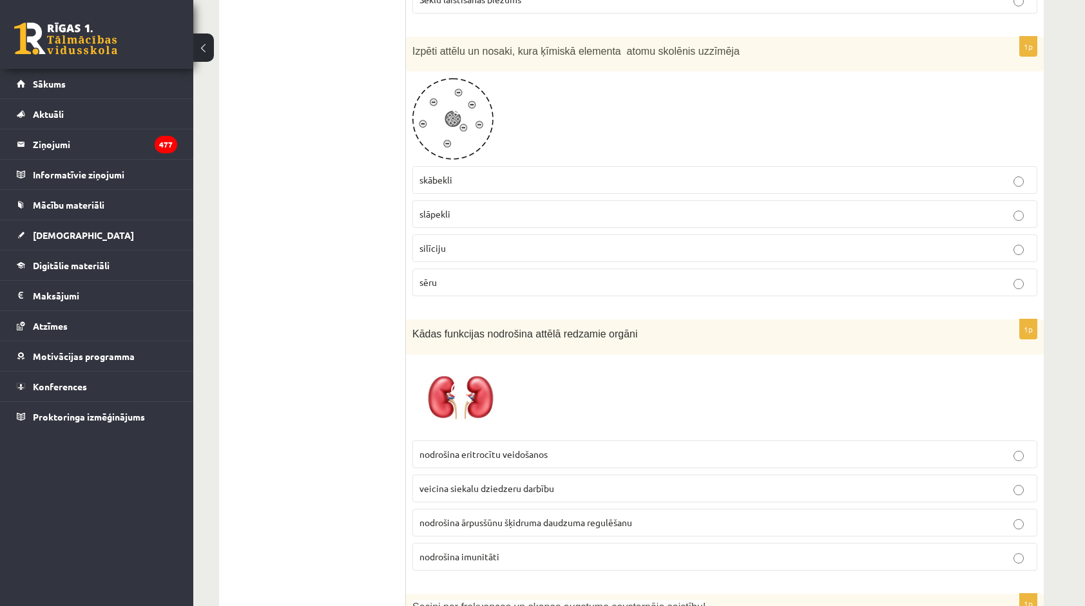
click at [477, 475] on label "veicina siekalu dziedzeru darbību" at bounding box center [724, 489] width 625 height 28
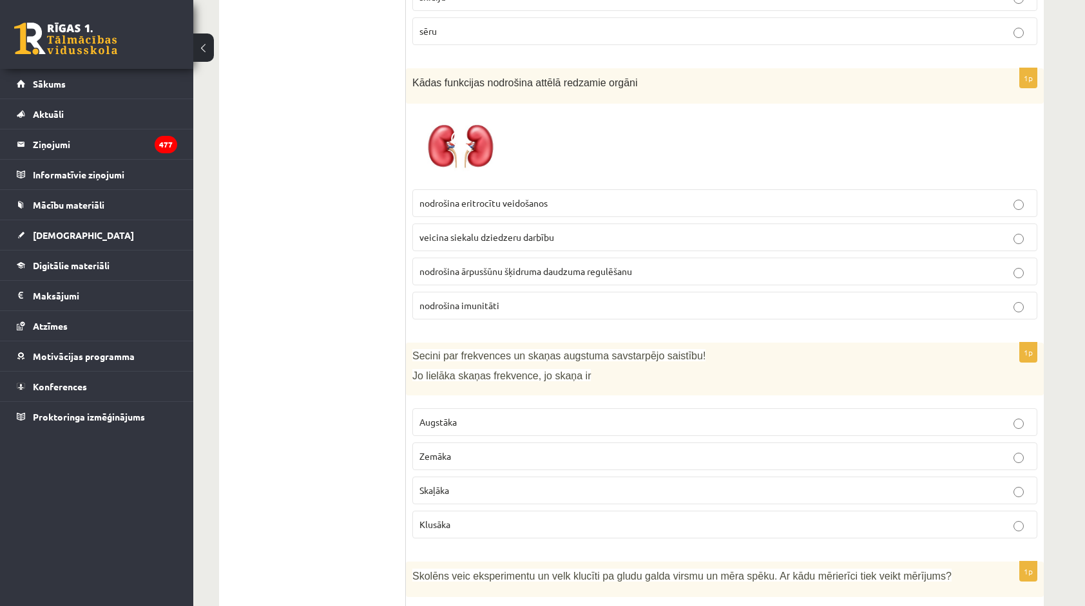
scroll to position [1417, 0]
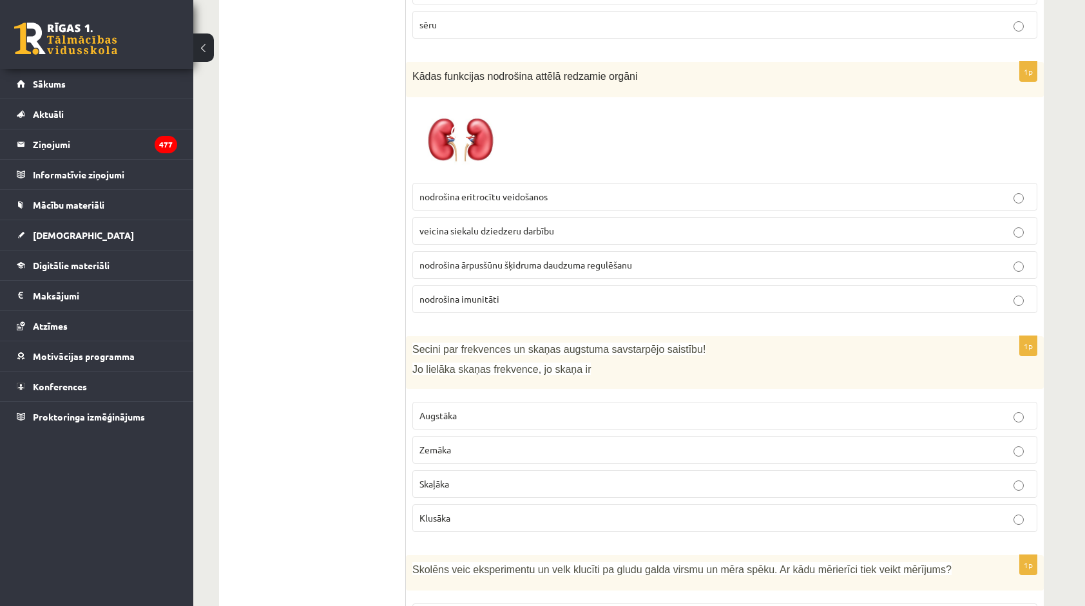
click at [473, 409] on p "Augstāka" at bounding box center [724, 416] width 611 height 14
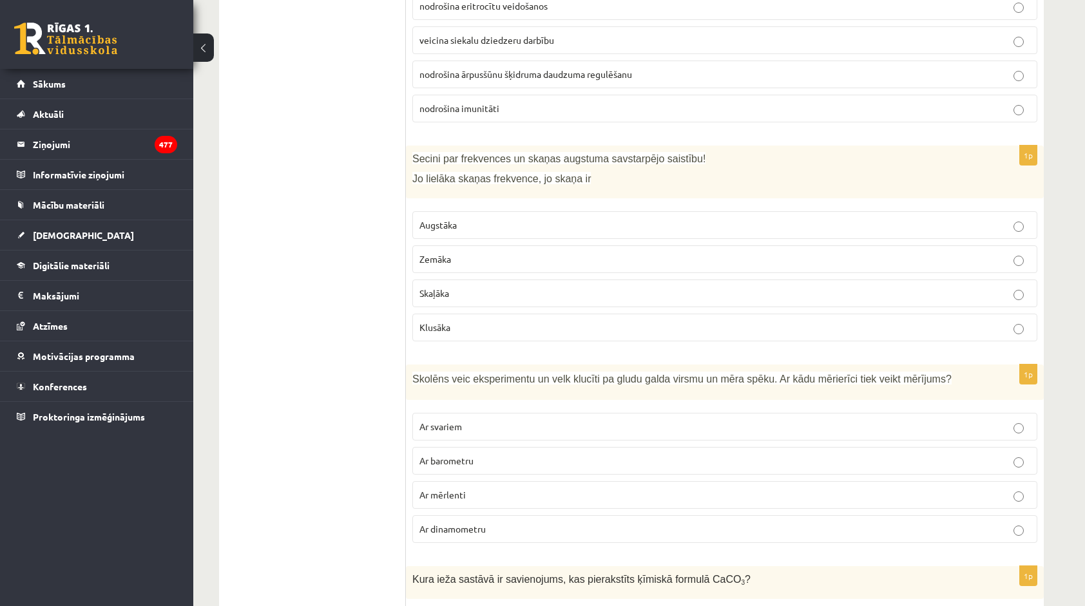
scroll to position [1610, 0]
drag, startPoint x: 489, startPoint y: 353, endPoint x: 538, endPoint y: 368, distance: 51.3
click at [538, 368] on div "Skolēns veic eksperimentu un velk klucīti pa gludu galda virsmu un mēra spēku. …" at bounding box center [725, 379] width 638 height 35
click at [406, 363] on div "Skolēns veic eksperimentu un velk klucīti pa gludu galda virsmu un mēra spēku. …" at bounding box center [725, 379] width 638 height 35
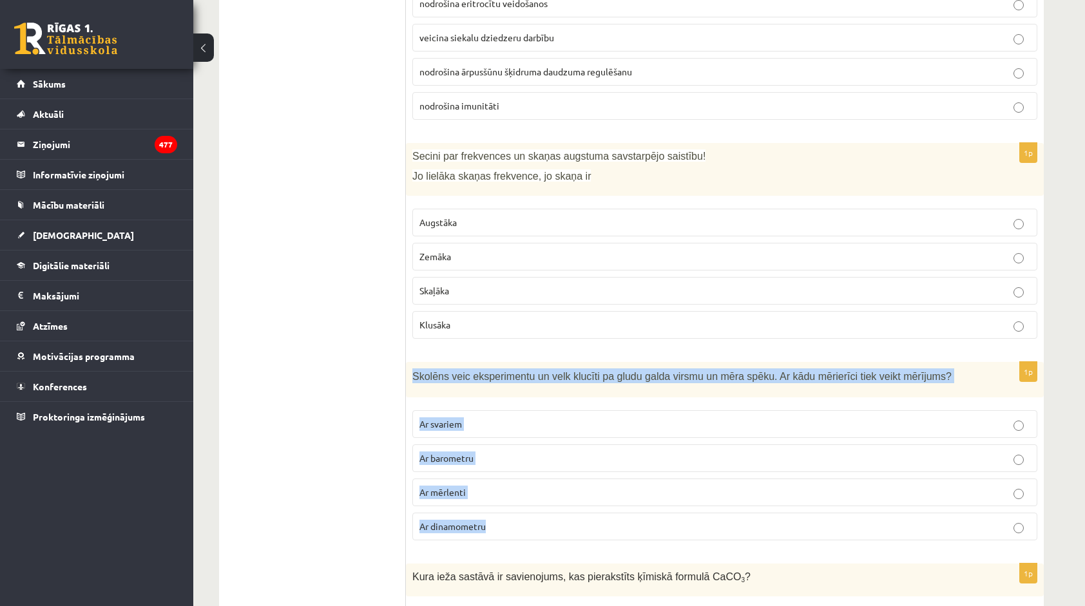
drag, startPoint x: 412, startPoint y: 346, endPoint x: 488, endPoint y: 500, distance: 171.4
click at [488, 500] on div "1p Skolēns veic eksperimentu un velk klucīti pa gludu galda virsmu un mēra spēk…" at bounding box center [725, 456] width 638 height 189
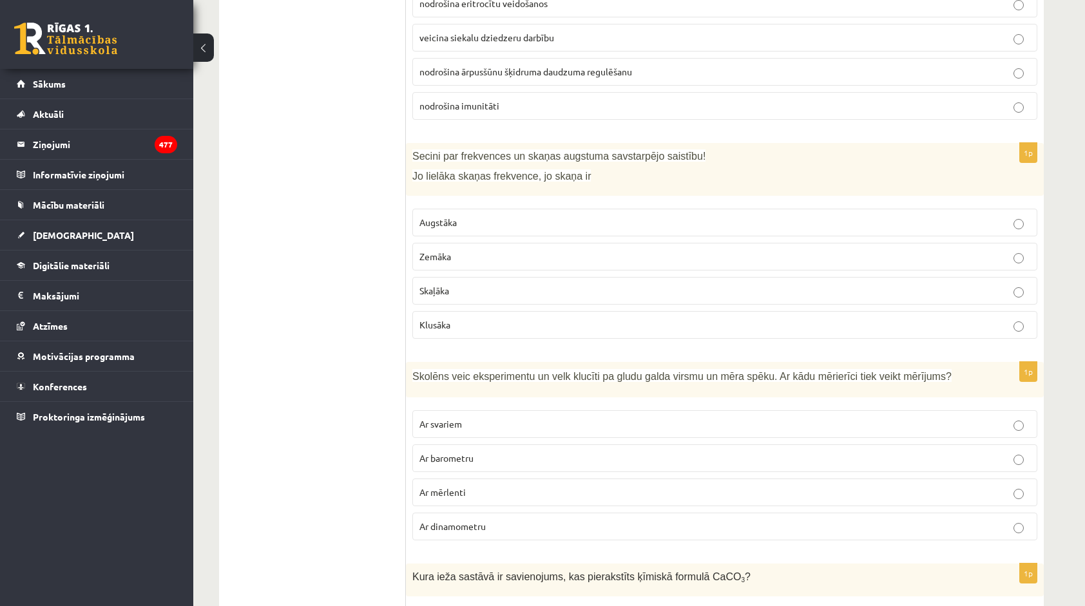
drag, startPoint x: 404, startPoint y: 348, endPoint x: 458, endPoint y: 426, distance: 95.0
drag, startPoint x: 458, startPoint y: 426, endPoint x: 309, endPoint y: 390, distance: 153.1
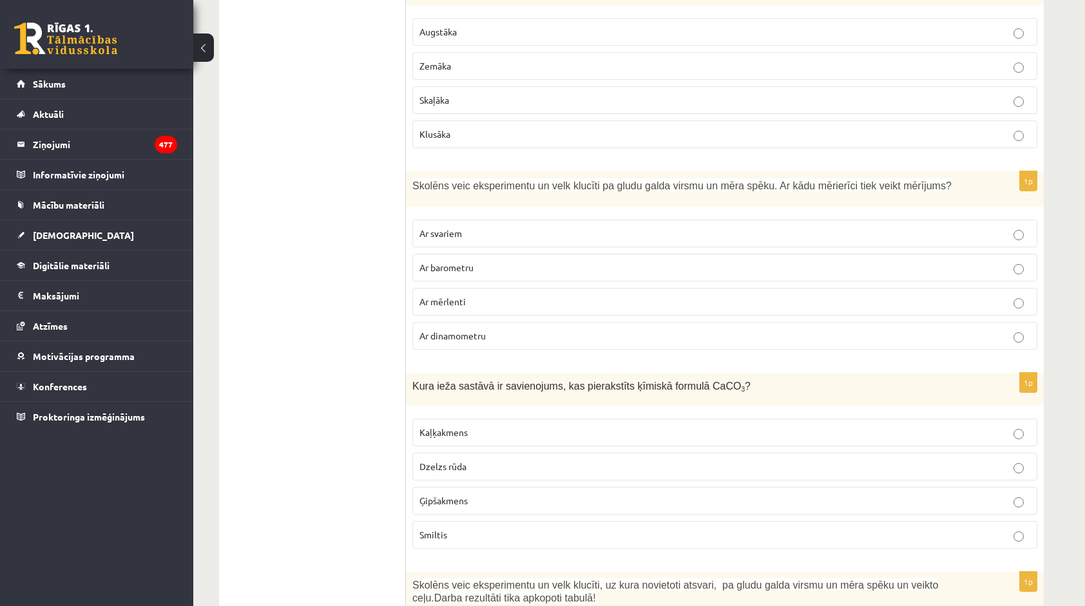
scroll to position [1803, 0]
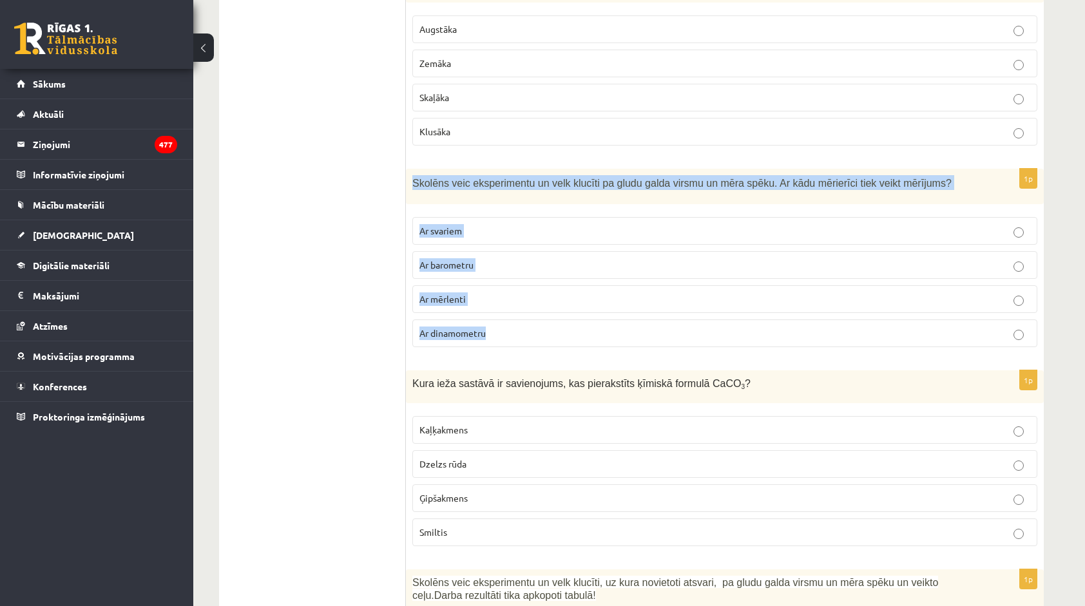
drag, startPoint x: 412, startPoint y: 155, endPoint x: 502, endPoint y: 307, distance: 176.7
click at [502, 307] on div "1p Skolēns veic eksperimentu un velk klucīti pa gludu galda virsmu un mēra spēk…" at bounding box center [725, 263] width 638 height 189
copy div "Skolēns veic eksperimentu un velk klucīti pa gludu galda virsmu un mēra spēku. …"
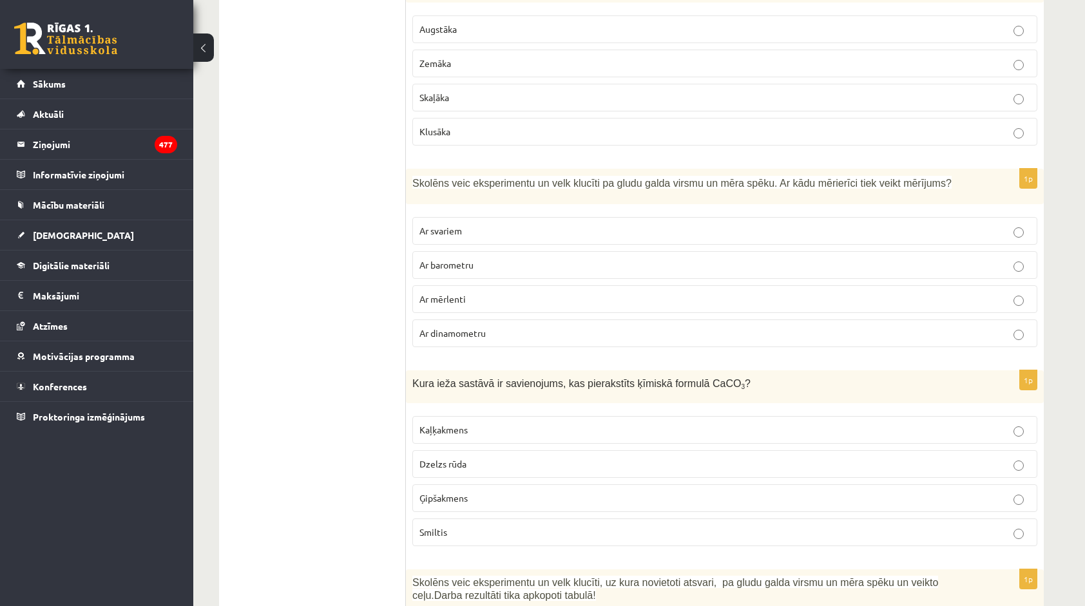
click at [491, 292] on p "Ar mērlenti" at bounding box center [724, 299] width 611 height 14
click at [488, 450] on label "Dzelzs rūda" at bounding box center [724, 464] width 625 height 28
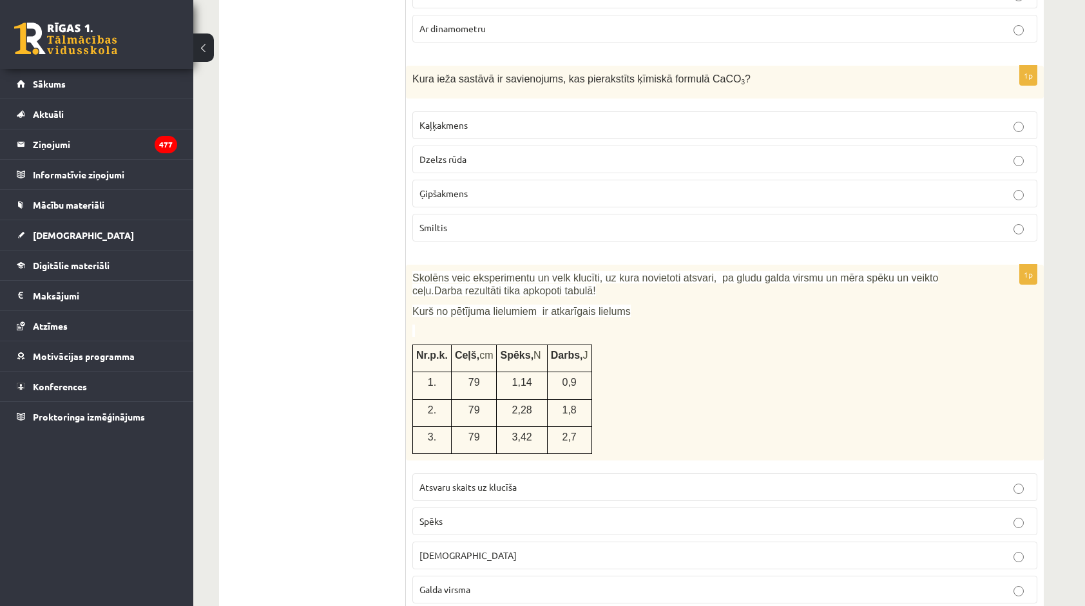
scroll to position [2125, 0]
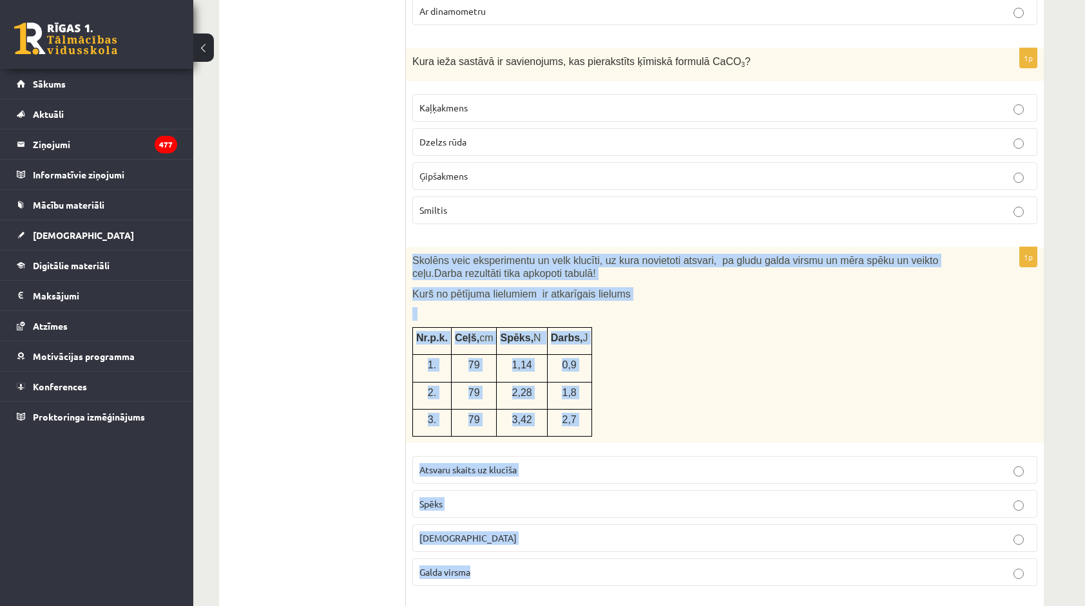
drag, startPoint x: 408, startPoint y: 223, endPoint x: 502, endPoint y: 530, distance: 321.1
click at [502, 530] on div "1p Skolēns veic eksperimentu un velk klucīti, uz kura novietoti atsvari, pa glu…" at bounding box center [725, 421] width 638 height 349
copy div "Skolēns veic eksperimentu un velk klucīti, uz kura novietoti atsvari, pa gludu …"
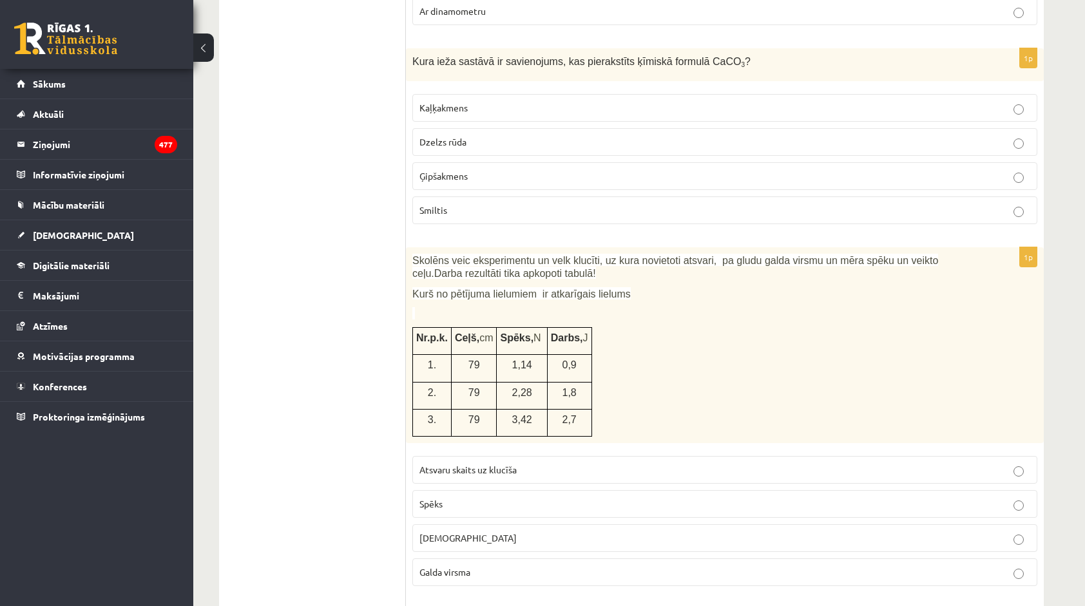
click at [490, 490] on label "Spēks" at bounding box center [724, 504] width 625 height 28
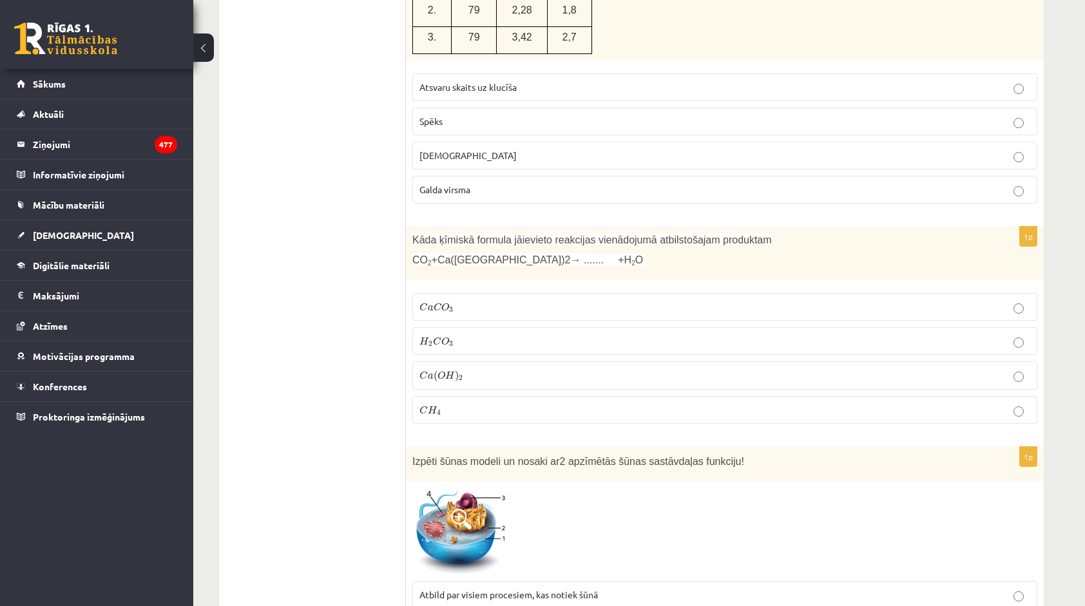
scroll to position [2512, 0]
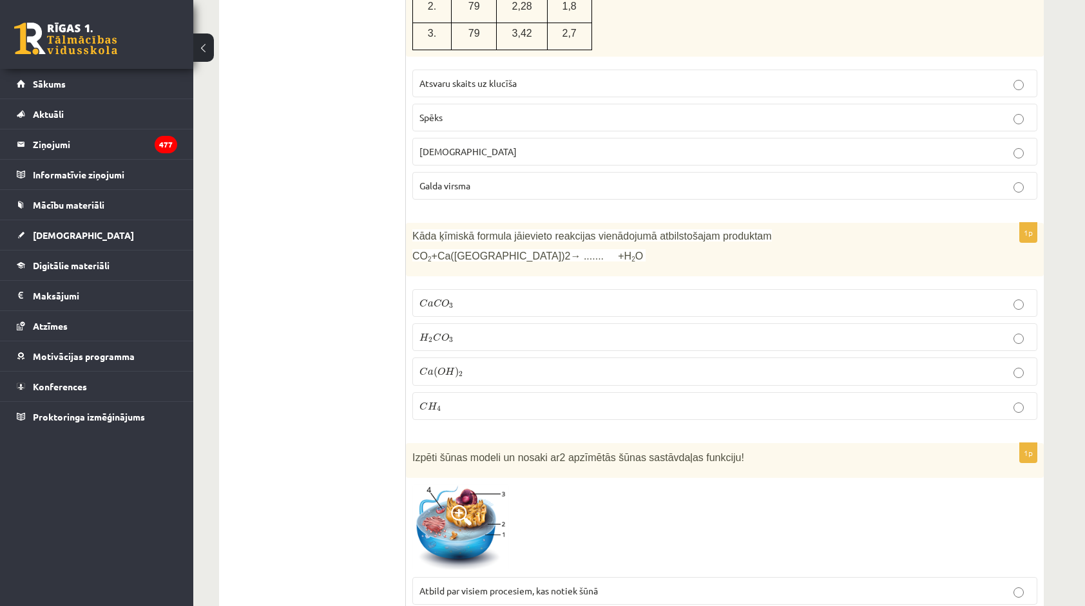
click at [471, 296] on p "C a C O 3 C a C O 3" at bounding box center [724, 303] width 611 height 14
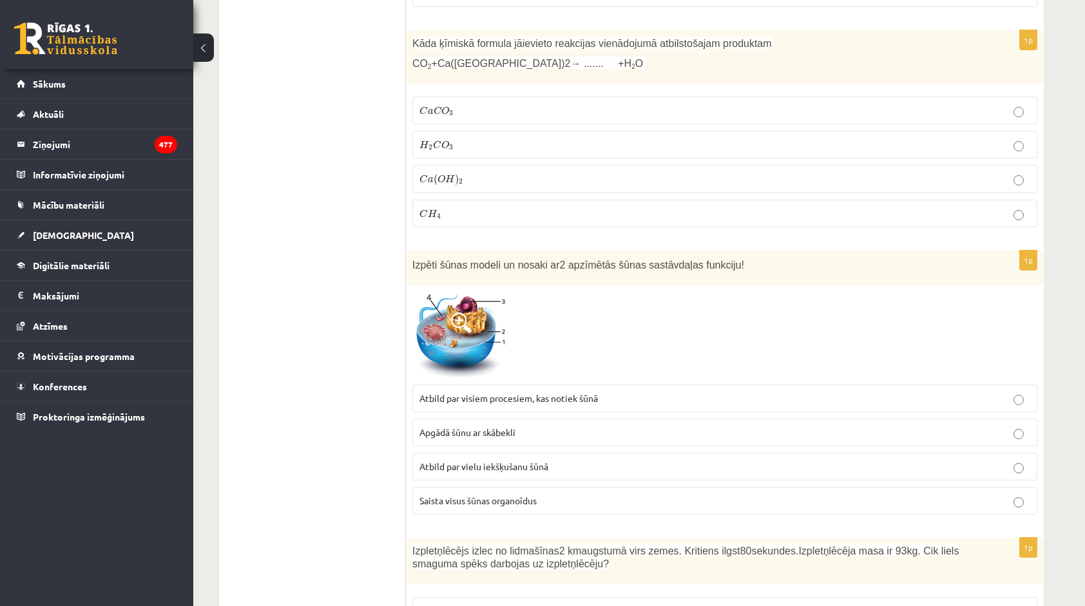
scroll to position [2705, 0]
click at [495, 294] on img at bounding box center [460, 334] width 97 height 86
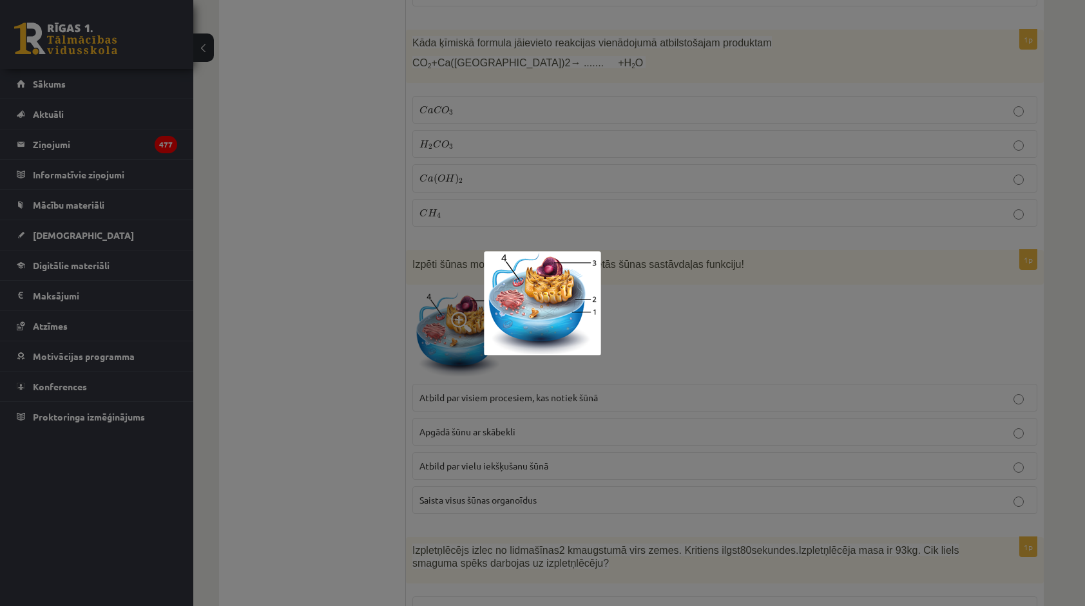
click at [760, 331] on div at bounding box center [542, 303] width 1085 height 606
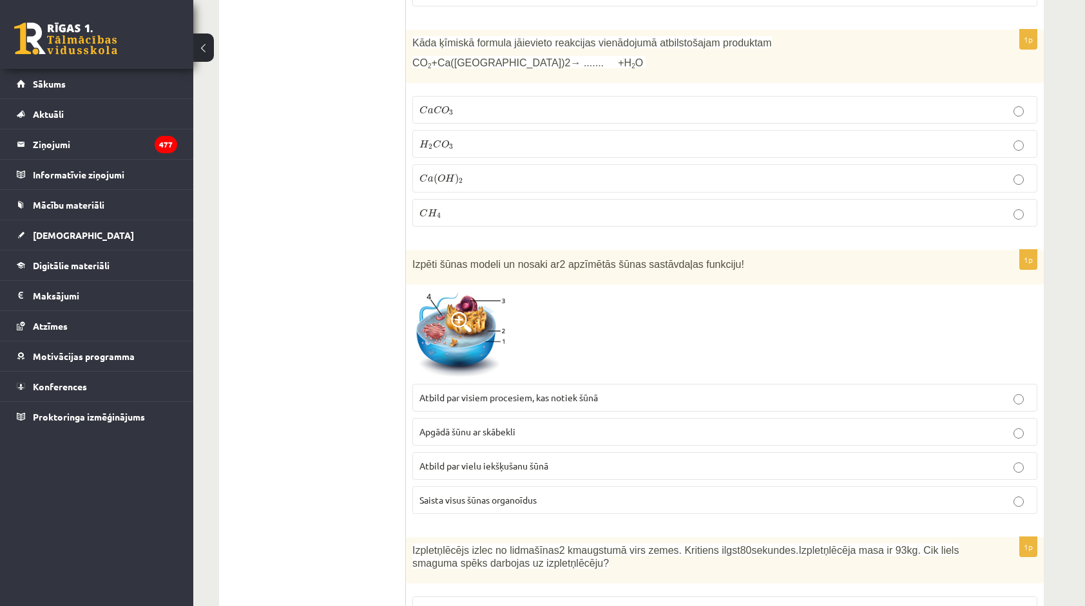
click at [529, 392] on span "Atbild par visiem procesiem, kas notiek šūnā" at bounding box center [508, 398] width 178 height 12
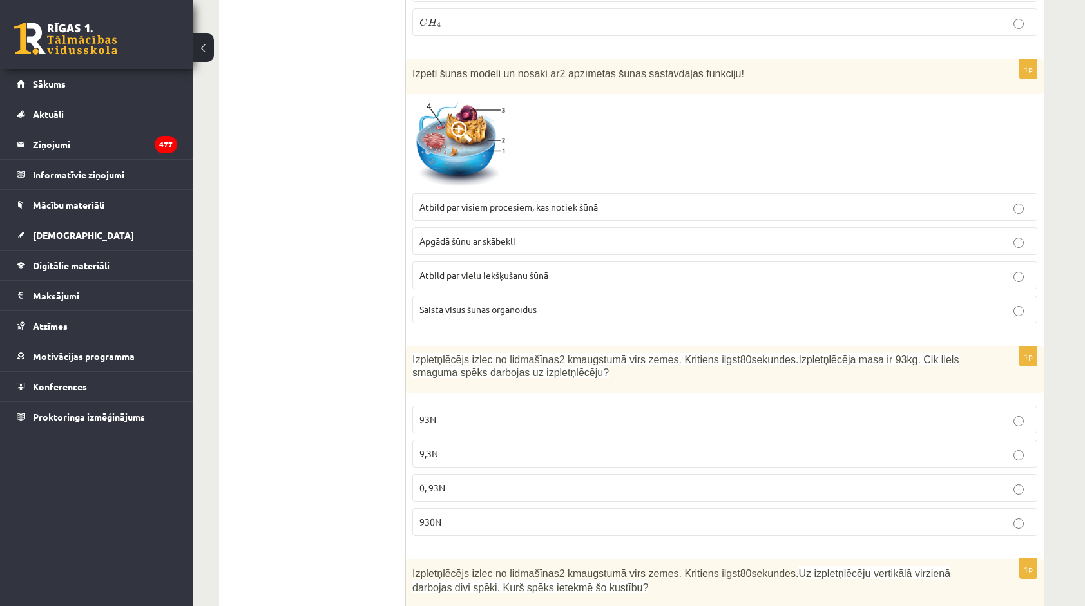
scroll to position [2898, 0]
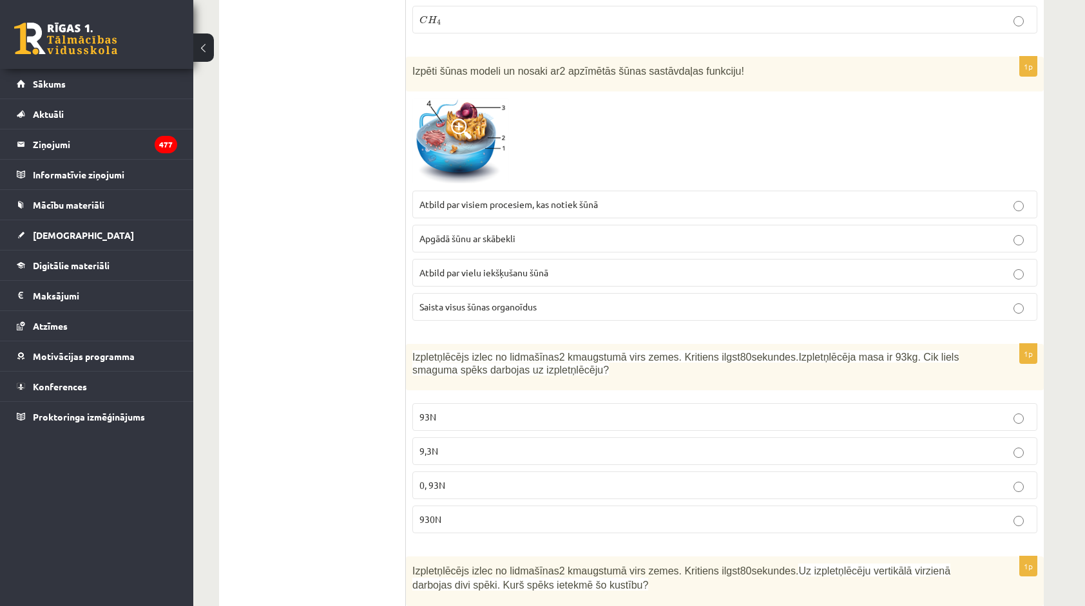
click at [462, 410] on p "93N" at bounding box center [724, 417] width 611 height 14
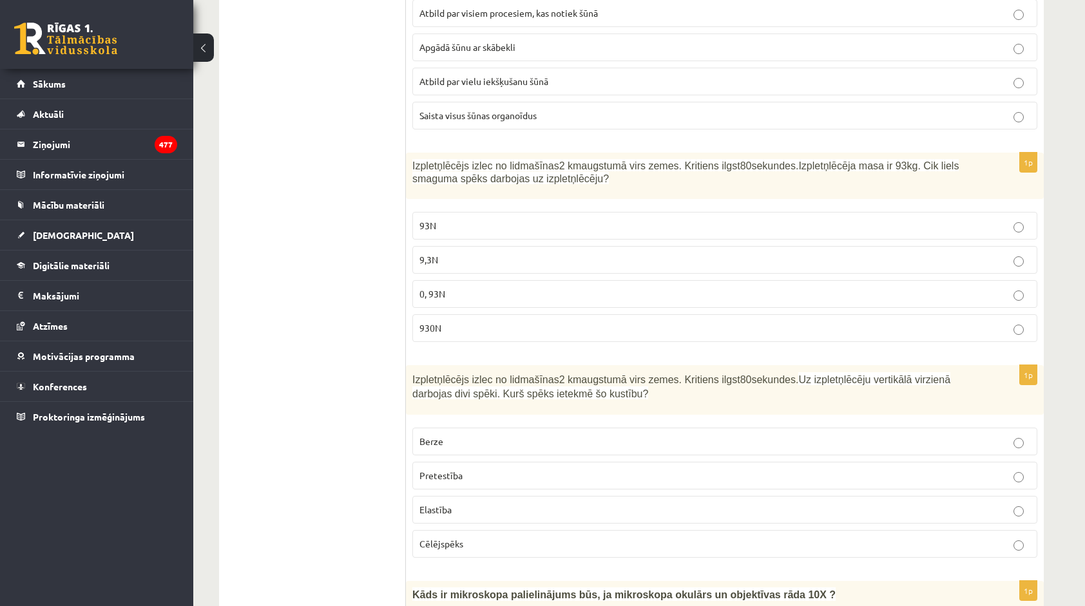
scroll to position [3091, 0]
click at [438, 433] on p "Berze" at bounding box center [724, 440] width 611 height 14
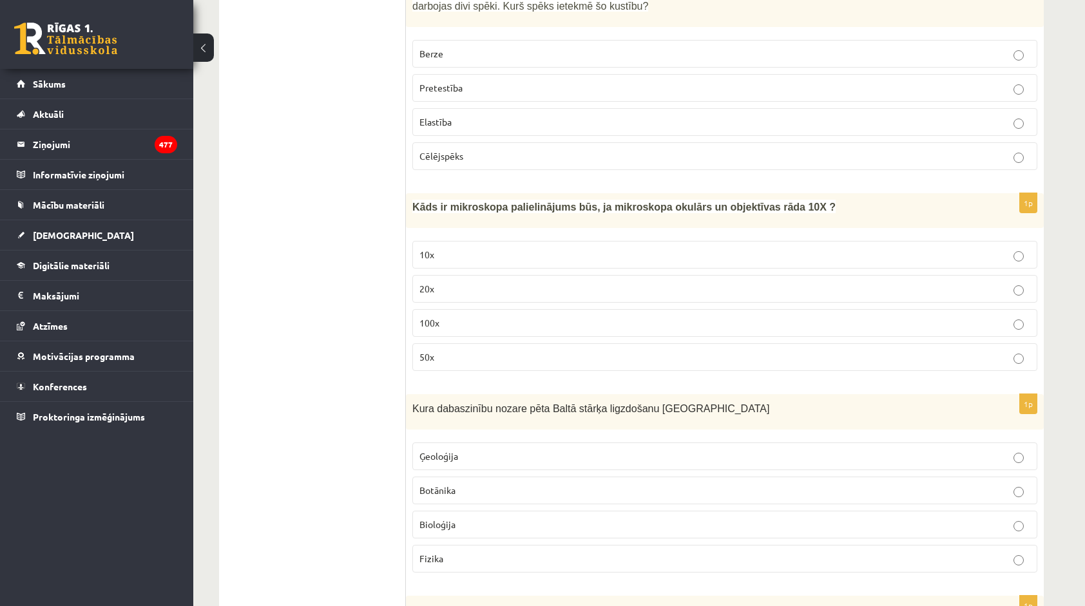
scroll to position [3478, 0]
click at [457, 240] on label "10x" at bounding box center [724, 254] width 625 height 28
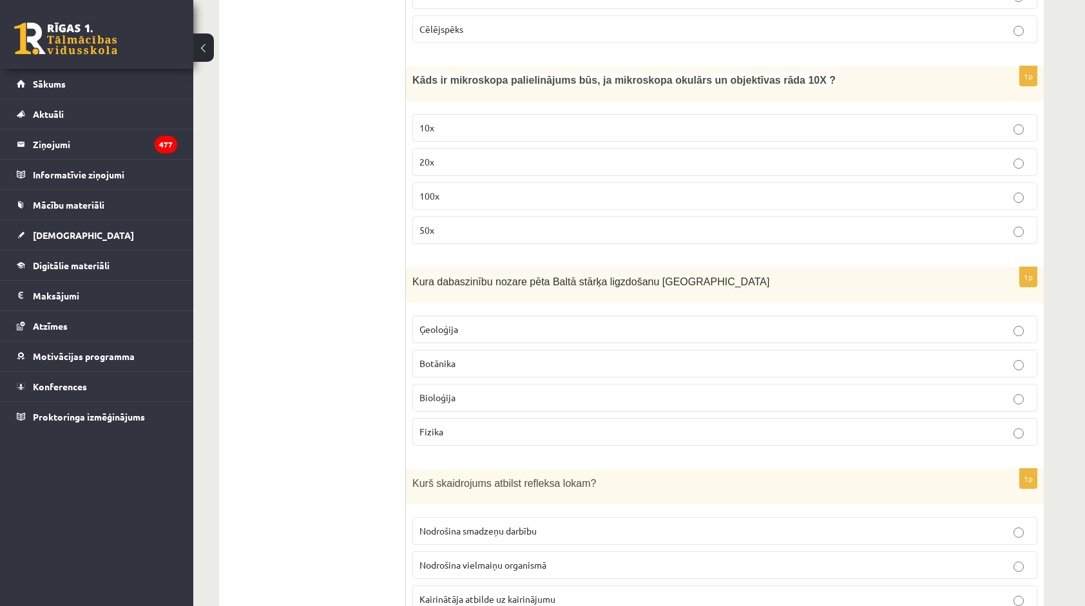
scroll to position [3607, 0]
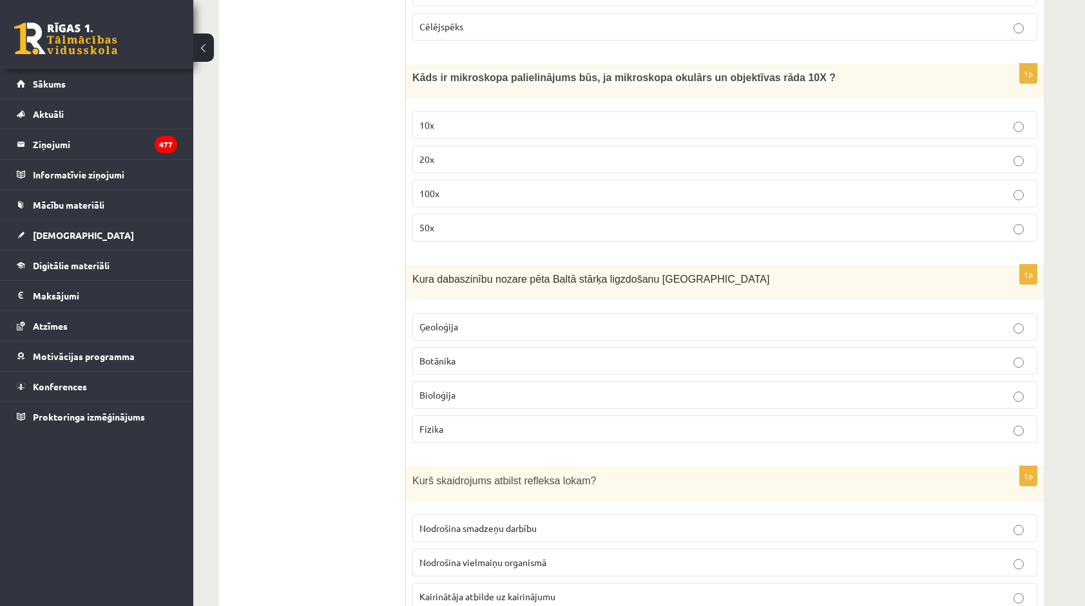
click at [491, 320] on p "Ģeoloģija" at bounding box center [724, 327] width 611 height 14
click at [493, 354] on p "Botānika" at bounding box center [724, 361] width 611 height 14
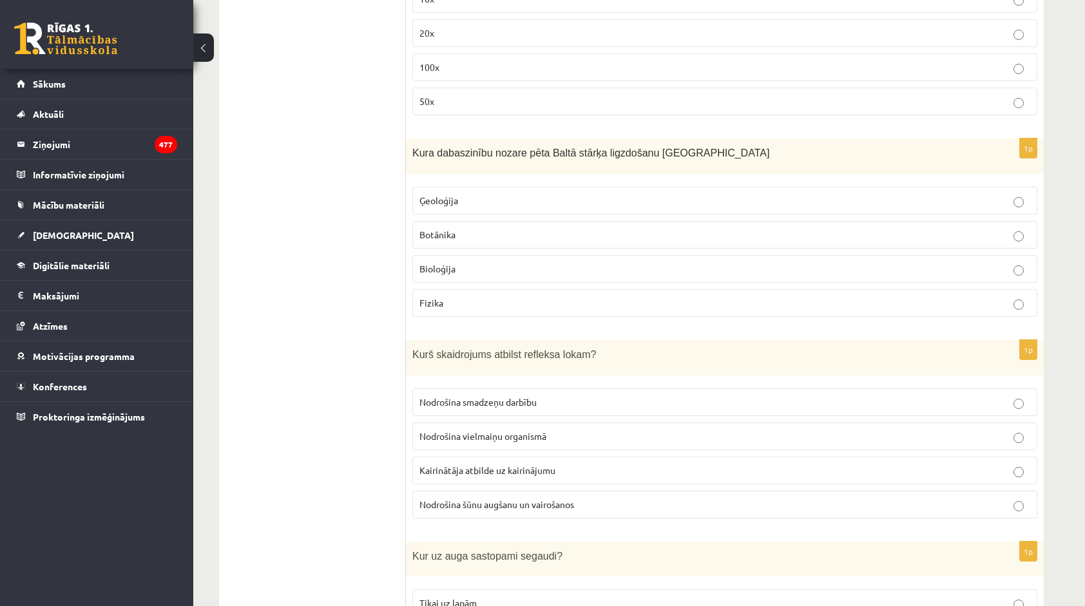
scroll to position [3736, 0]
click at [515, 462] on span "Kairinātāja atbilde uz kairinājumu" at bounding box center [487, 468] width 136 height 12
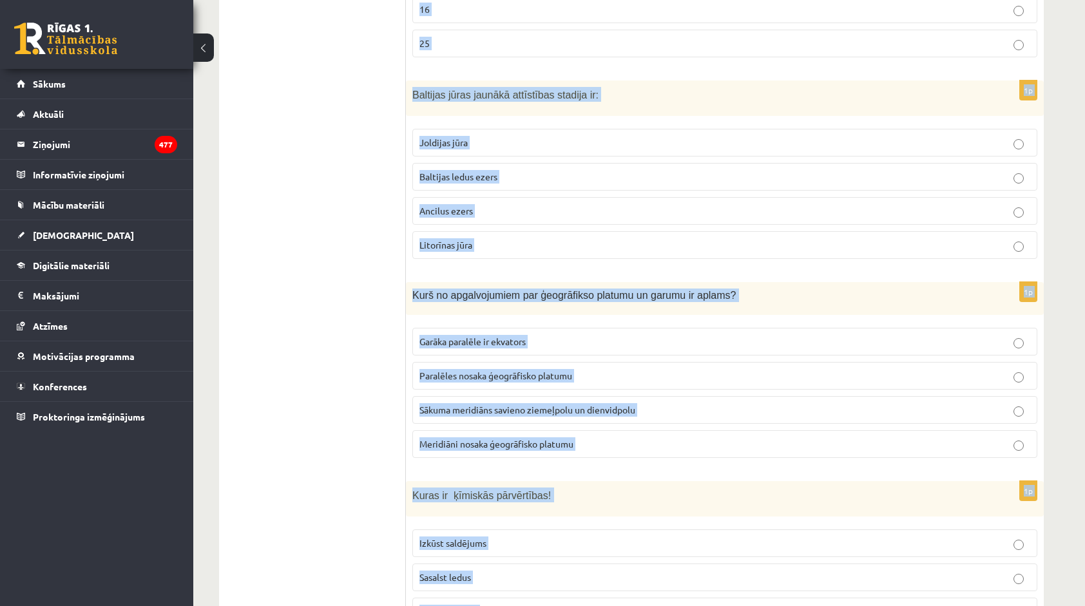
scroll to position [5869, 0]
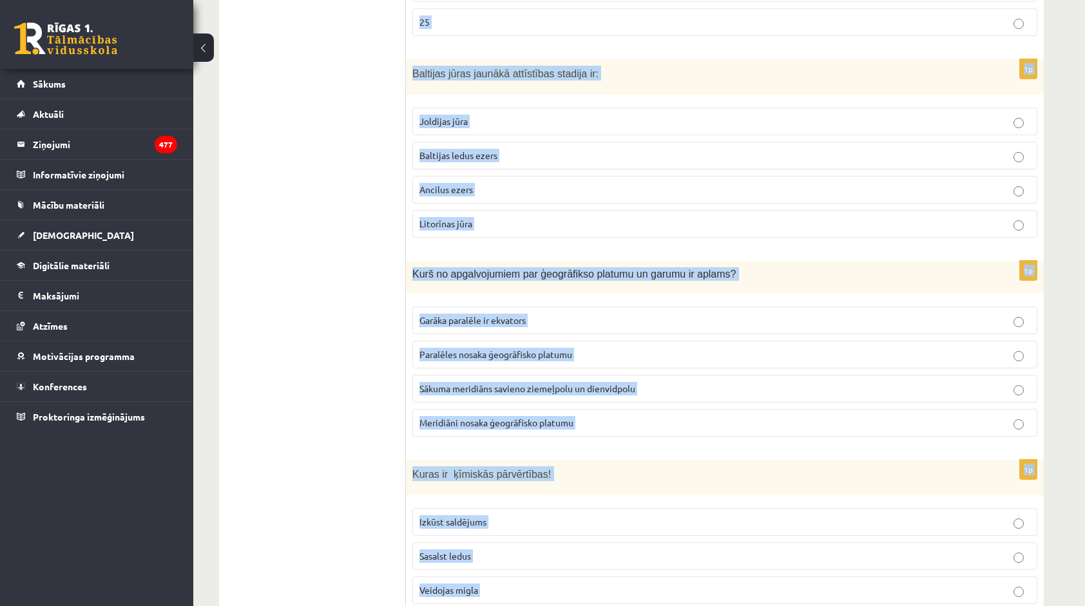
drag, startPoint x: 411, startPoint y: 370, endPoint x: 484, endPoint y: 574, distance: 217.6
copy form "Kur uz auga sastopami segaudi? Tikai uz lapām Tikai uz saknēm Uz visām auga daļ…"
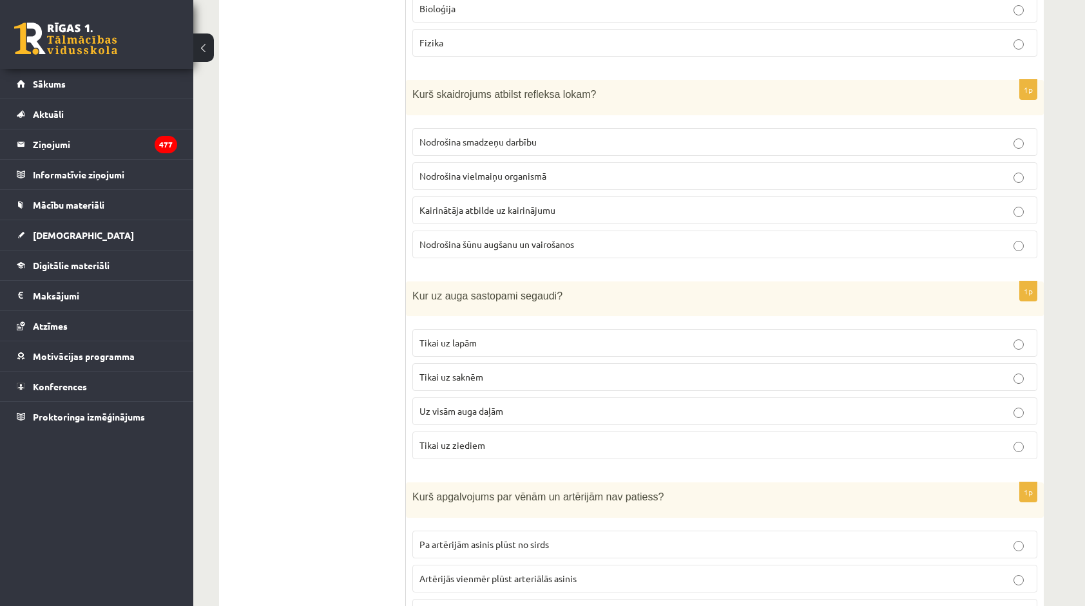
scroll to position [4002, 0]
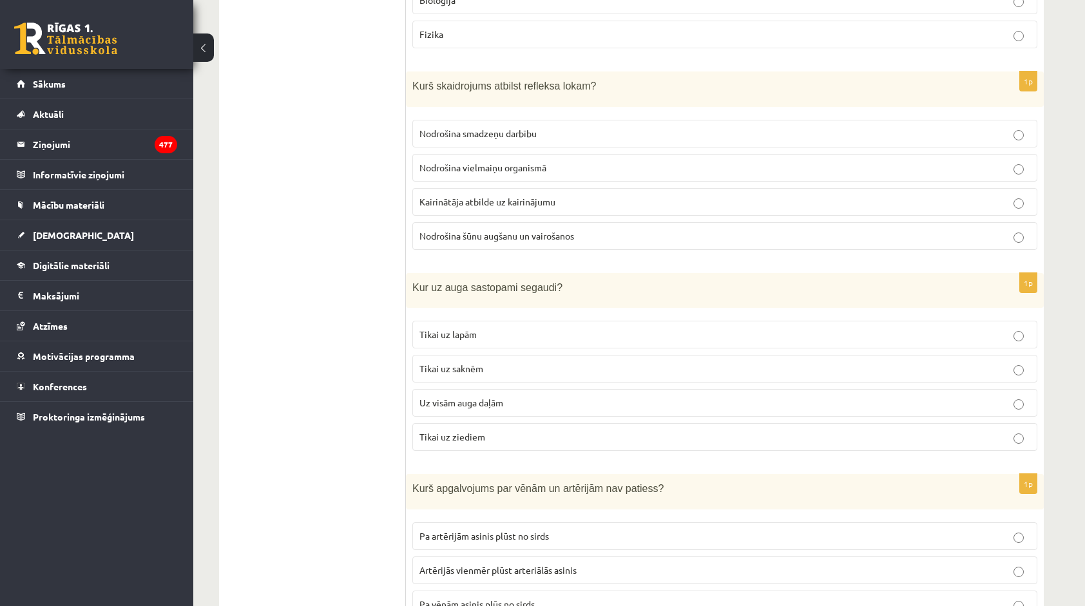
click at [479, 389] on label "Uz visām auga daļām" at bounding box center [724, 403] width 625 height 28
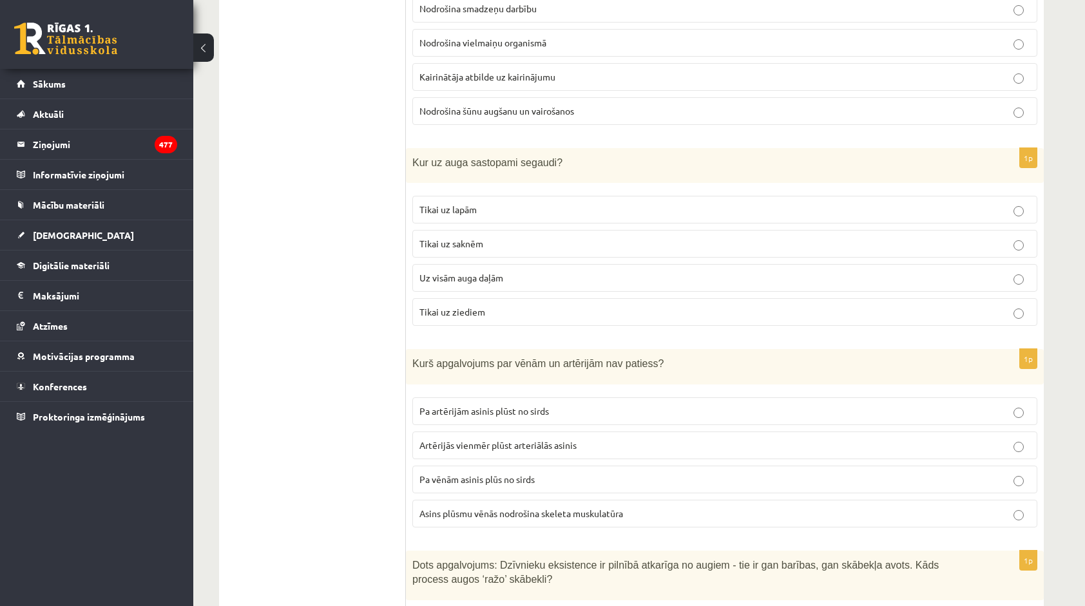
scroll to position [4195, 0]
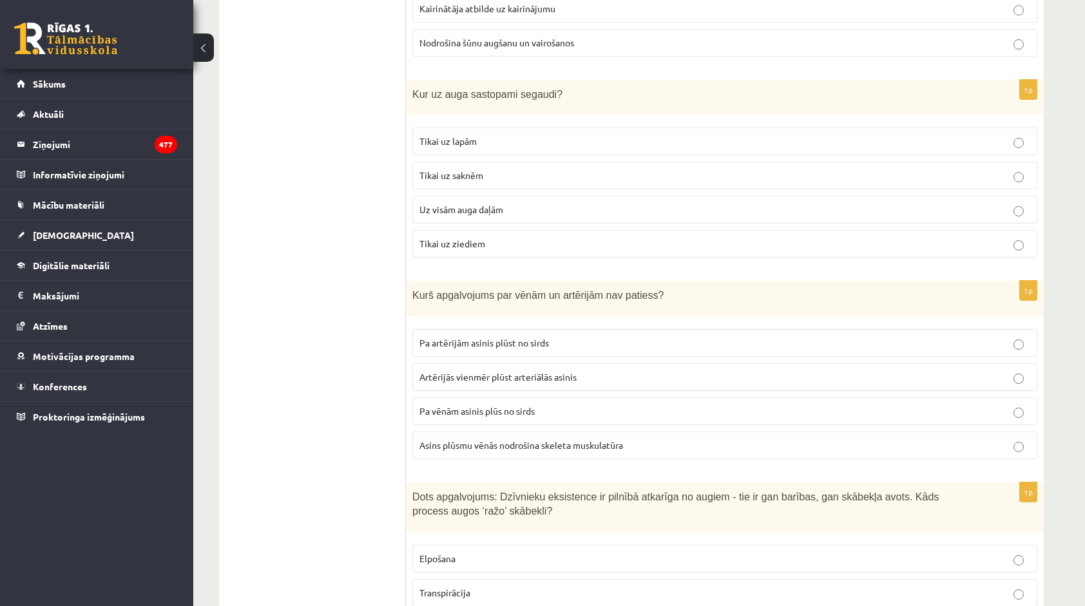
click at [536, 128] on label "Tikai uz lapām" at bounding box center [724, 142] width 625 height 28
click at [465, 439] on span "Asins plūsmu vēnās nodrošina skeleta muskulatūra" at bounding box center [521, 445] width 204 height 12
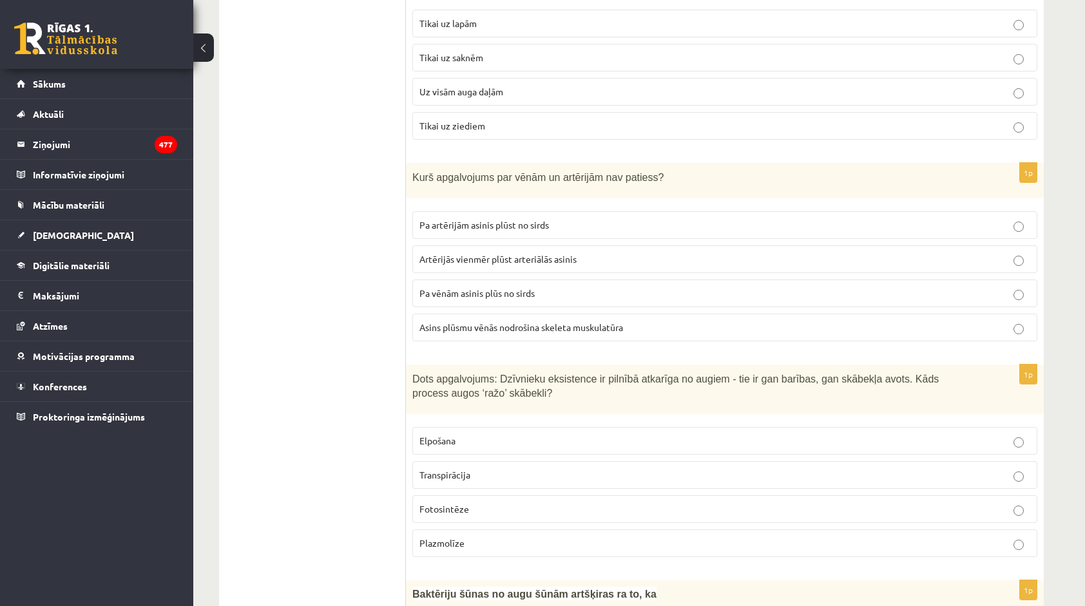
scroll to position [4324, 0]
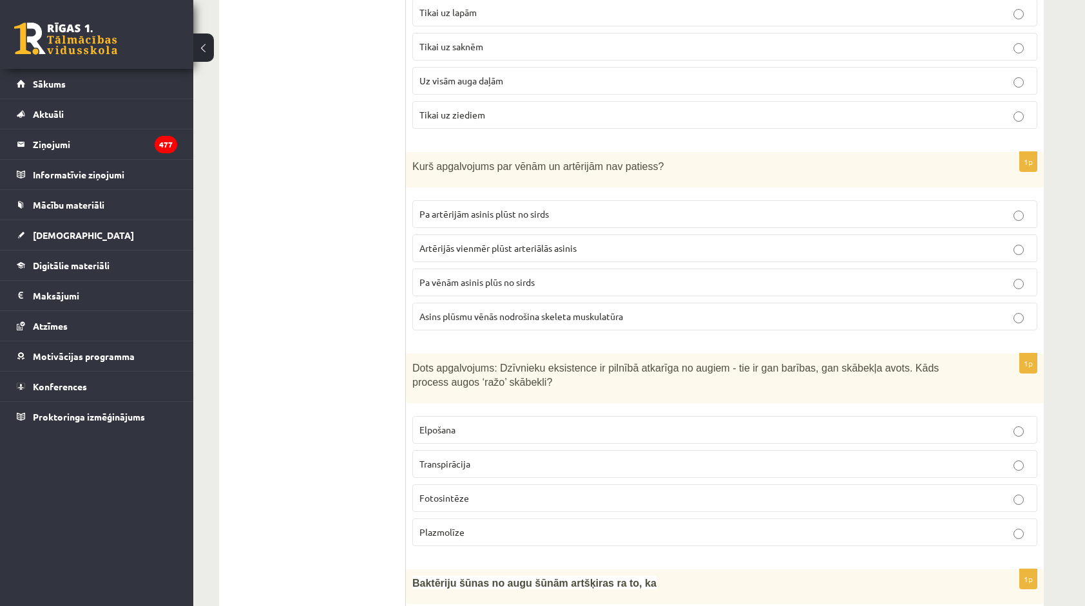
click at [522, 491] on p "Fotosintēze" at bounding box center [724, 498] width 611 height 14
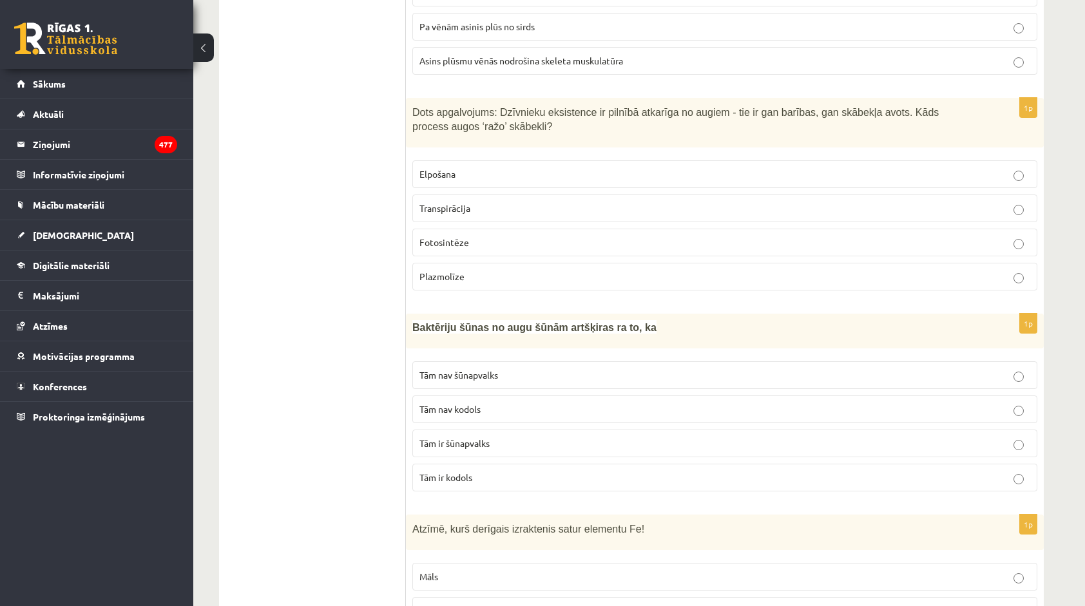
scroll to position [4581, 0]
click at [450, 401] on p "Tām nav kodols" at bounding box center [724, 408] width 611 height 14
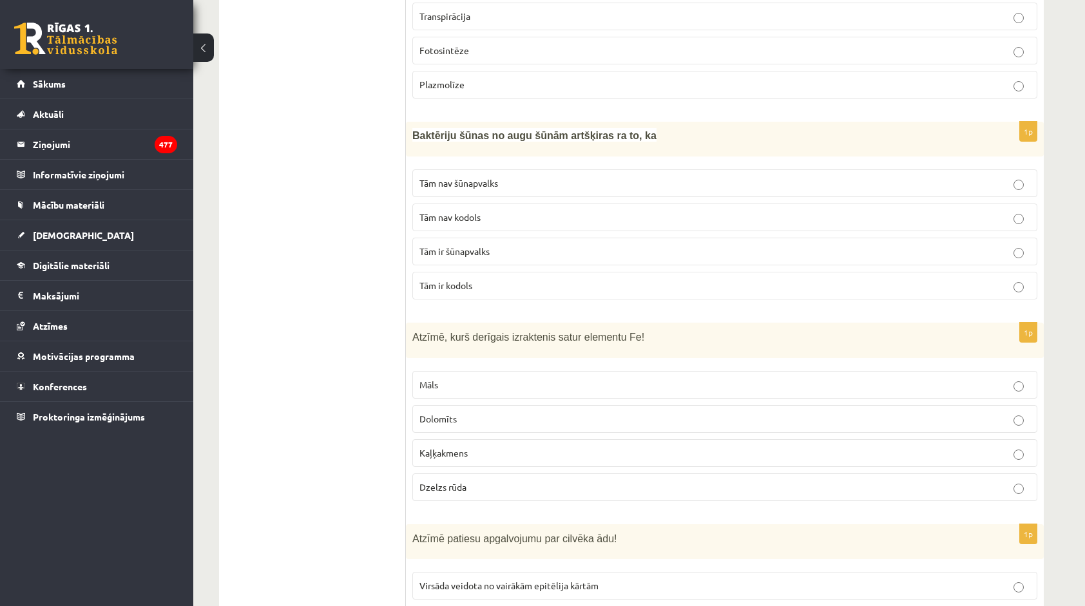
scroll to position [4774, 0]
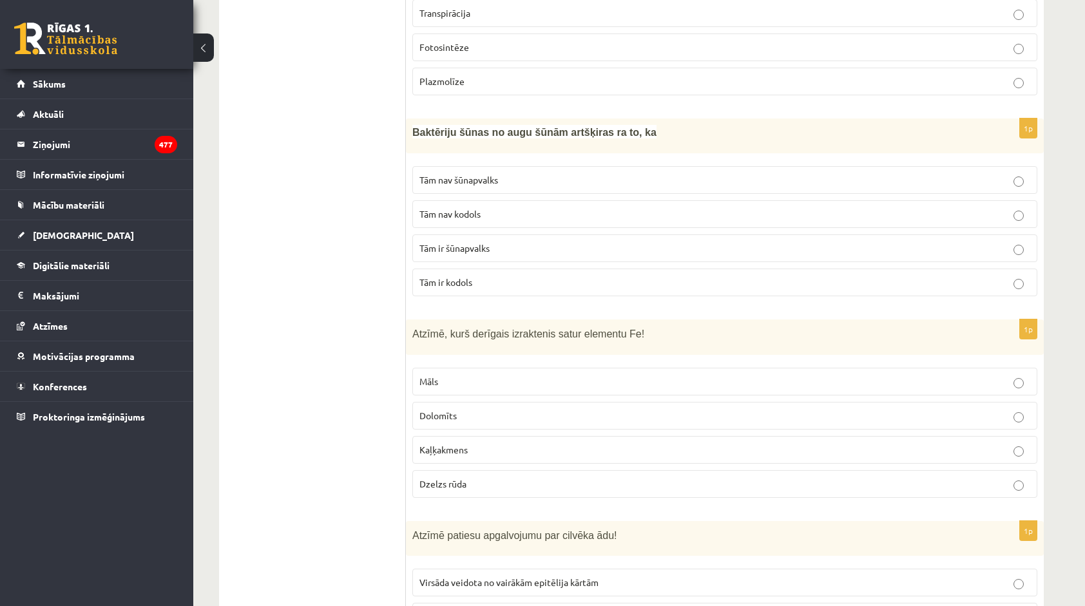
click at [466, 444] on span "Kaļķakmens" at bounding box center [443, 450] width 48 height 12
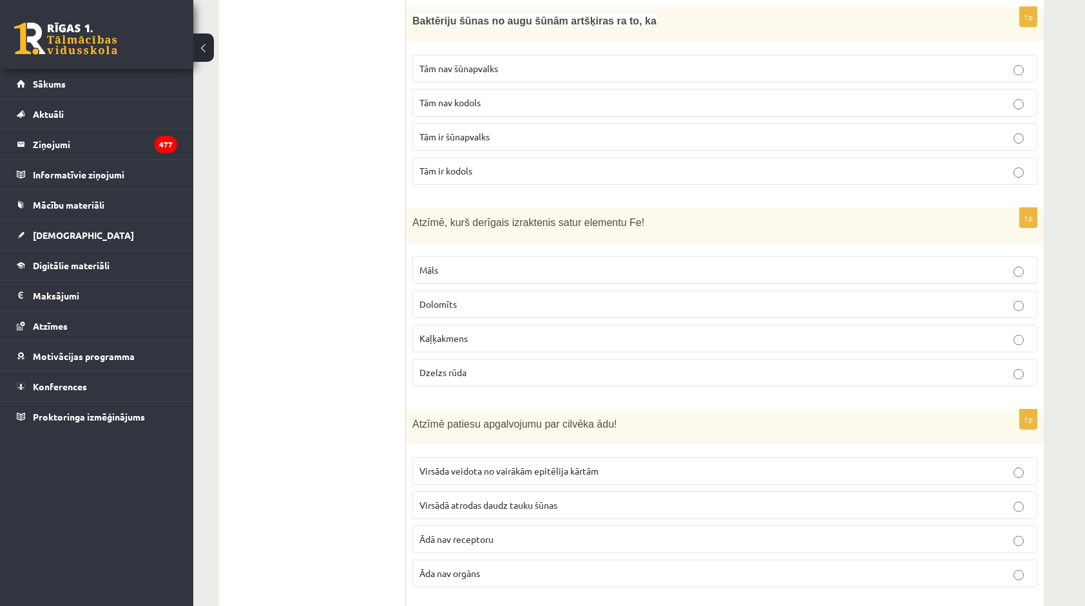
scroll to position [4903, 0]
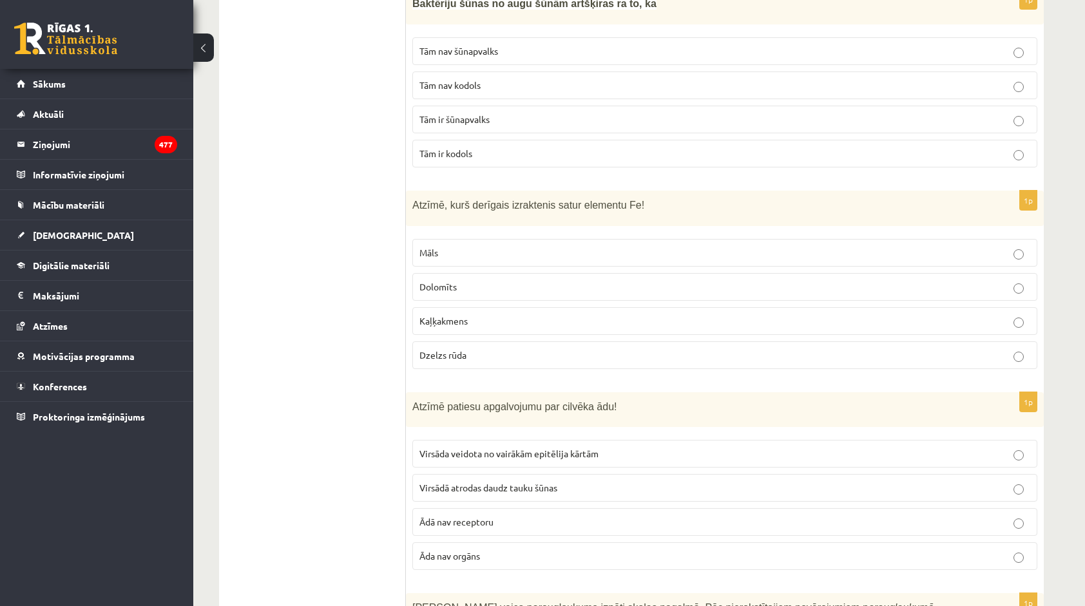
click at [468, 542] on label "Āda nav orgāns" at bounding box center [724, 556] width 625 height 28
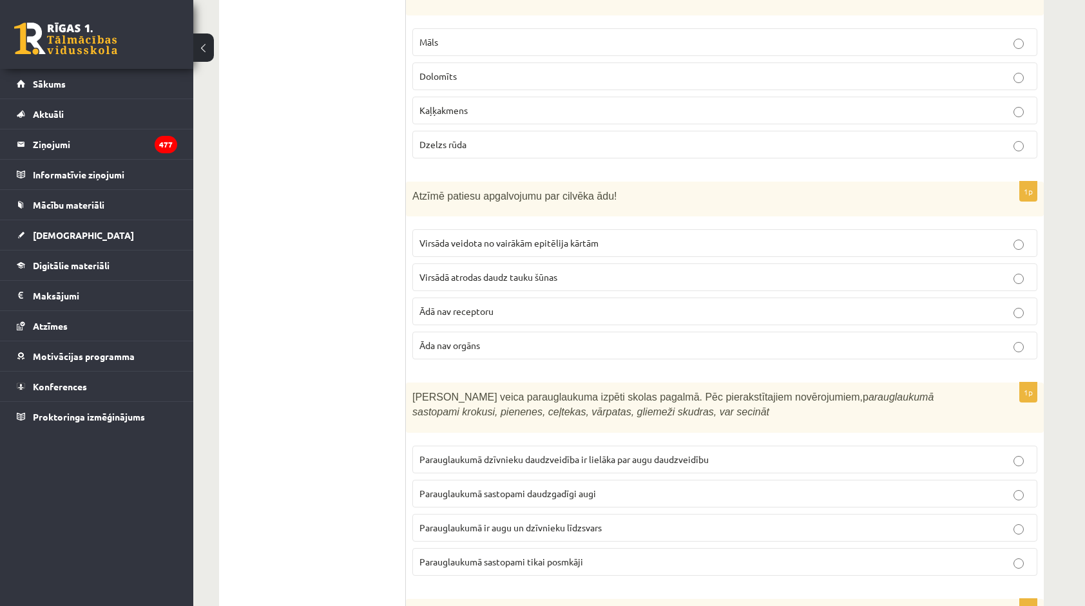
scroll to position [5096, 0]
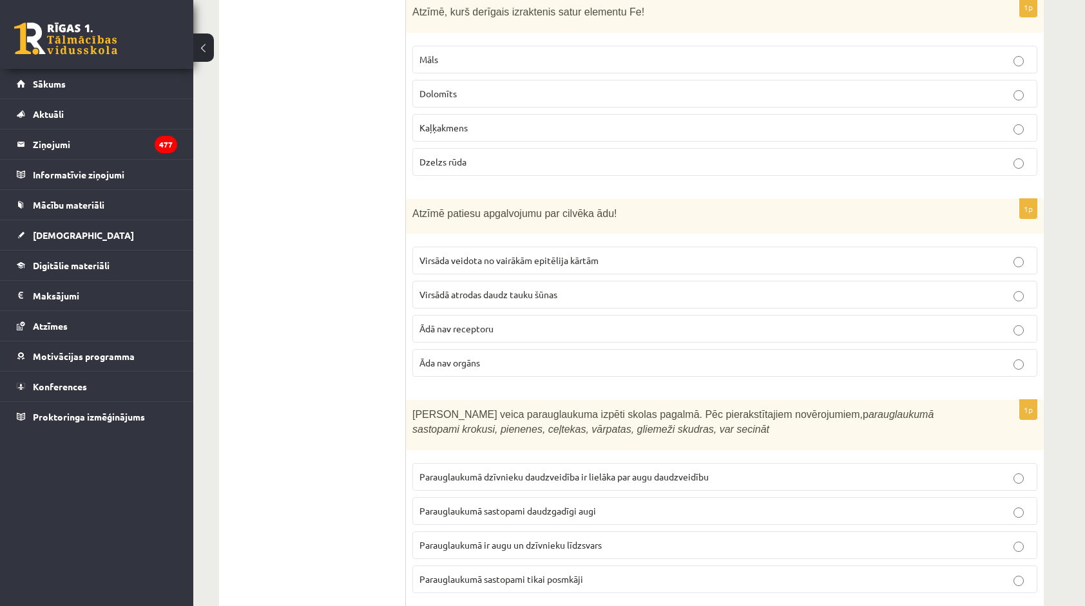
click at [442, 539] on span "Parauglaukumā ir augu un dzīvnieku līdzsvars" at bounding box center [510, 545] width 182 height 12
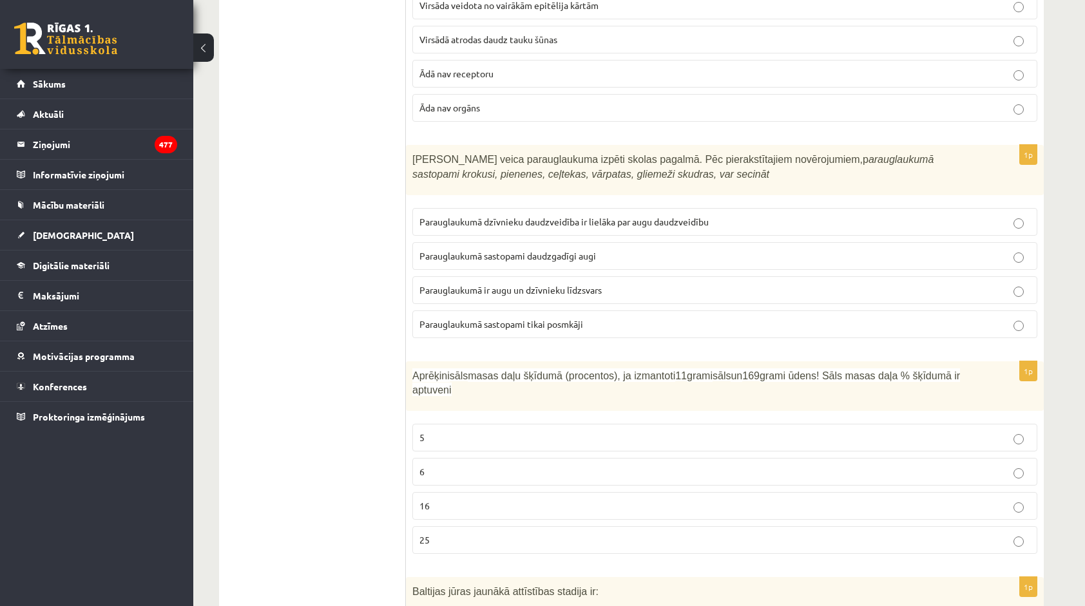
scroll to position [5354, 0]
click at [428, 462] on p "6" at bounding box center [724, 469] width 611 height 14
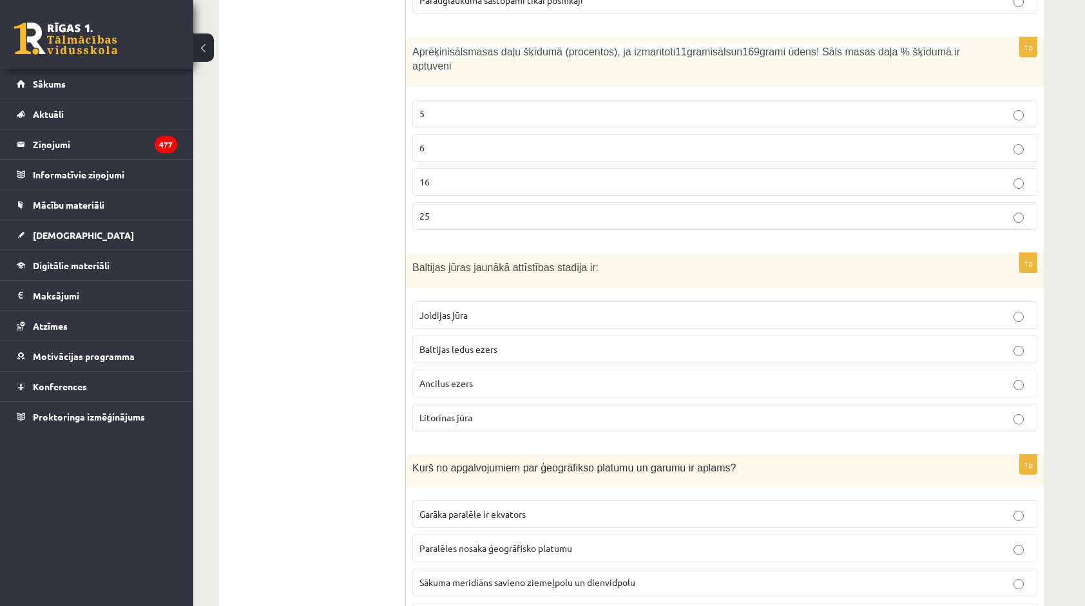
scroll to position [5676, 0]
click at [450, 309] on span "Joldijas jūra" at bounding box center [443, 315] width 48 height 12
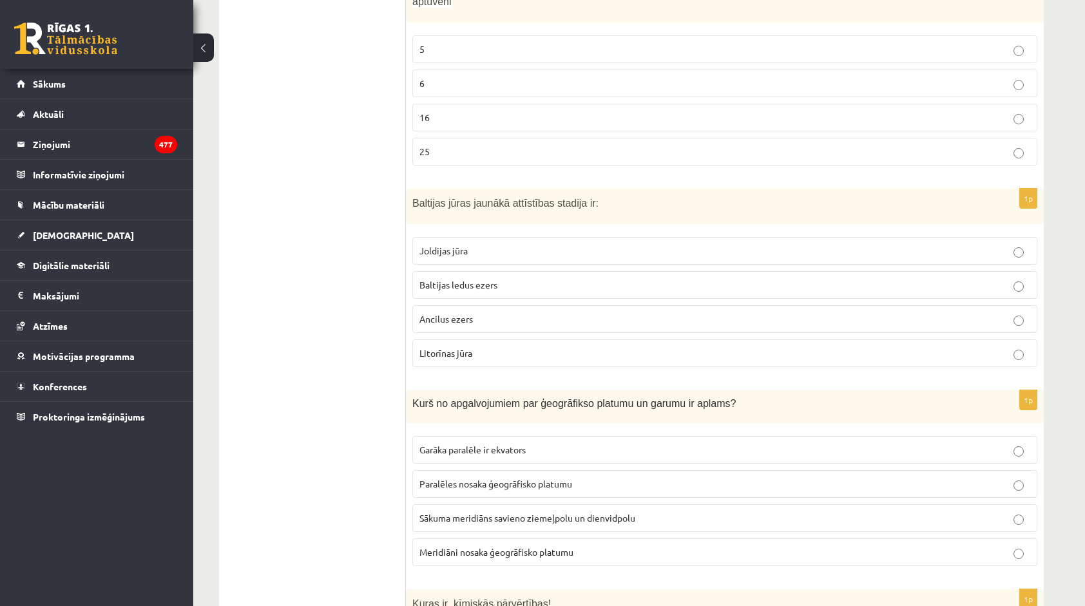
scroll to position [5740, 0]
click at [453, 511] on span "Sākuma meridiāns savieno ziemeļpolu un dienvidpolu" at bounding box center [527, 517] width 216 height 12
click at [461, 470] on label "Paralēles nosaka ģeogrāfisko platumu" at bounding box center [724, 484] width 625 height 28
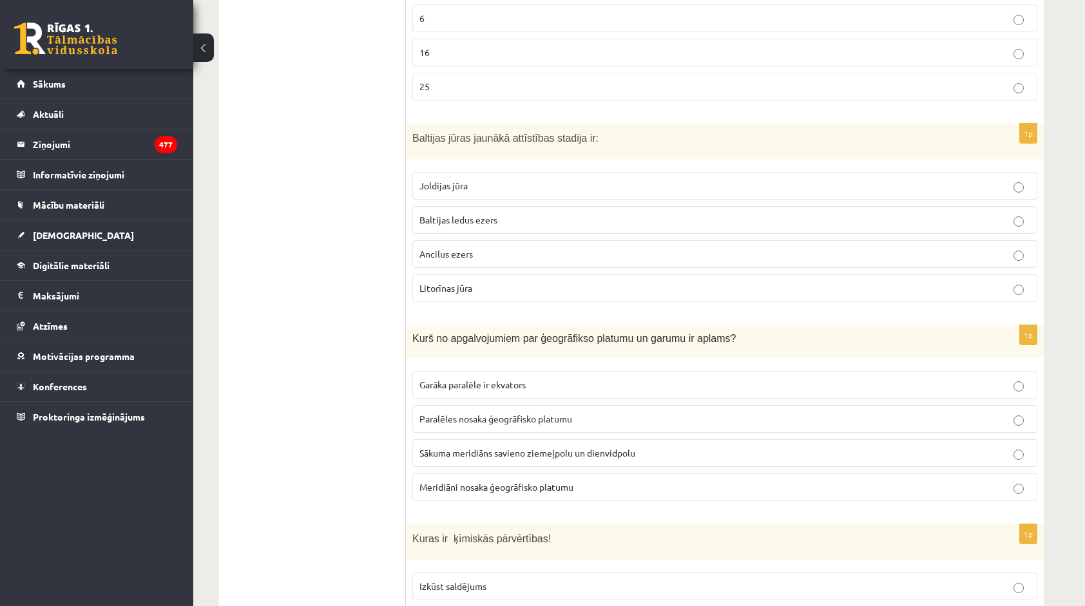
scroll to position [5869, 0]
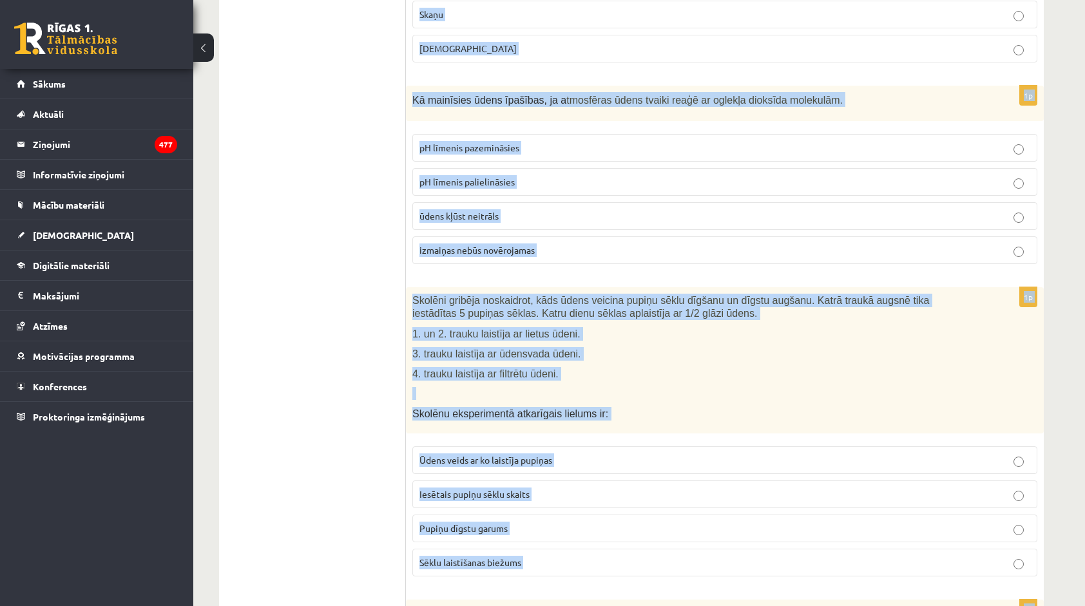
scroll to position [798, 0]
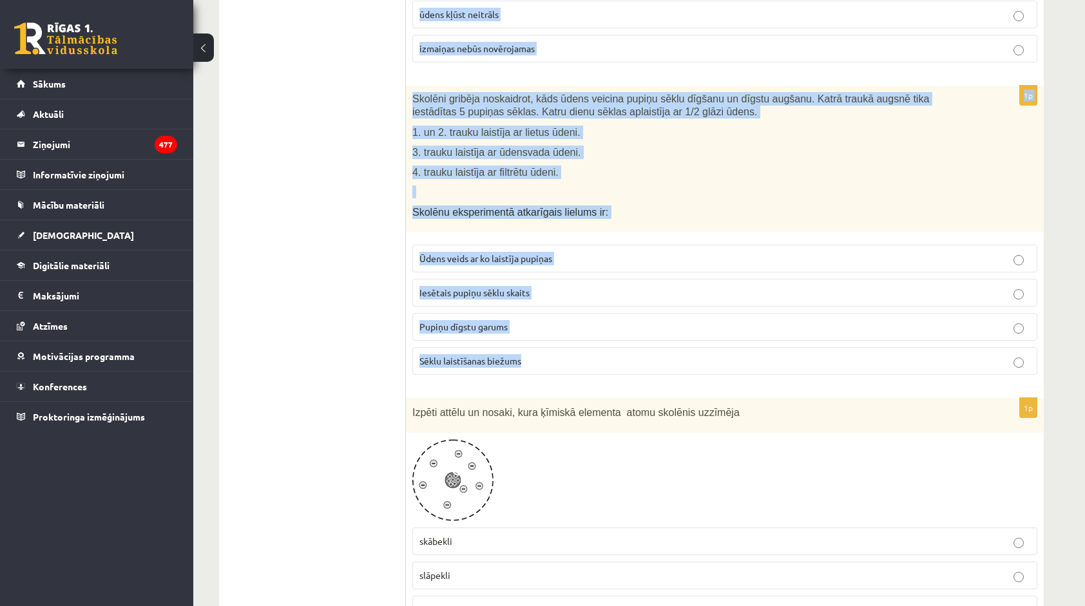
drag, startPoint x: 413, startPoint y: 254, endPoint x: 532, endPoint y: 354, distance: 155.4
copy form "Bioma, kur dominējošais veģetācijas tips ir mežs un daļa koku ziemā nomet lapas…"
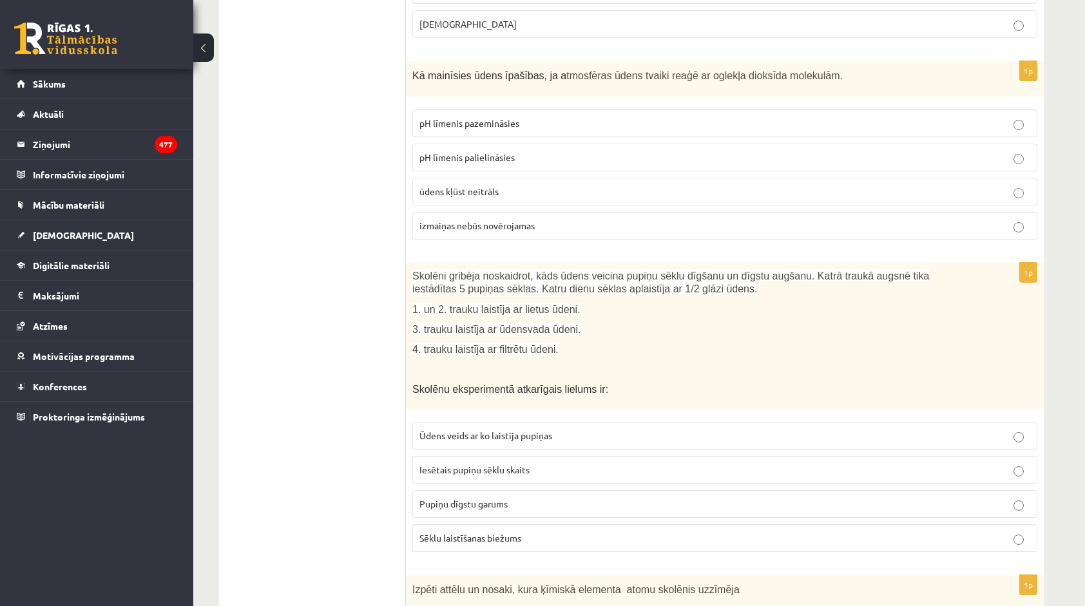
scroll to position [669, 0]
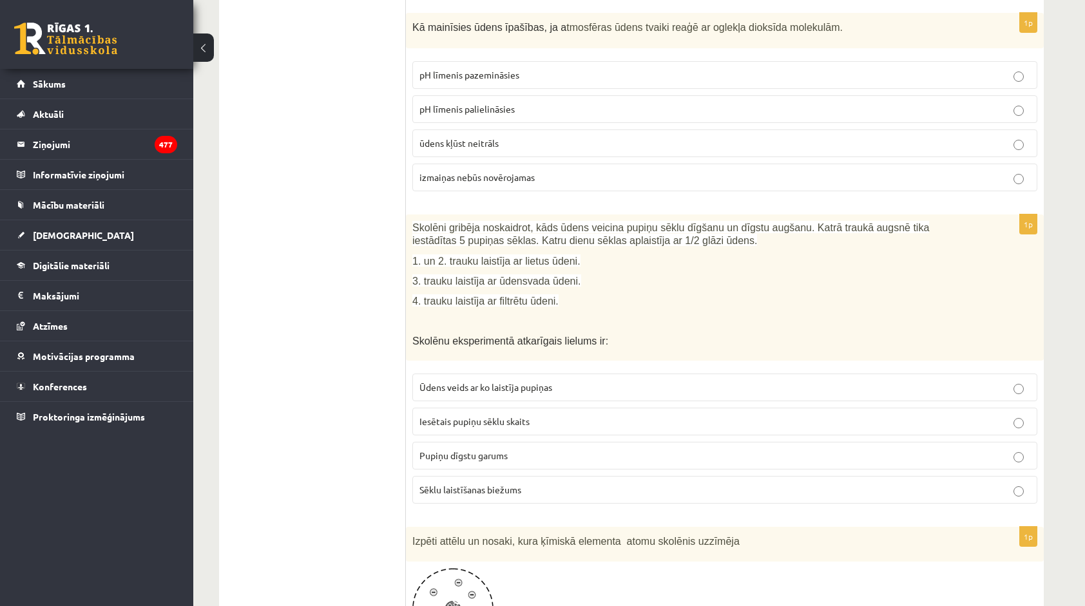
click at [589, 449] on p "Pupiņu dīgstu garums" at bounding box center [724, 456] width 611 height 14
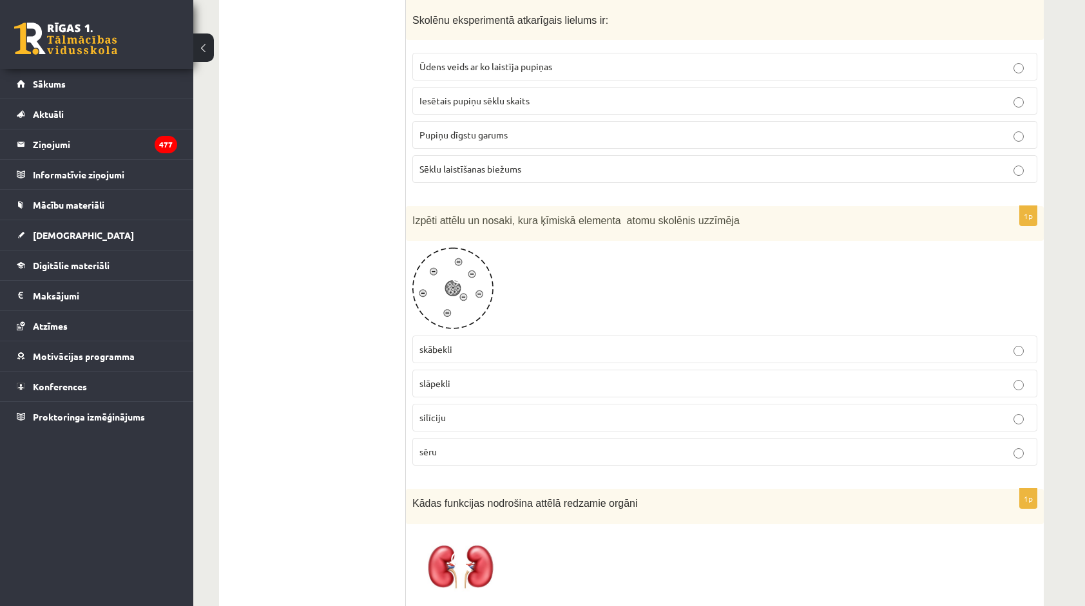
scroll to position [991, 0]
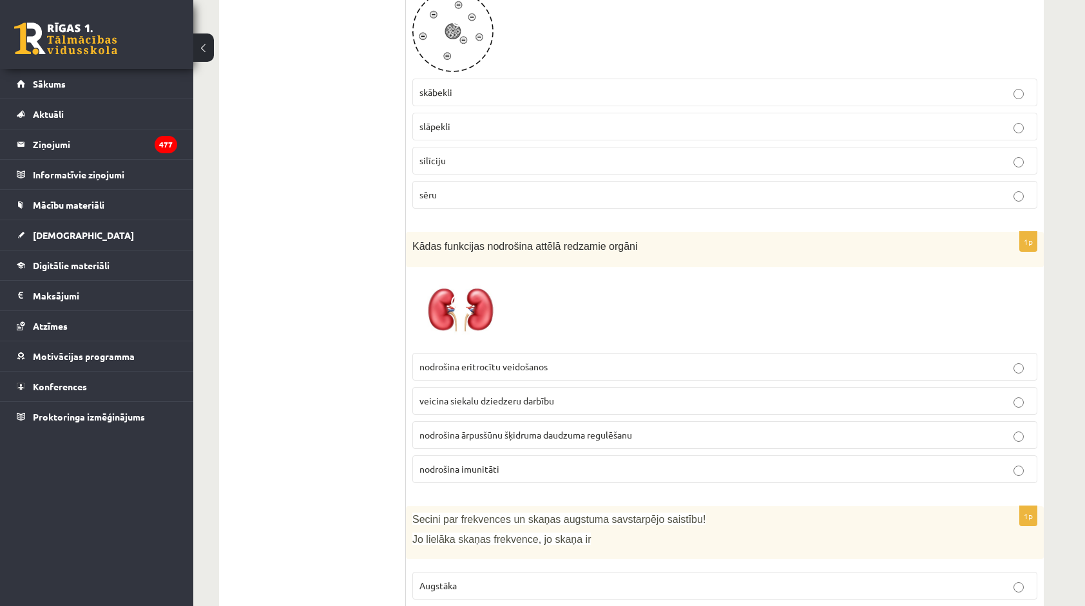
scroll to position [1249, 0]
click at [574, 427] on span "nodrošina ārpusšūnu šķidruma daudzuma regulēšanu" at bounding box center [525, 433] width 213 height 12
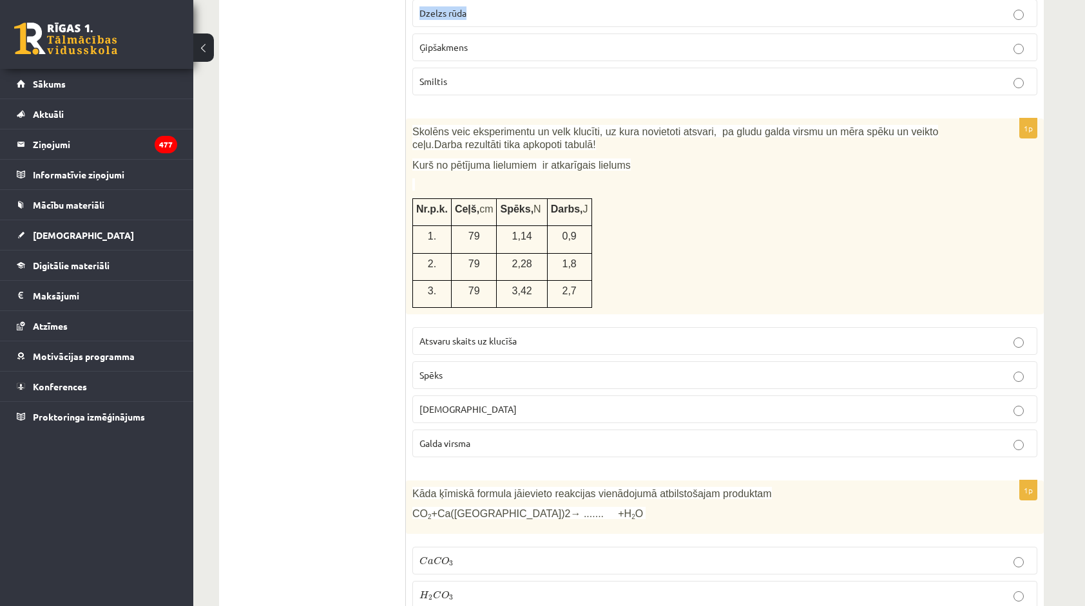
scroll to position [2130, 0]
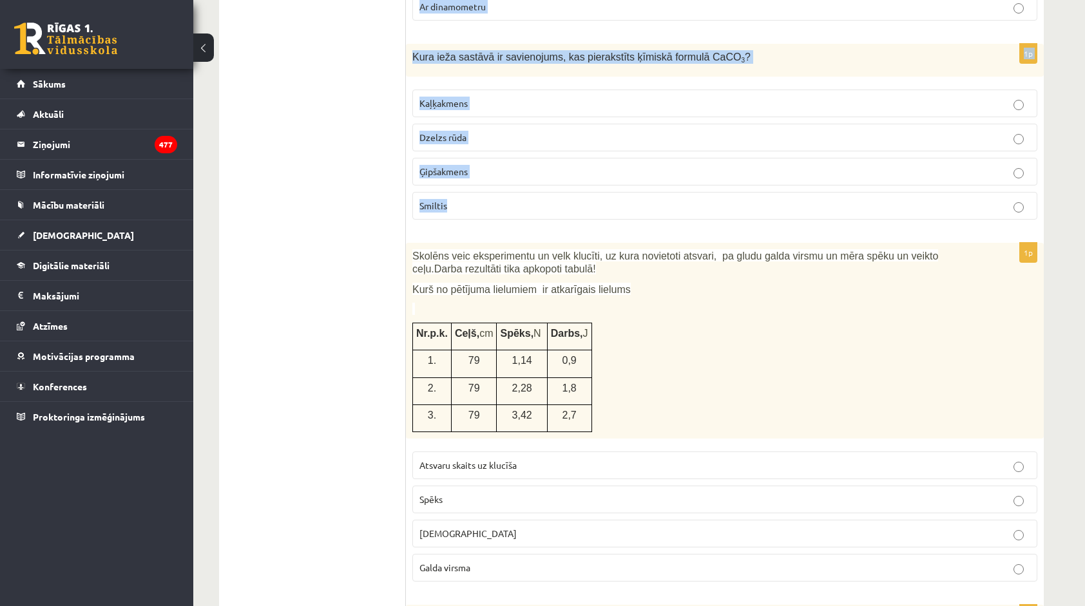
drag, startPoint x: 413, startPoint y: 99, endPoint x: 574, endPoint y: 180, distance: 180.3
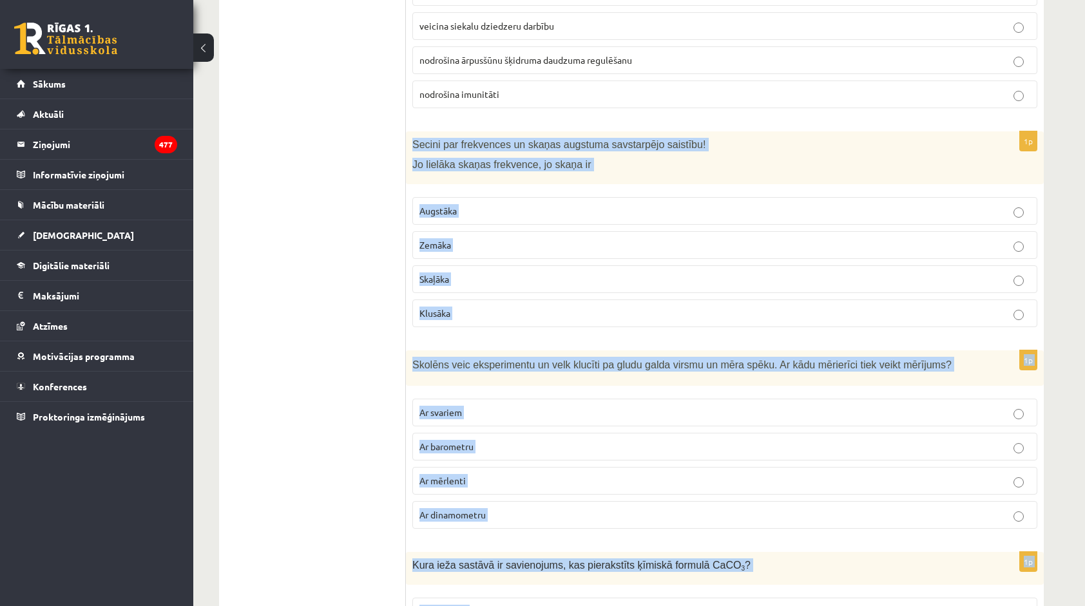
scroll to position [1615, 0]
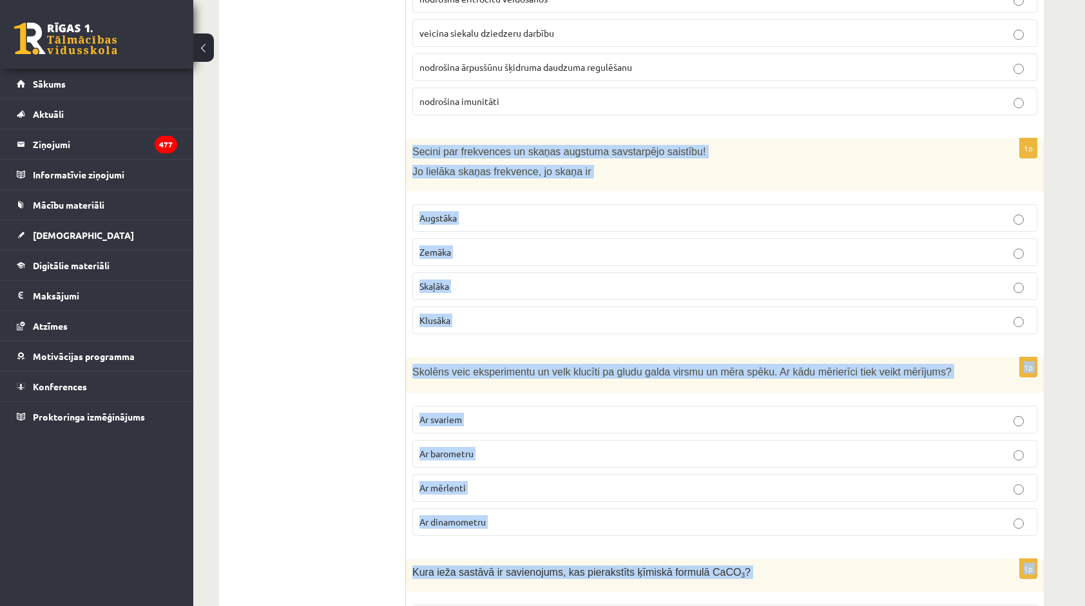
copy form "Secini par frekvences un skaņas augstuma savstarpējo saistību! Jo lielāka skaņa…"
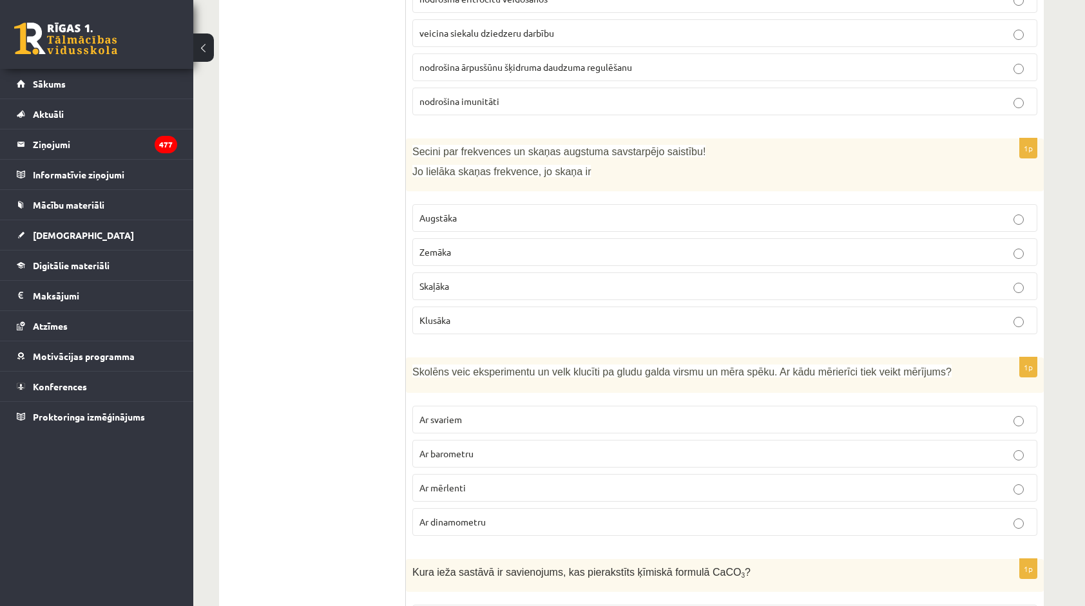
click at [452, 516] on span "Ar dinamometru" at bounding box center [452, 522] width 66 height 12
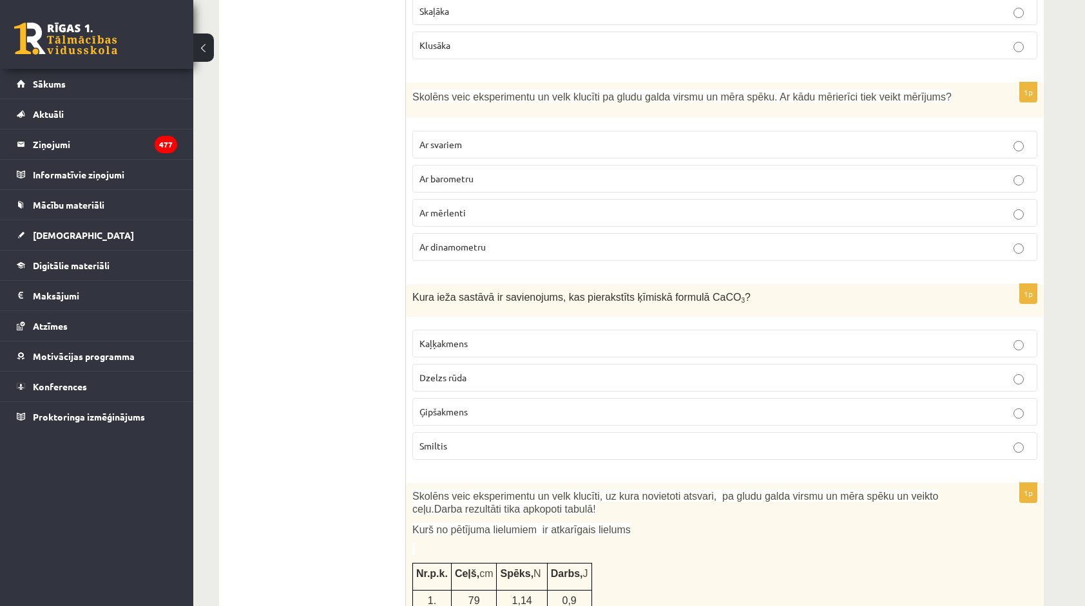
scroll to position [1937, 0]
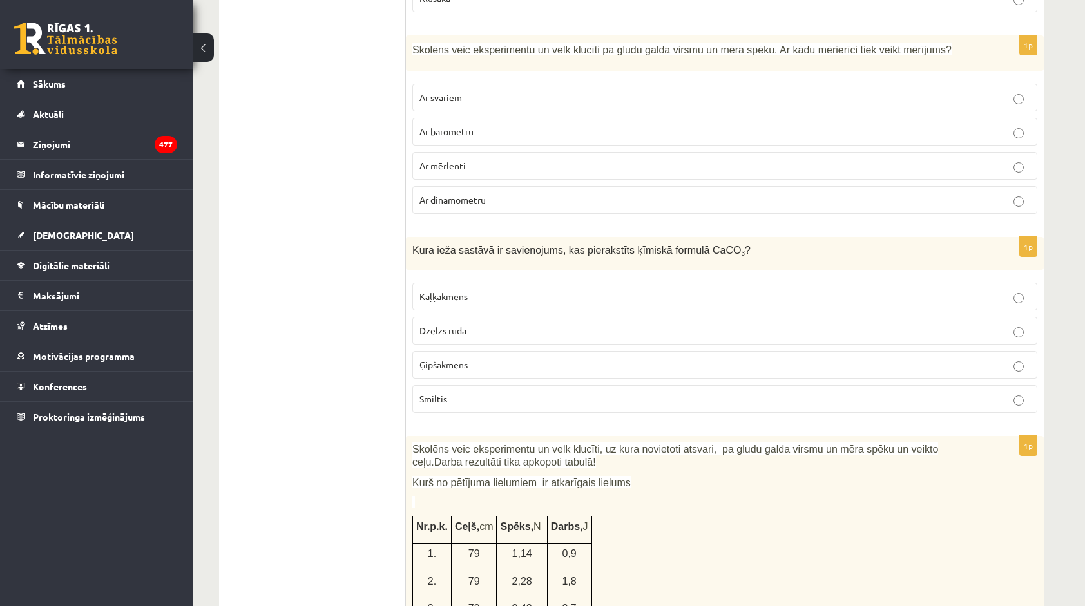
click at [584, 290] on p "Kaļķakmens" at bounding box center [724, 297] width 611 height 14
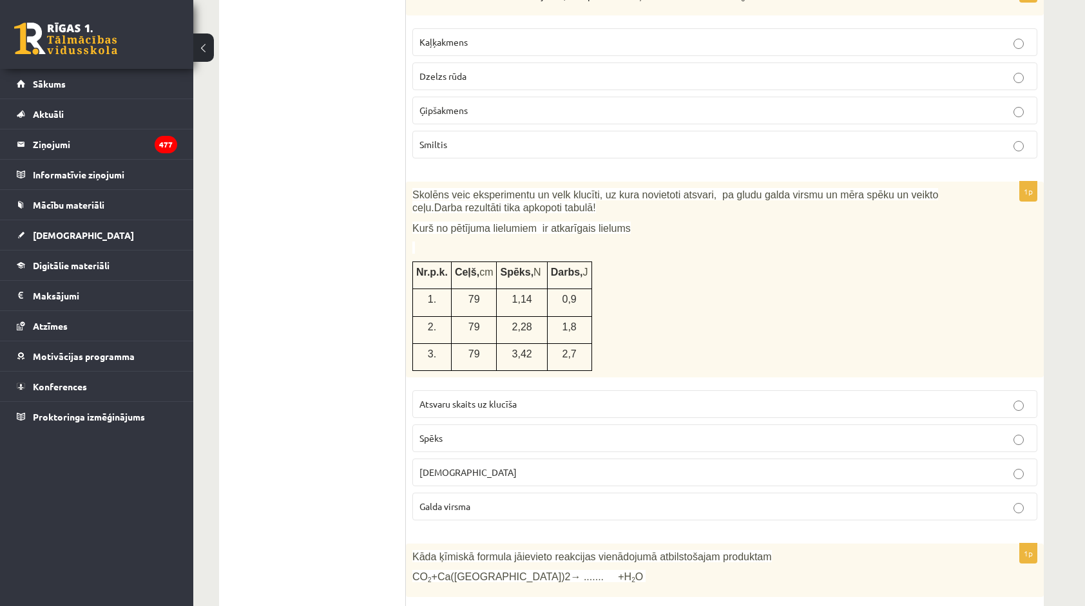
scroll to position [2194, 0]
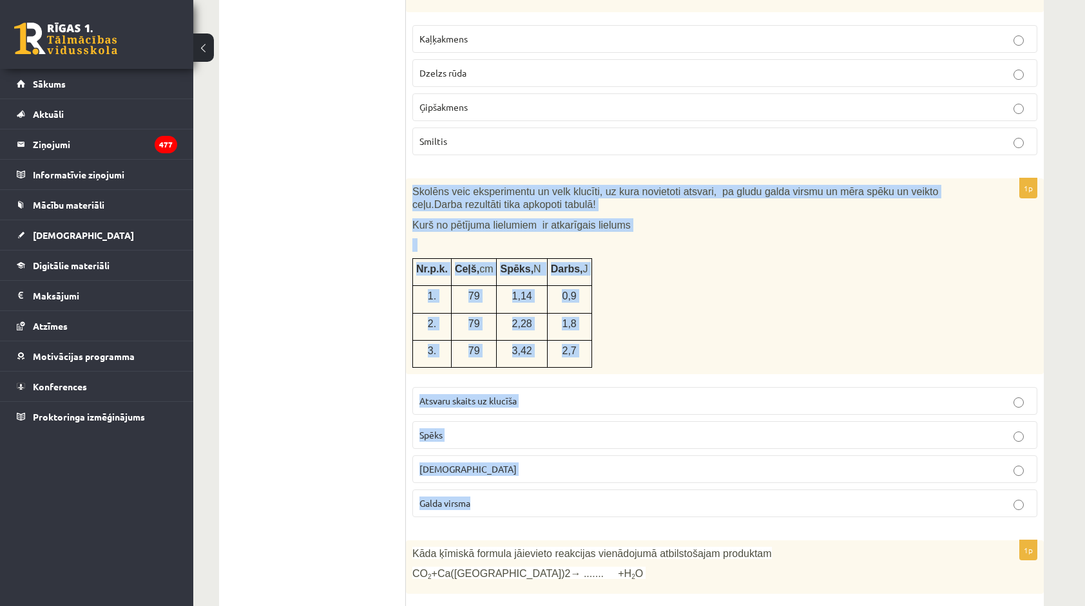
drag, startPoint x: 412, startPoint y: 156, endPoint x: 551, endPoint y: 473, distance: 346.1
click at [551, 473] on div "1p Skolēns veic eksperimentu un velk klucīti, uz kura novietoti atsvari, pa glu…" at bounding box center [725, 352] width 638 height 349
copy div "Skolēns veic eksperimentu un velk klucīti, uz kura novietoti atsvari, pa gludu …"
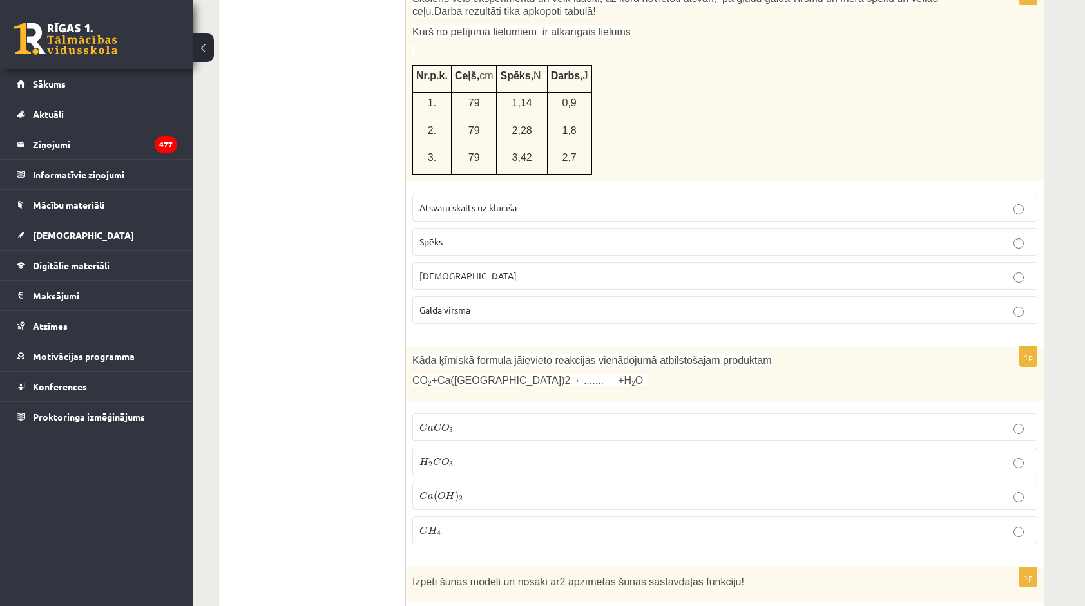
scroll to position [2581, 0]
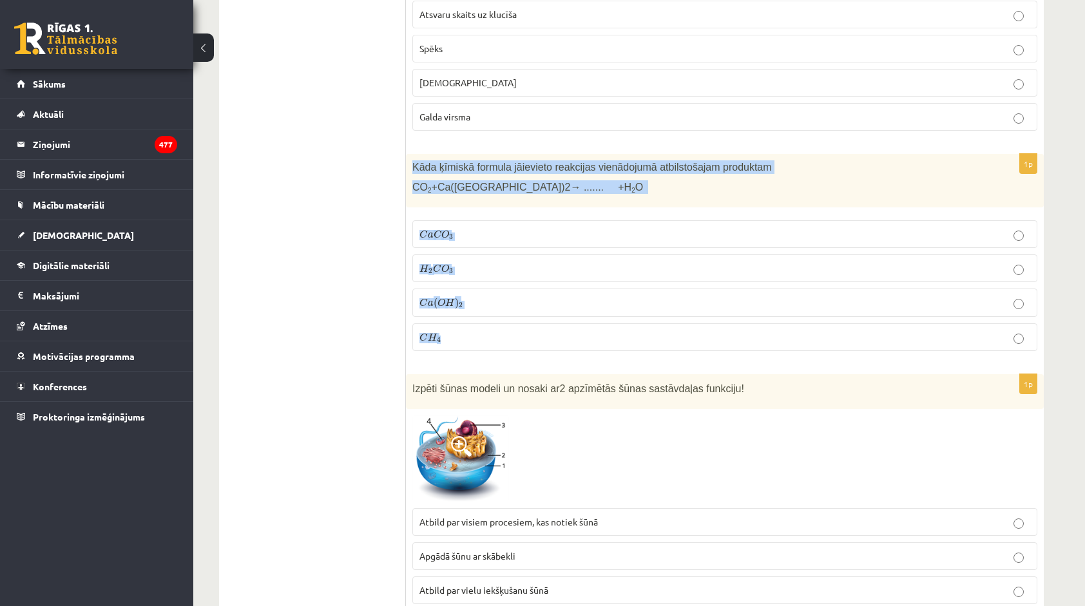
drag, startPoint x: 407, startPoint y: 133, endPoint x: 494, endPoint y: 317, distance: 203.7
click at [494, 317] on div "1p Kāda ķīmiskā formula jāievieto reakcijas vienādojumā atbilstošajam produktam…" at bounding box center [725, 257] width 638 height 207
copy div "Kāda ķīmiskā formula jāievieto reakcijas vienādojumā atbilstošajam produktam CO…"
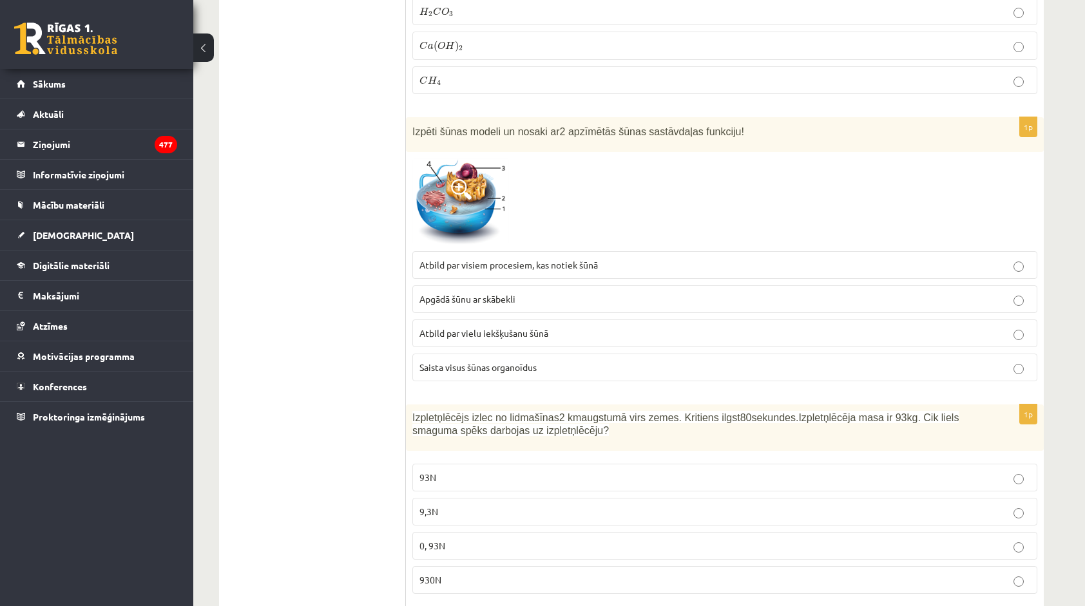
scroll to position [2838, 0]
click at [437, 158] on img at bounding box center [460, 201] width 97 height 86
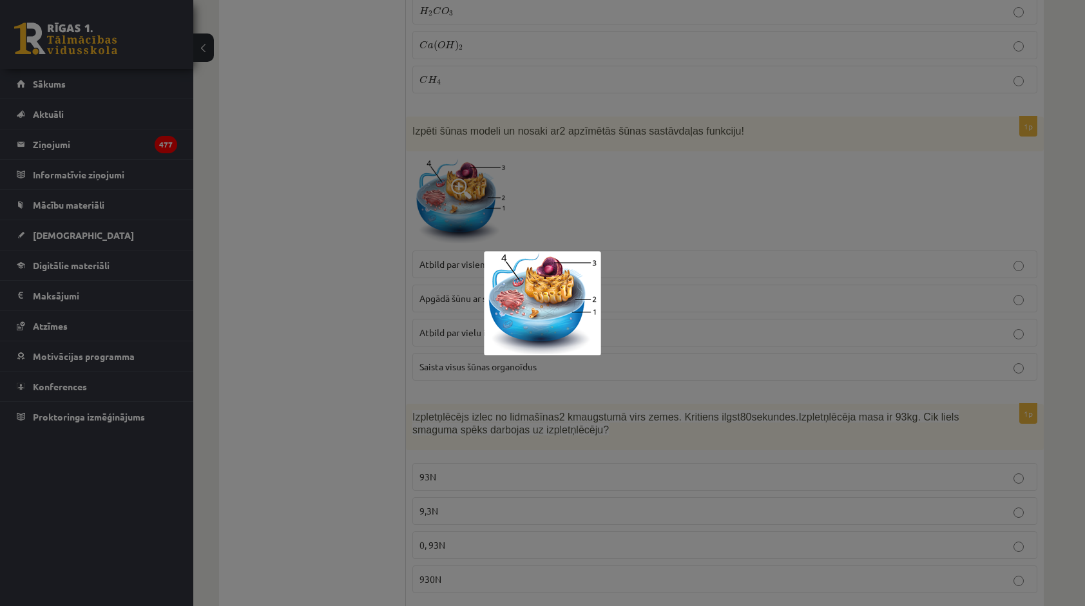
click at [375, 213] on div at bounding box center [542, 303] width 1085 height 606
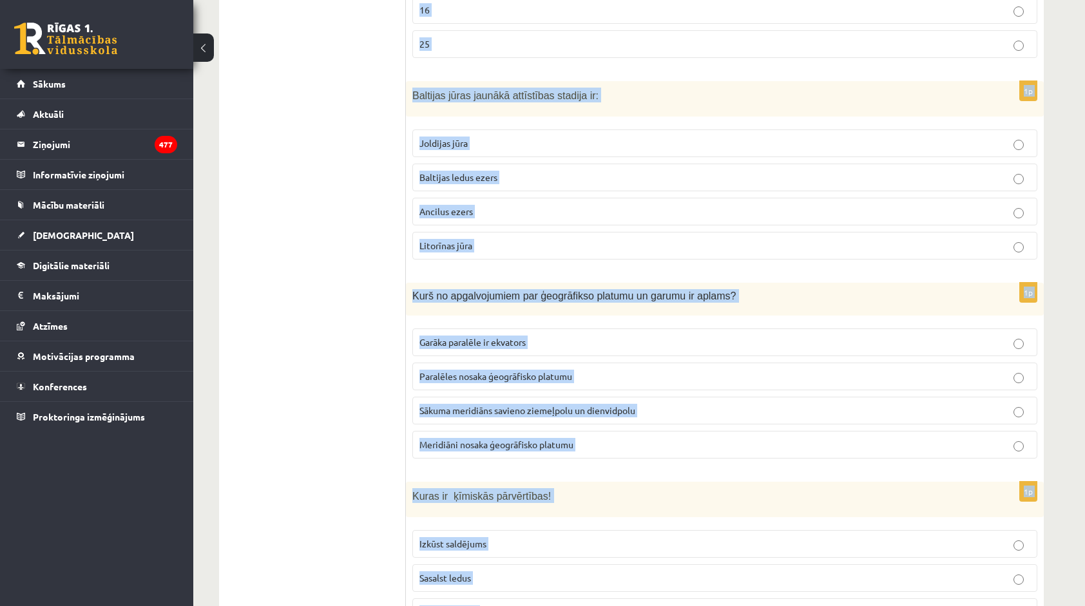
scroll to position [5869, 0]
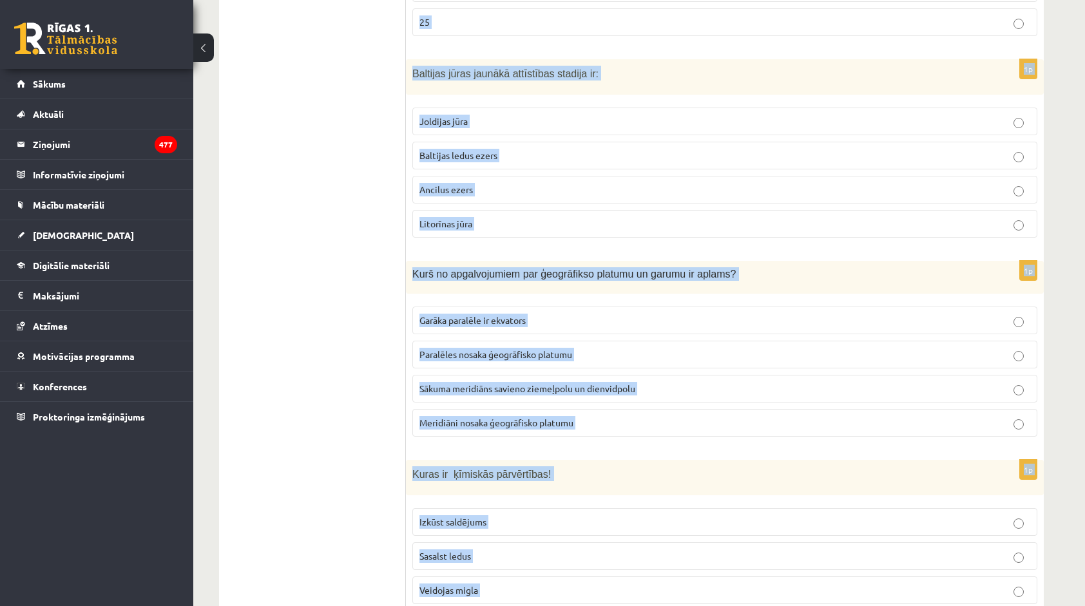
drag, startPoint x: 408, startPoint y: 184, endPoint x: 519, endPoint y: 563, distance: 394.6
copy form "Izpletņlēcējs izlec no lidmašīnas 2 km augstumā virs zemes. Kritiens ilgst 80 s…"
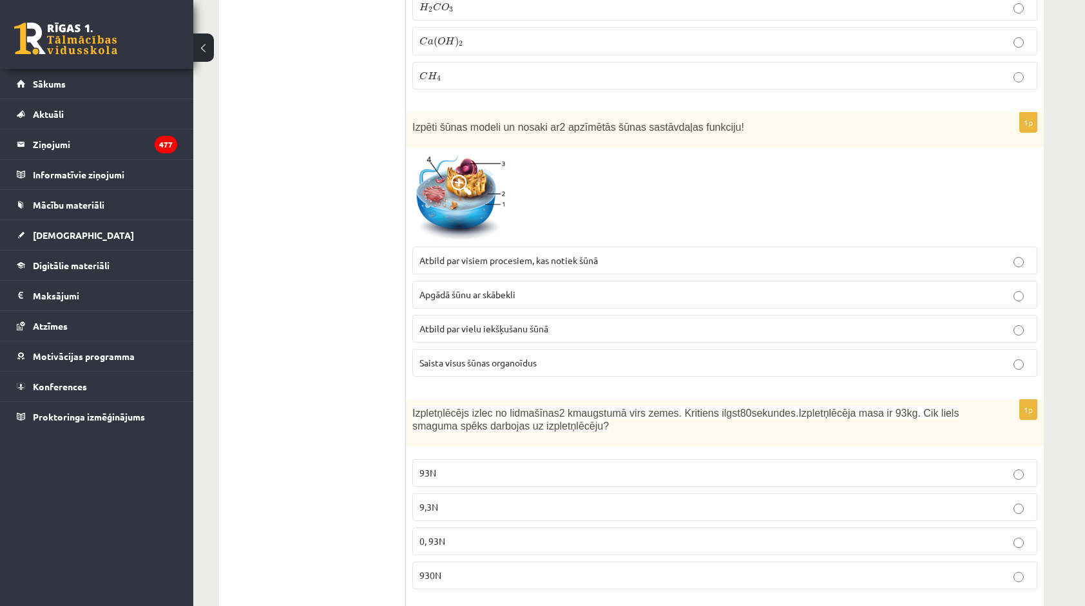
scroll to position [2971, 0]
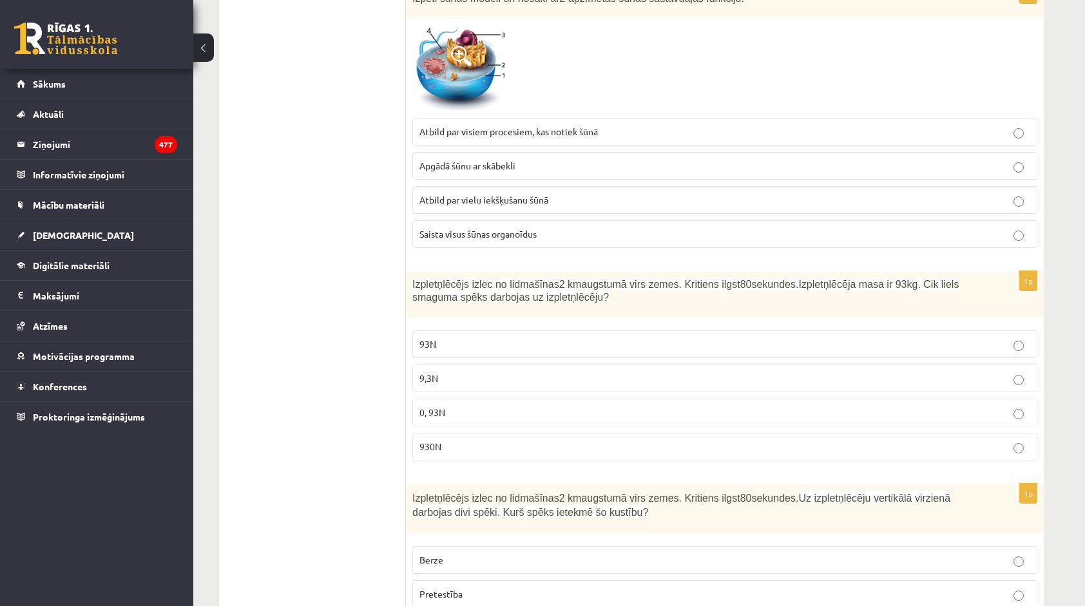
click at [550, 440] on p "930N" at bounding box center [724, 447] width 611 height 14
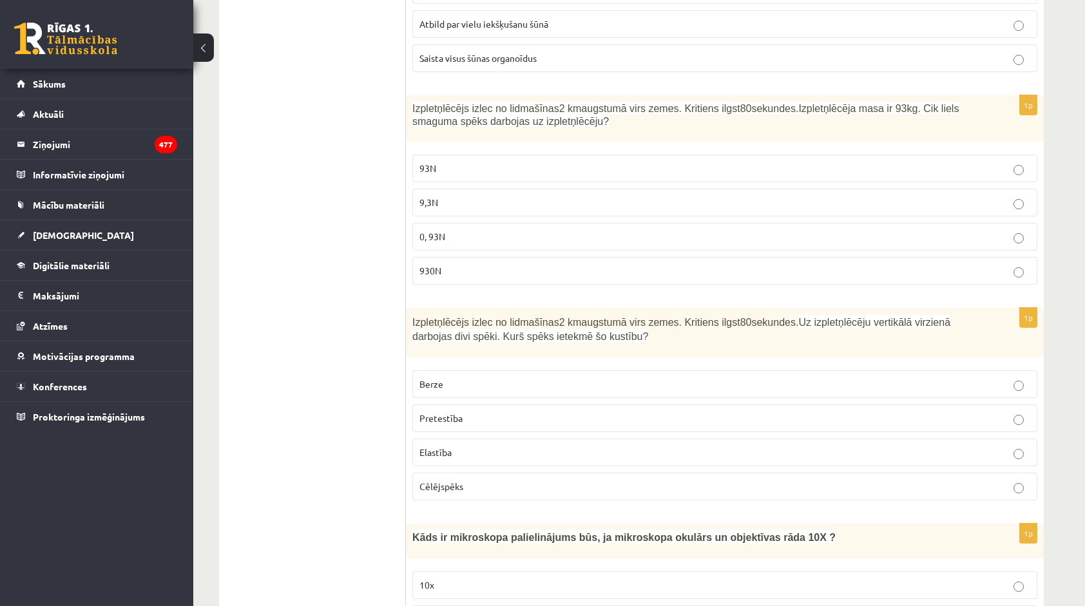
scroll to position [3164, 0]
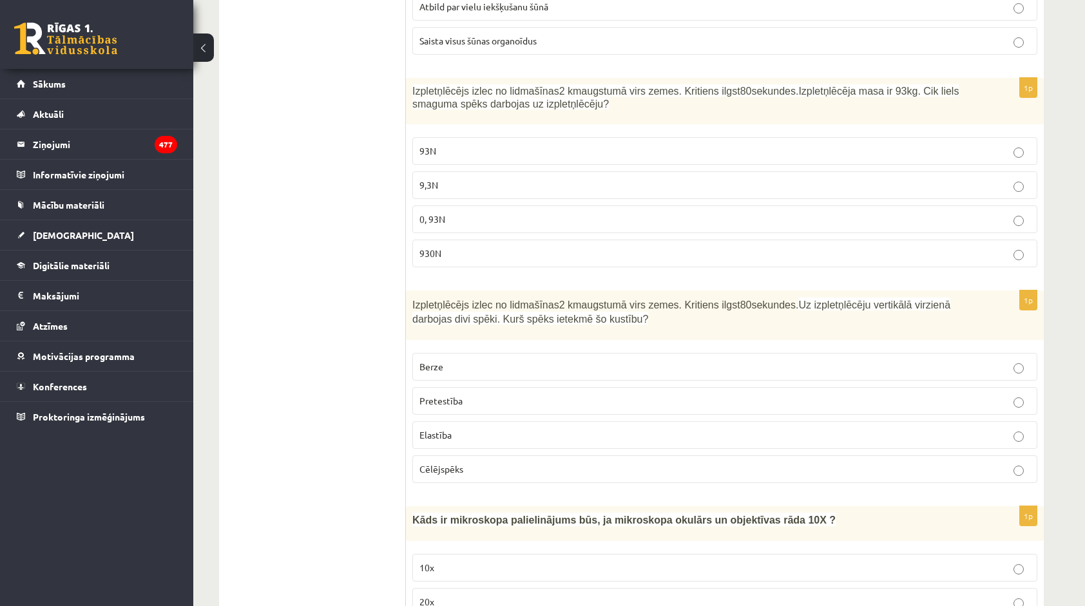
click at [520, 387] on label "Pretestība" at bounding box center [724, 401] width 625 height 28
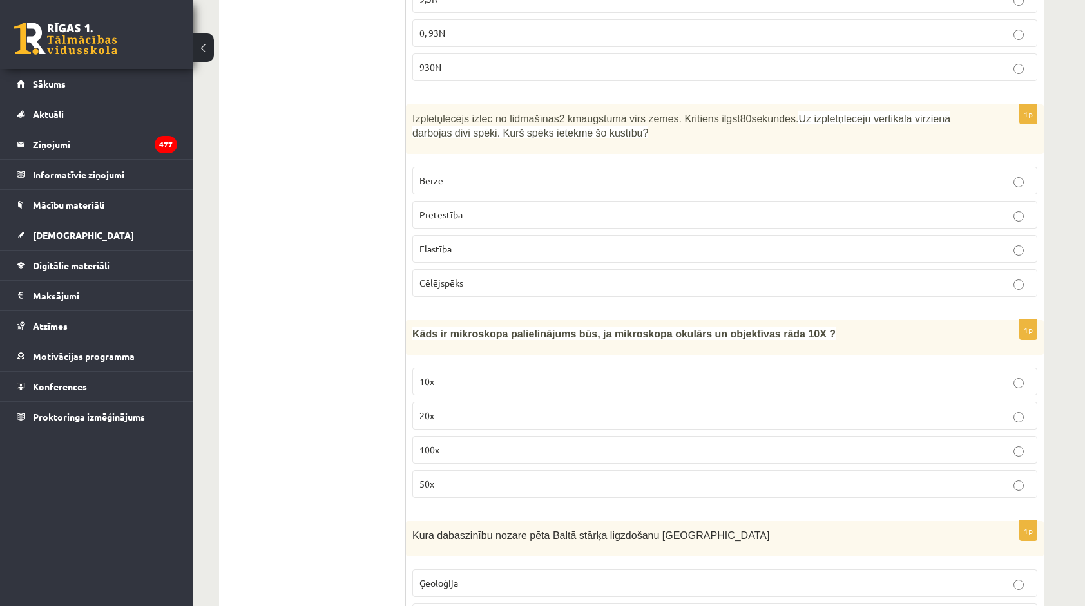
scroll to position [3357, 0]
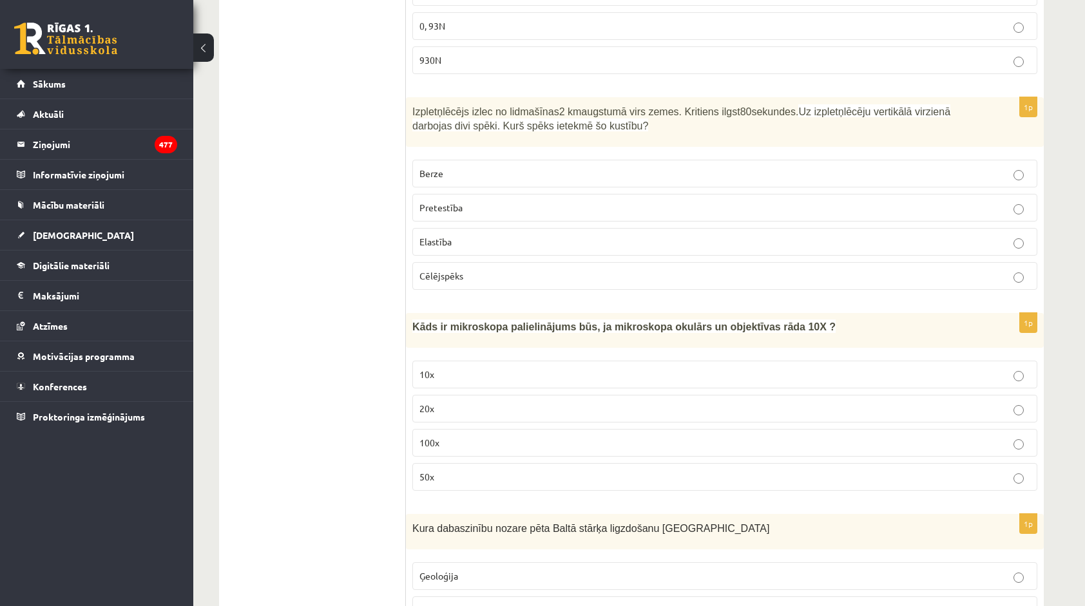
click at [539, 429] on label "100x" at bounding box center [724, 443] width 625 height 28
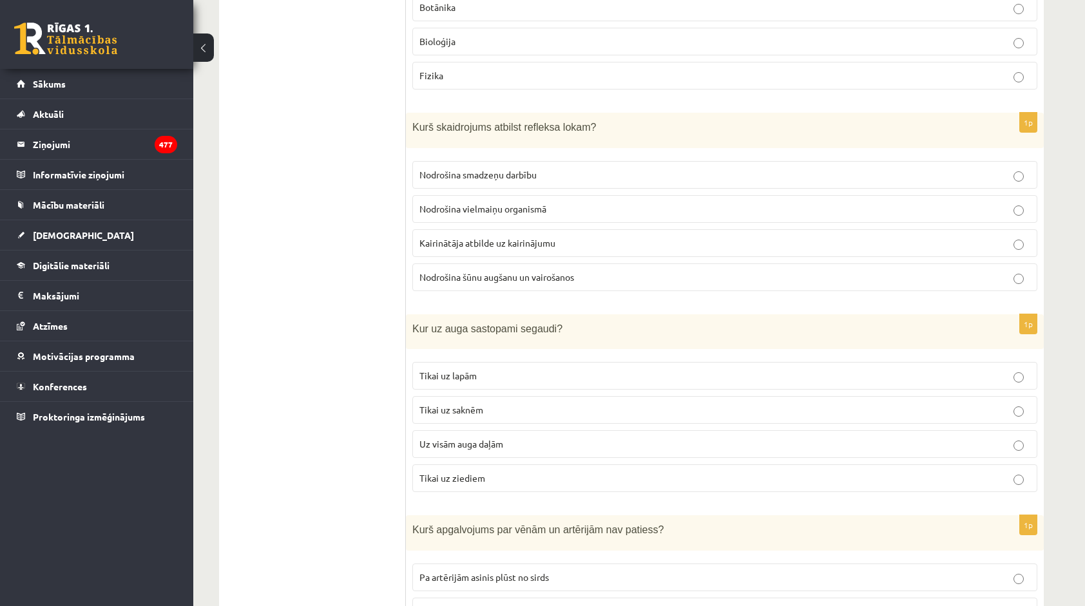
scroll to position [4002, 0]
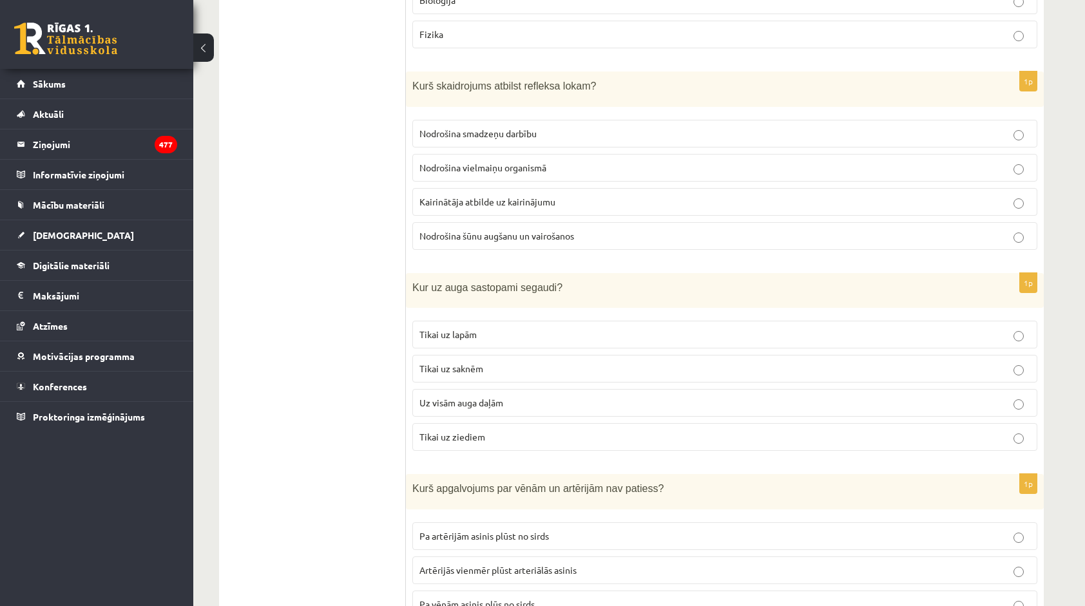
click at [599, 396] on p "Uz visām auga daļām" at bounding box center [724, 403] width 611 height 14
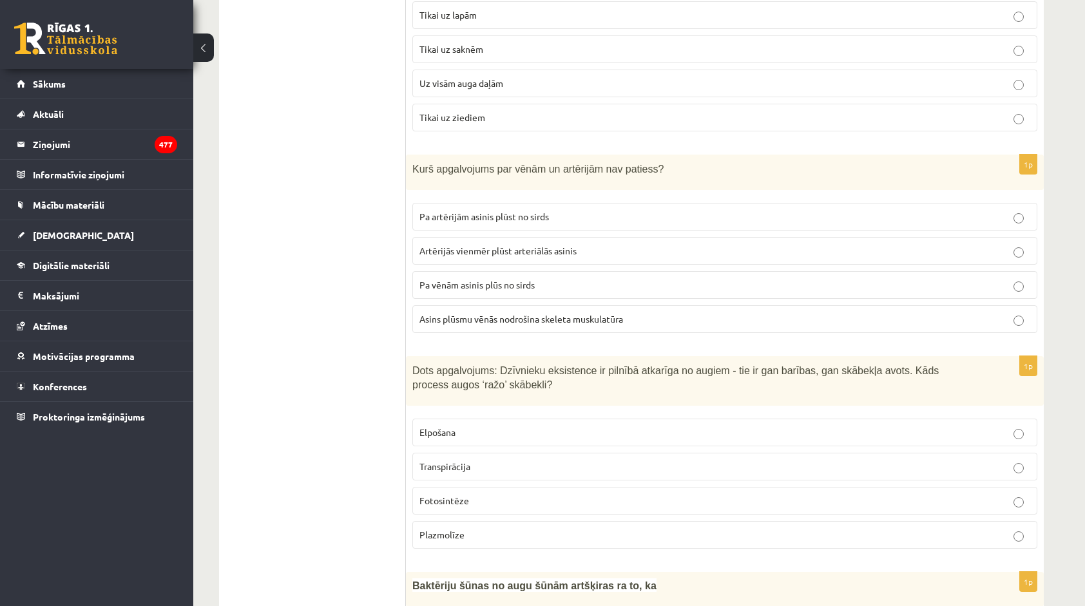
scroll to position [4324, 0]
click at [520, 276] on span "Pa vēnām asinis plūs no sirds" at bounding box center [476, 282] width 115 height 12
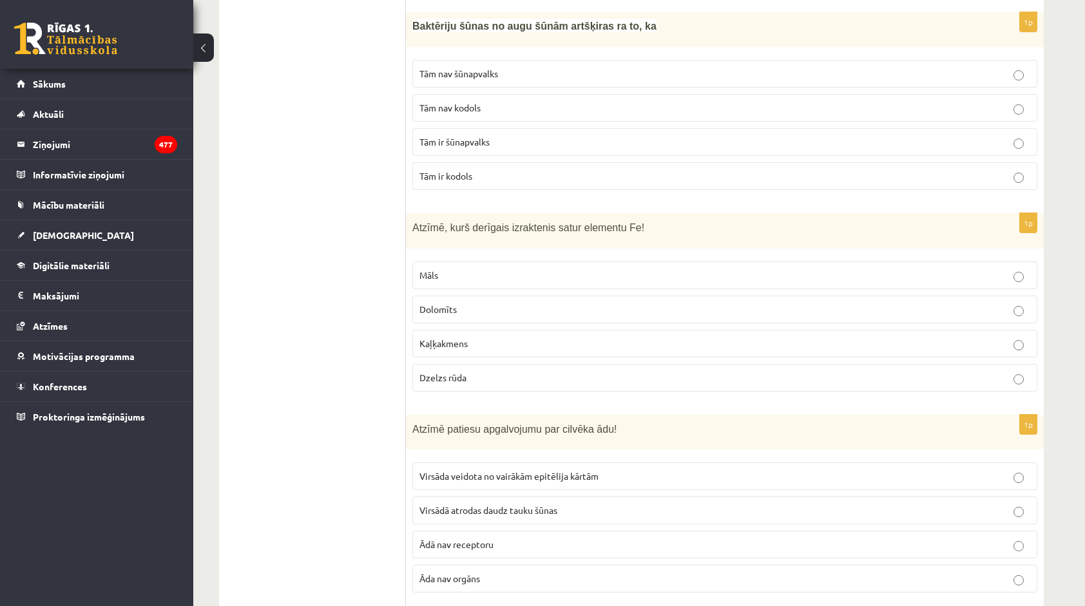
scroll to position [4903, 0]
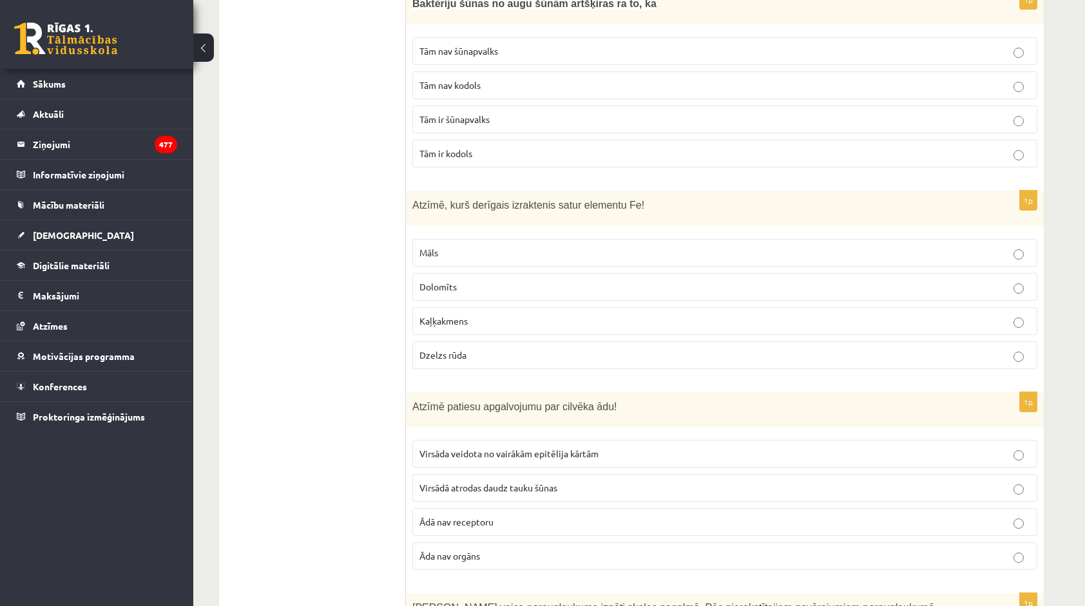
click at [497, 341] on label "Dzelzs rūda" at bounding box center [724, 355] width 625 height 28
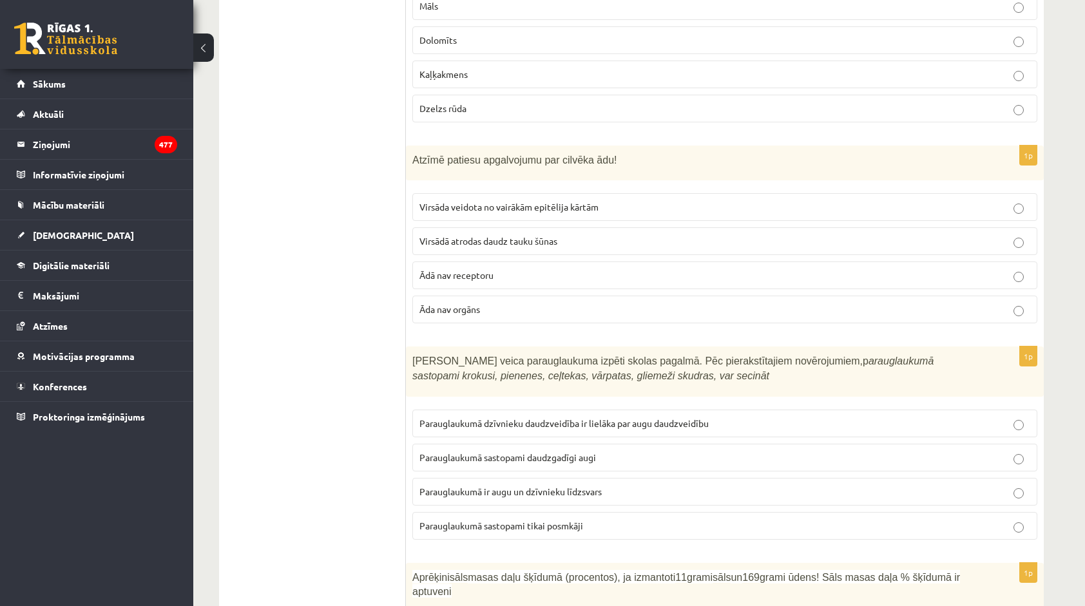
scroll to position [5161, 0]
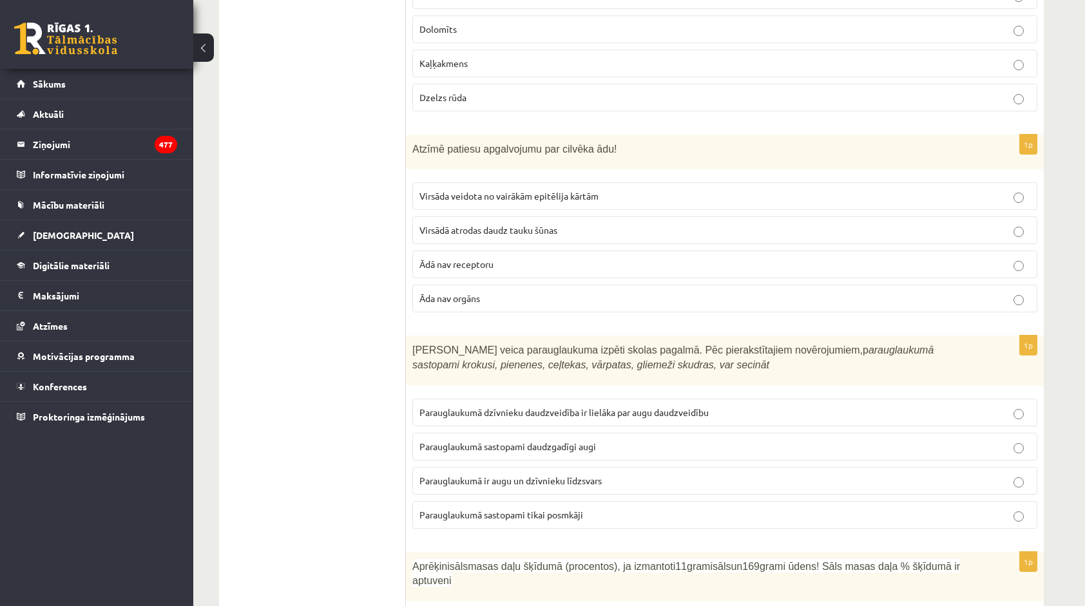
click at [570, 182] on label "Virsāda veidota no vairākām epitēlija kārtām" at bounding box center [724, 196] width 625 height 28
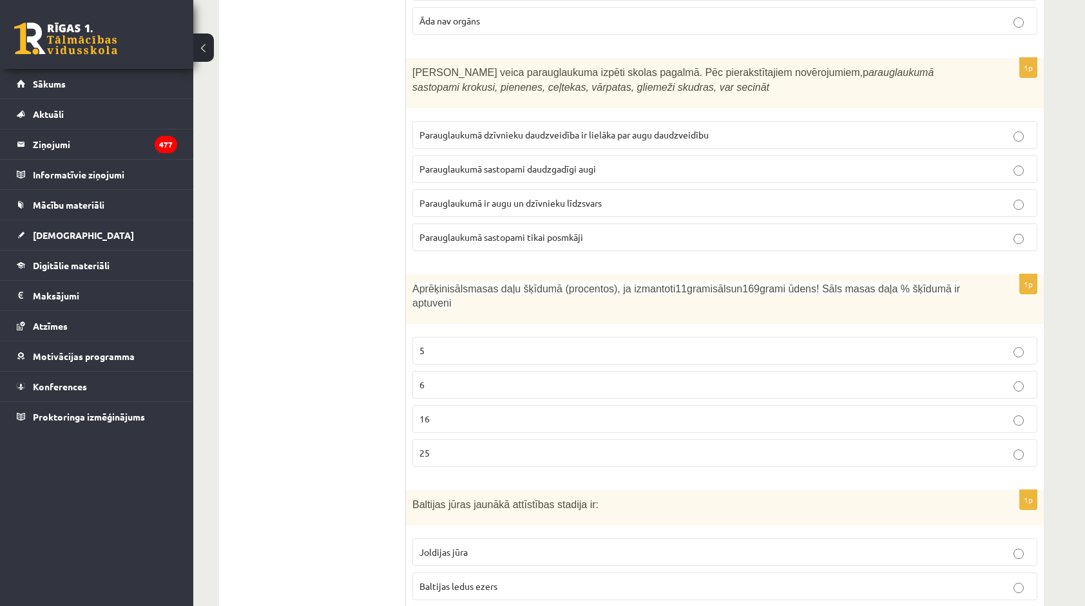
scroll to position [5483, 0]
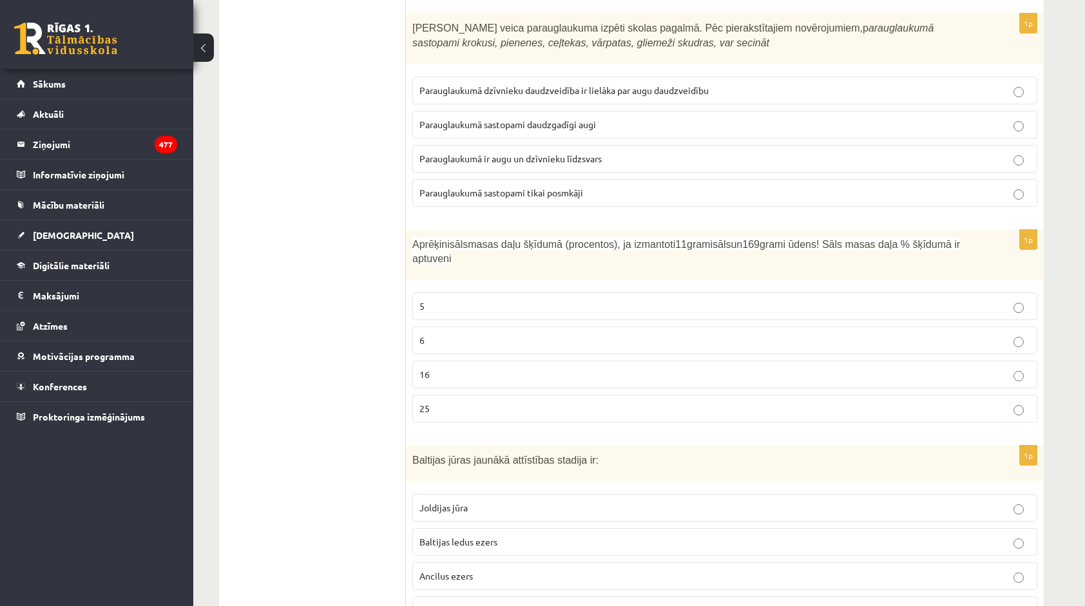
click at [559, 596] on label "Litorīnas jūra" at bounding box center [724, 610] width 625 height 28
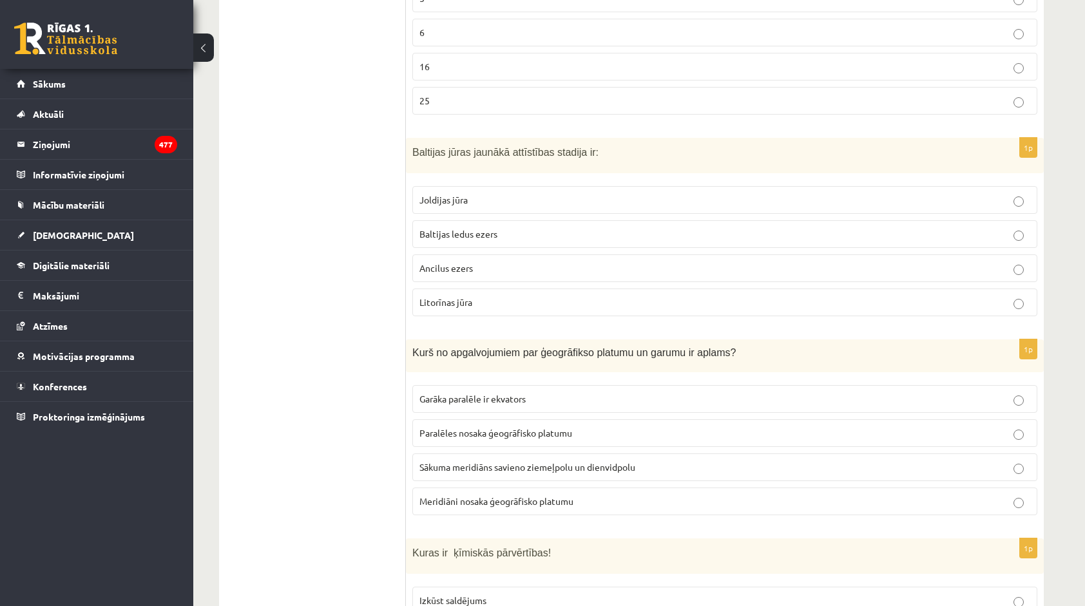
scroll to position [5869, 0]
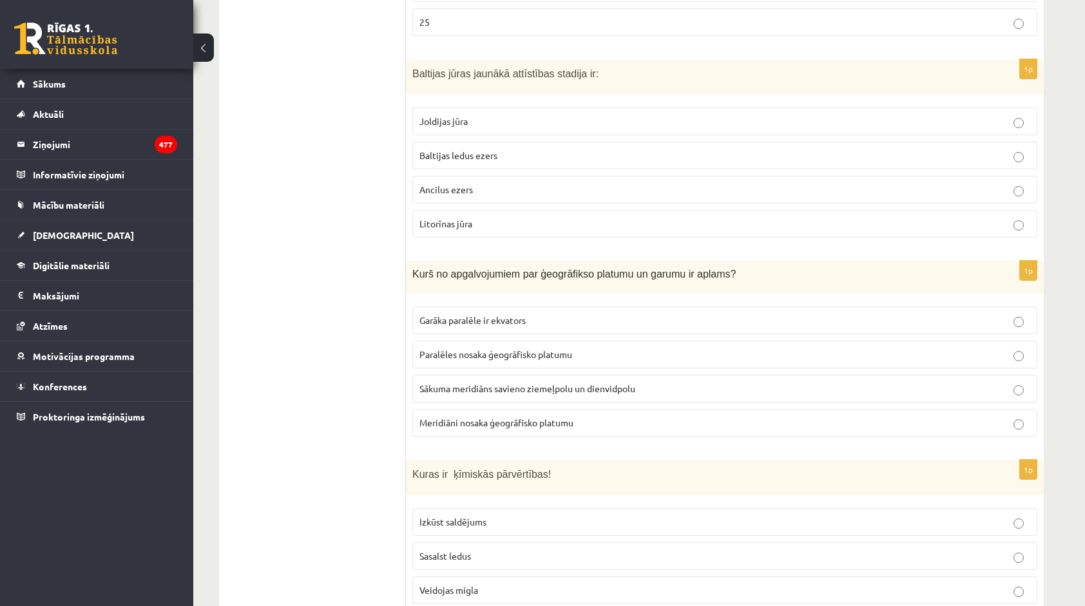
click at [537, 417] on span "Meridiāni nosaka ģeogrāfisko platumu" at bounding box center [496, 423] width 154 height 12
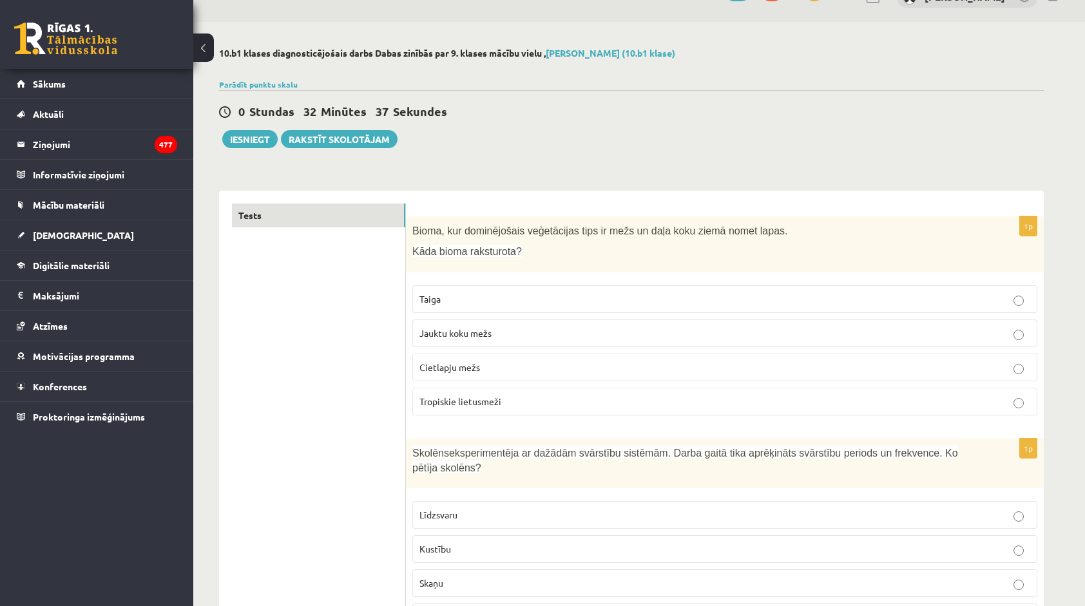
scroll to position [0, 0]
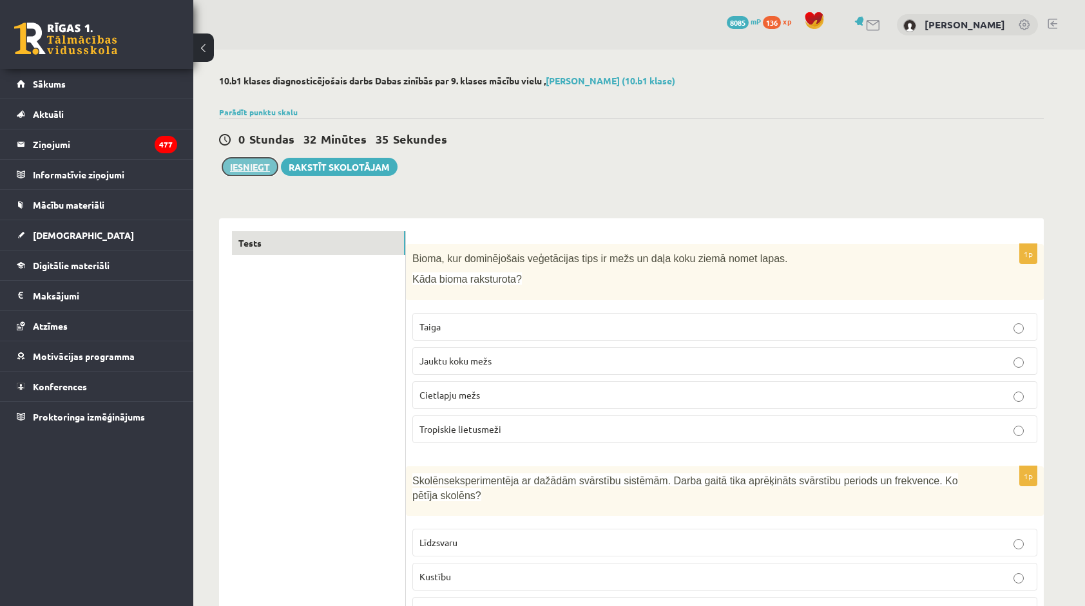
click at [251, 166] on button "Iesniegt" at bounding box center [249, 167] width 55 height 18
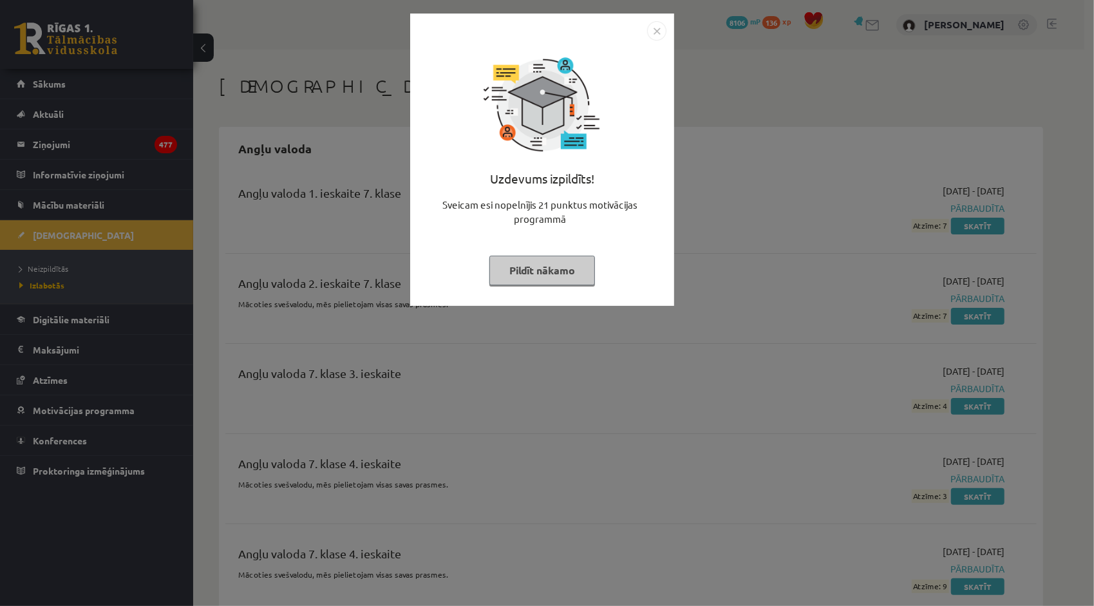
click at [661, 31] on img "Close" at bounding box center [656, 30] width 19 height 19
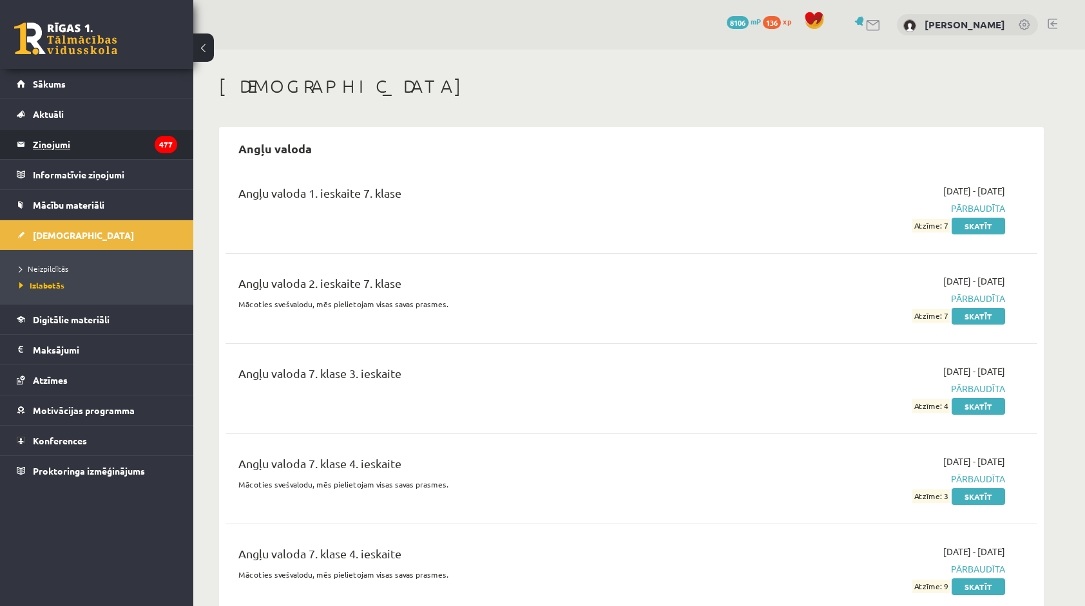
click at [136, 152] on legend "Ziņojumi 477" at bounding box center [105, 144] width 144 height 30
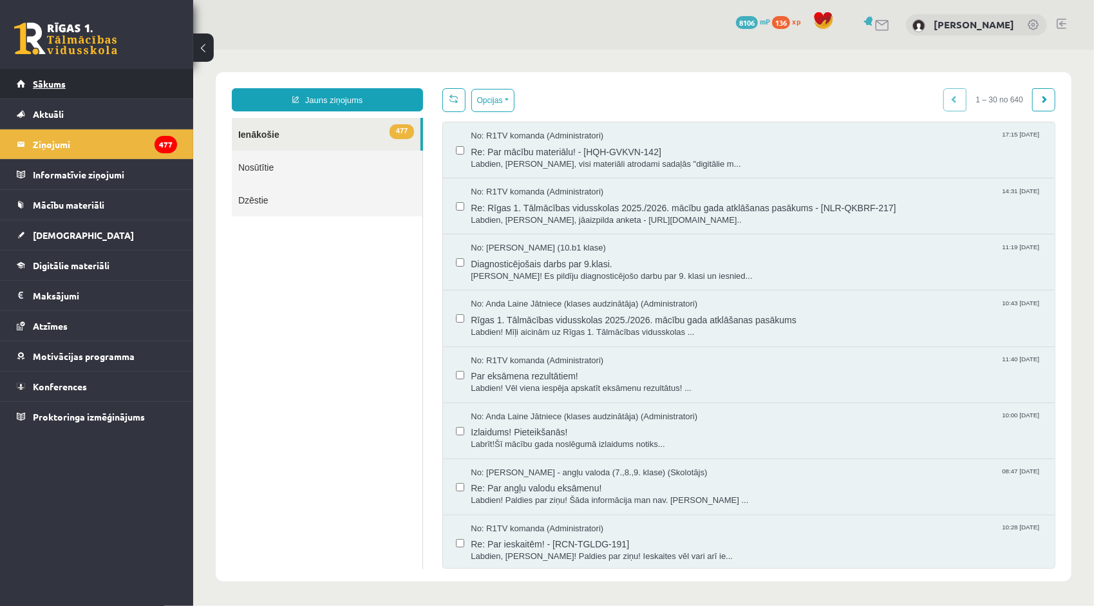
click at [119, 91] on link "Sākums" at bounding box center [97, 84] width 160 height 30
